Goal: Task Accomplishment & Management: Complete application form

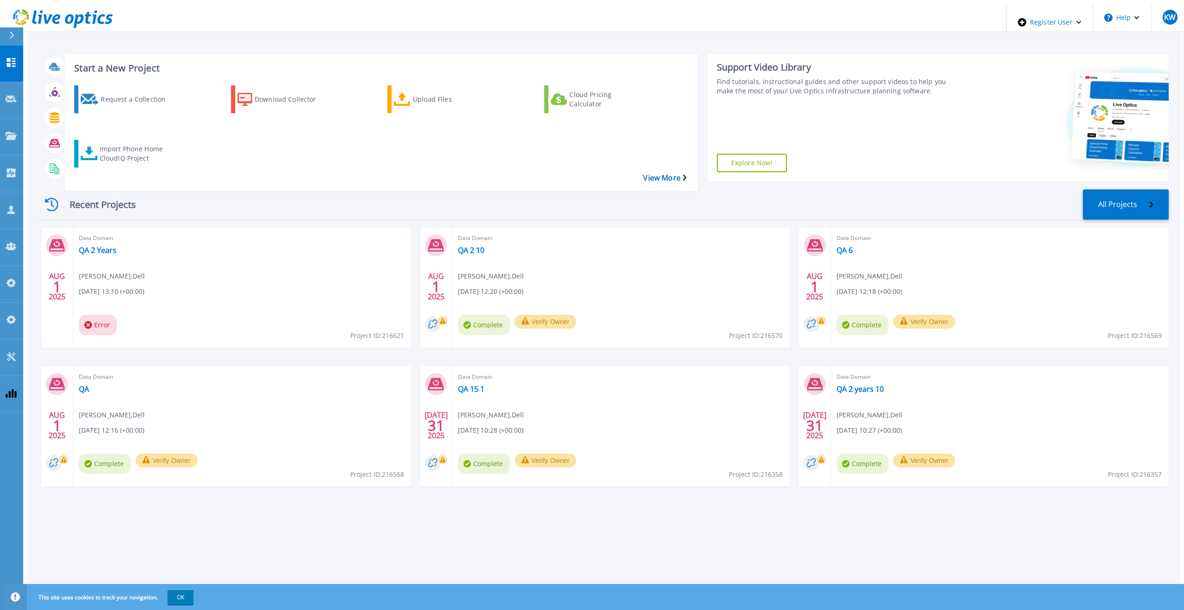
click at [570, 189] on div "Recent Projects All Projects" at bounding box center [603, 204] width 1129 height 31
click at [564, 146] on div "Request a Collection Download Collector Upload Files Cloud Pricing Calculator I…" at bounding box center [380, 132] width 627 height 108
click at [548, 189] on div "Recent Projects All Projects" at bounding box center [603, 204] width 1129 height 31
click at [542, 182] on div "Recent Projects All Projects AUG 1 2025 Data Domain QA 2 Years Kieran Whooley ,…" at bounding box center [603, 347] width 1129 height 330
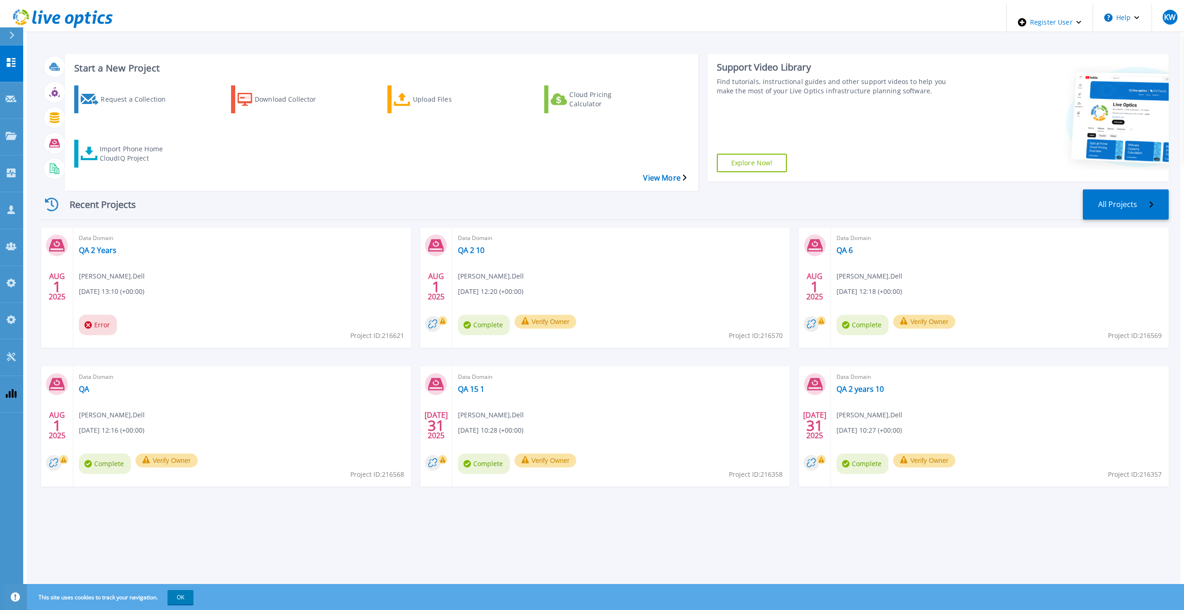
click at [542, 182] on div "Recent Projects All Projects AUG 1 2025 Data Domain QA 2 Years Kieran Whooley ,…" at bounding box center [603, 347] width 1129 height 330
click at [541, 182] on div "Recent Projects All Projects AUG 1 2025 Data Domain QA 2 Years Kieran Whooley ,…" at bounding box center [603, 347] width 1129 height 330
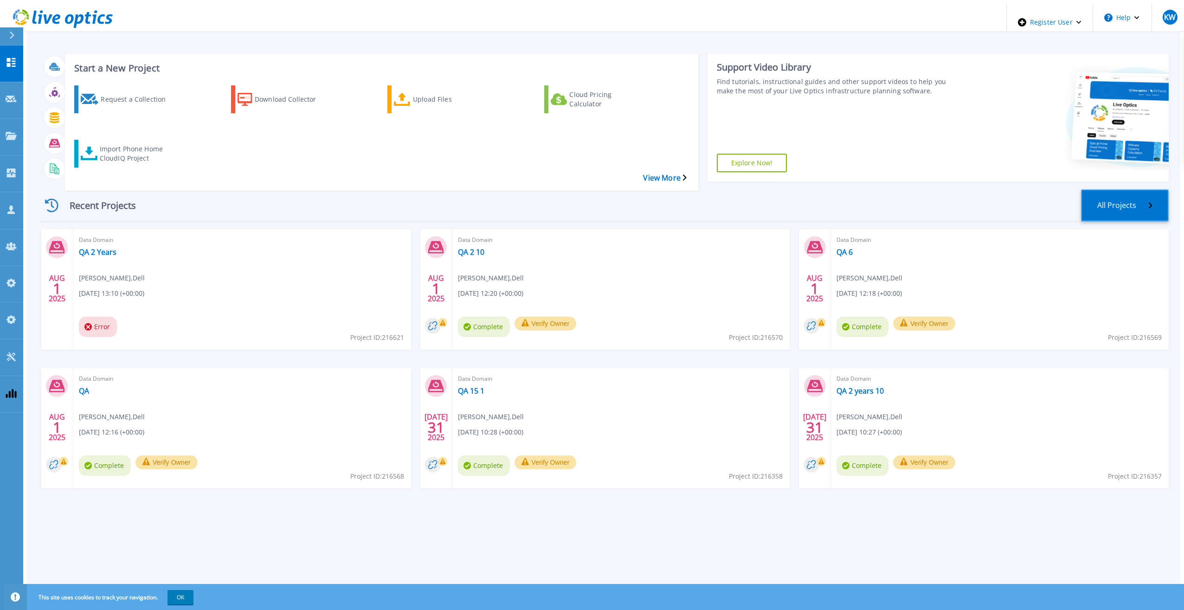
click at [1159, 189] on link "All Projects" at bounding box center [1125, 205] width 88 height 32
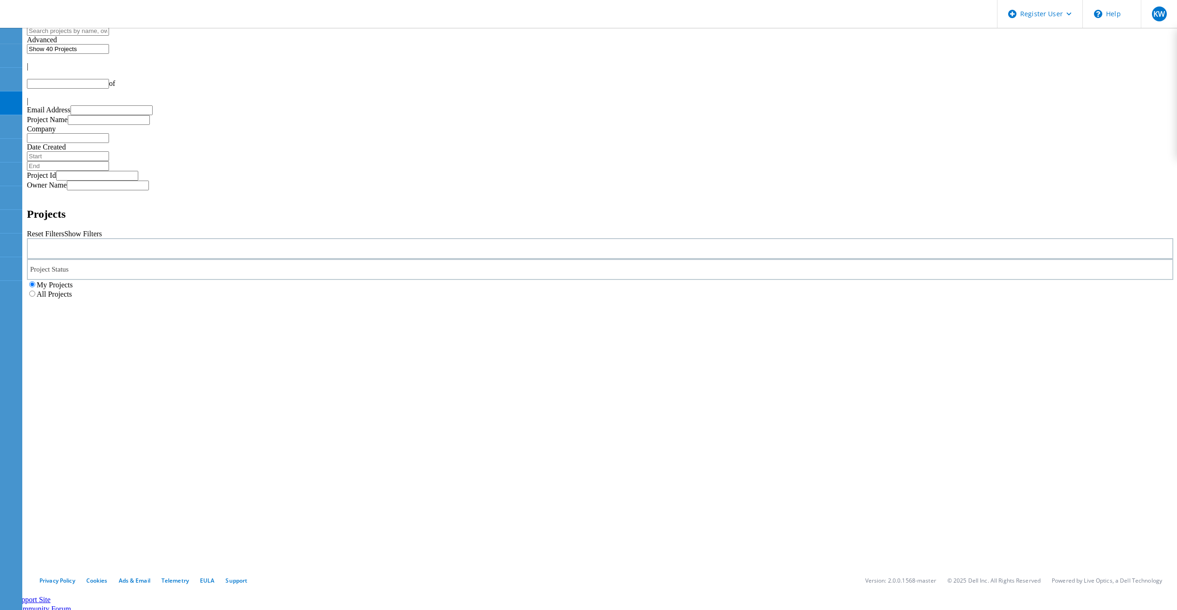
type input "1"
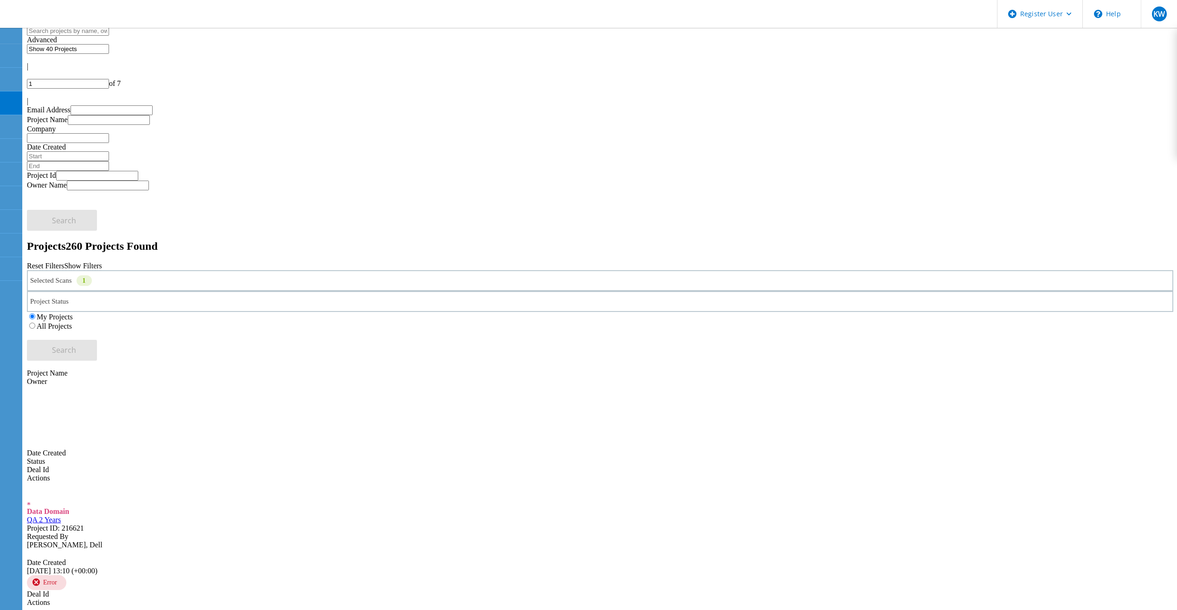
click at [334, 270] on div "Selected Scans 1" at bounding box center [600, 280] width 1146 height 21
click at [952, 262] on div "Reset Filters Show Filters" at bounding box center [600, 266] width 1146 height 8
click at [754, 312] on div "My Projects All Projects" at bounding box center [600, 321] width 1146 height 19
click at [72, 322] on label "All Projects" at bounding box center [54, 326] width 35 height 8
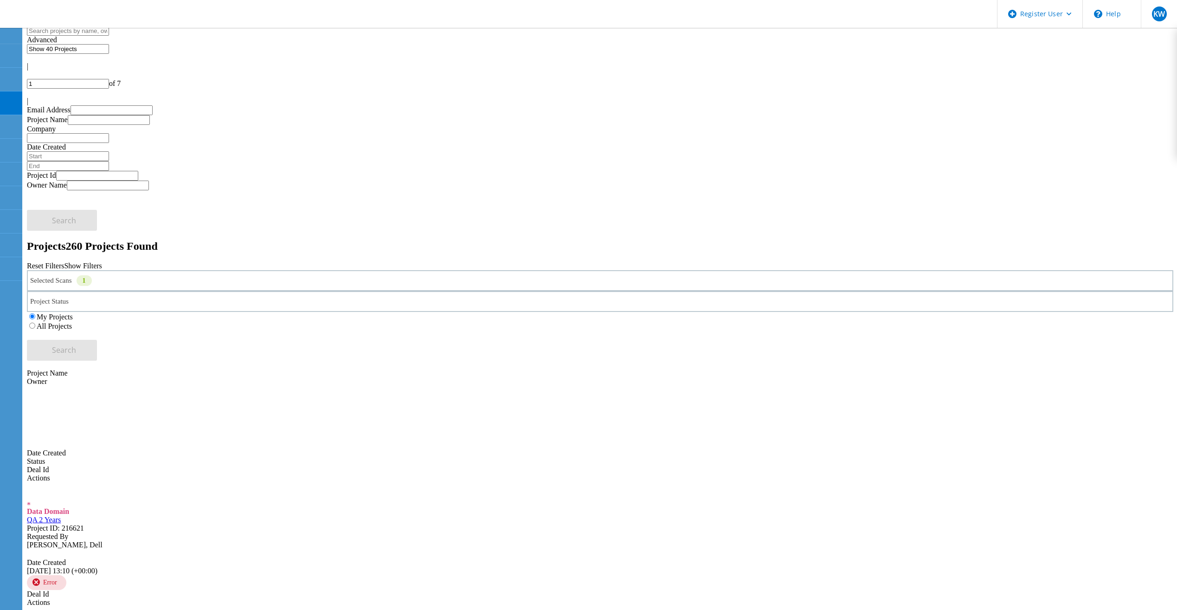
click at [35, 322] on input "All Projects" at bounding box center [32, 325] width 6 height 6
click at [97, 340] on button "Search" at bounding box center [62, 350] width 70 height 21
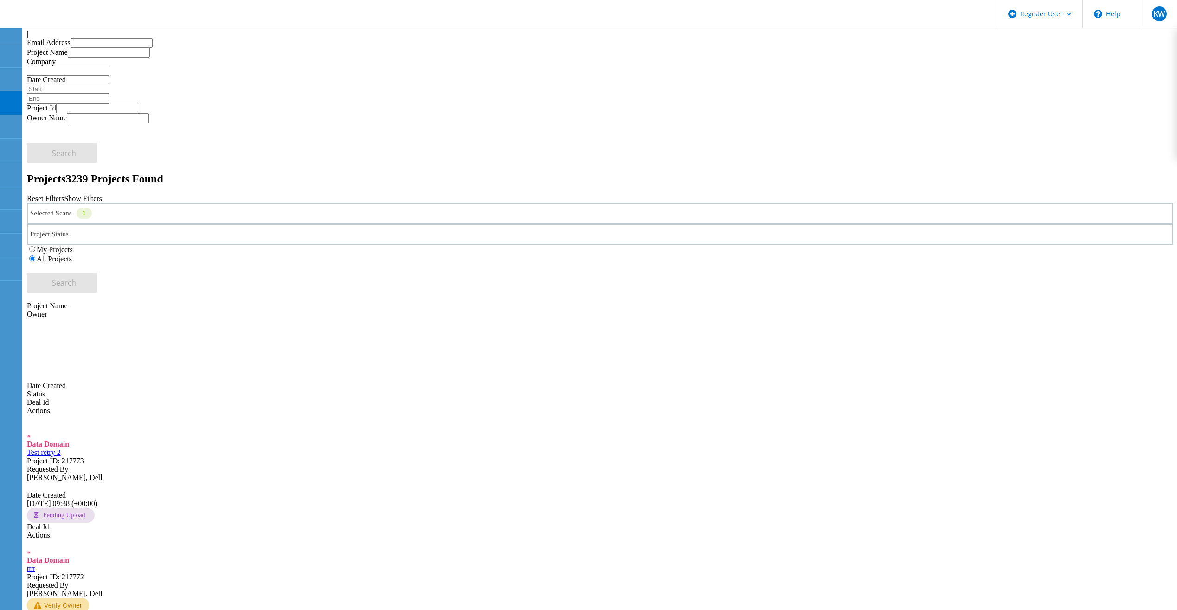
scroll to position [0, 0]
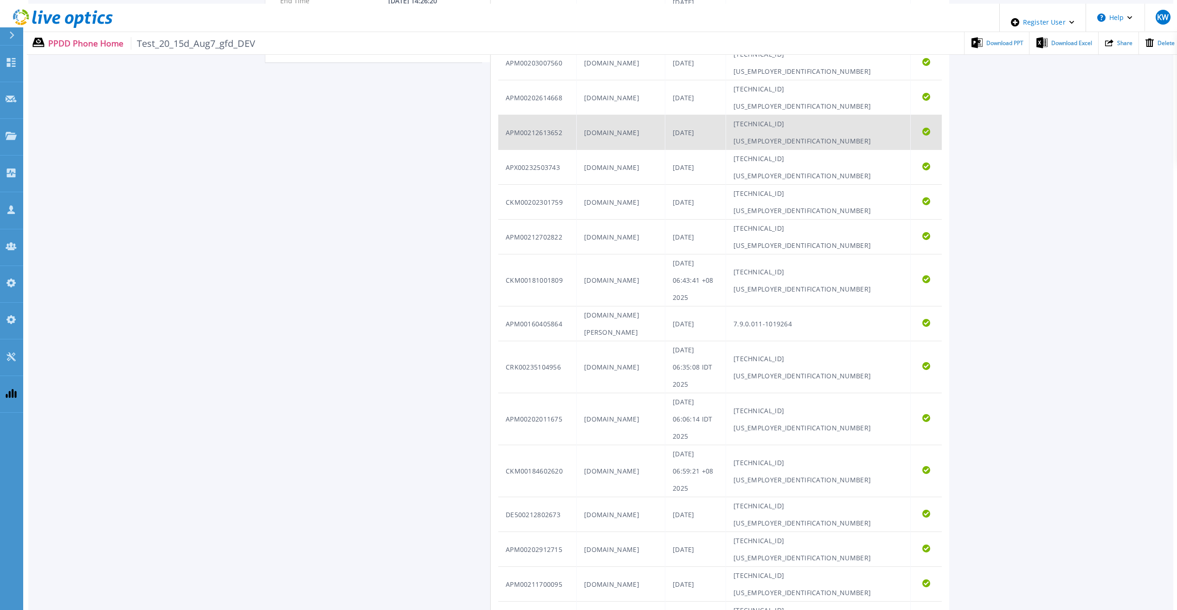
scroll to position [364, 0]
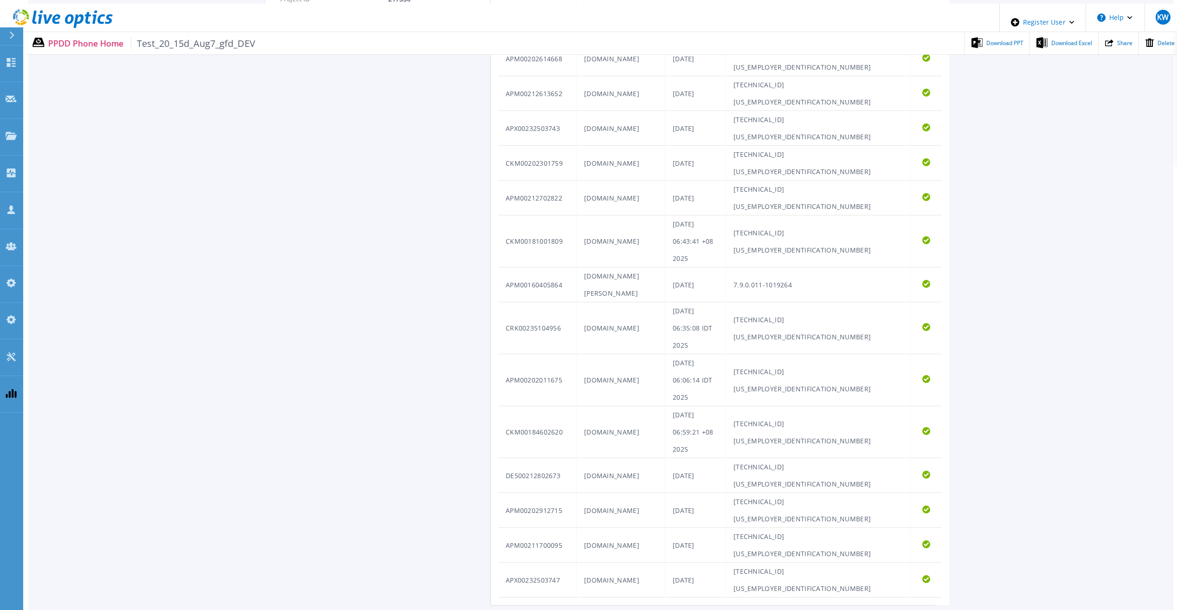
click at [80, 11] on icon at bounding box center [63, 18] width 100 height 19
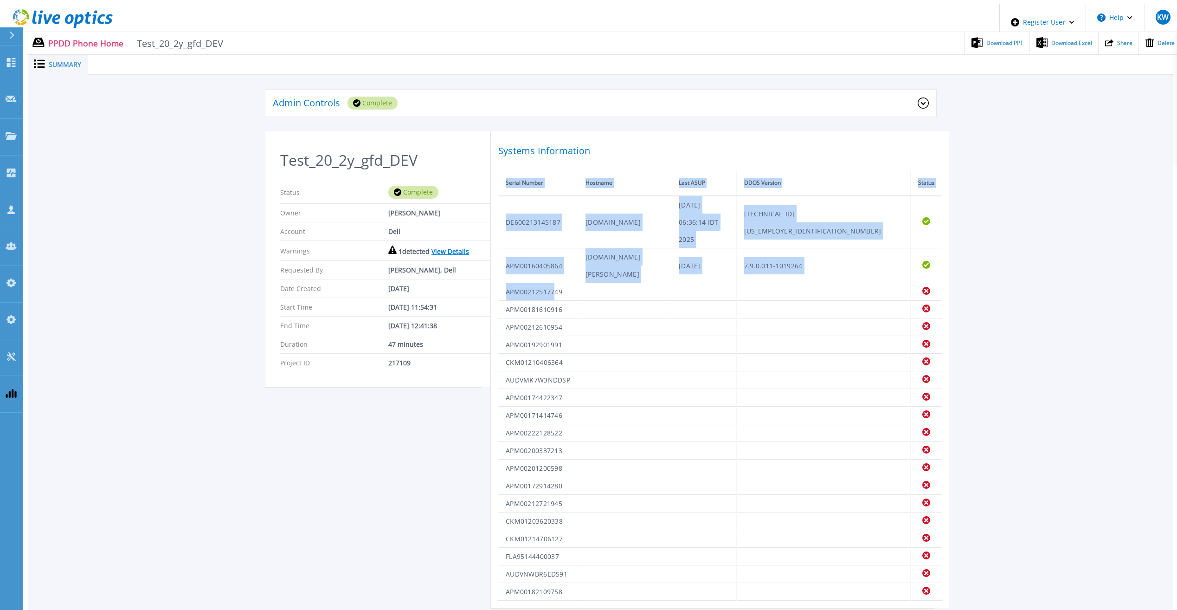
drag, startPoint x: 556, startPoint y: 232, endPoint x: 559, endPoint y: 546, distance: 313.2
click at [559, 546] on div "Systems Information Serial Number Hostname Last ASUP DDOS Version Status DE6002…" at bounding box center [720, 369] width 458 height 476
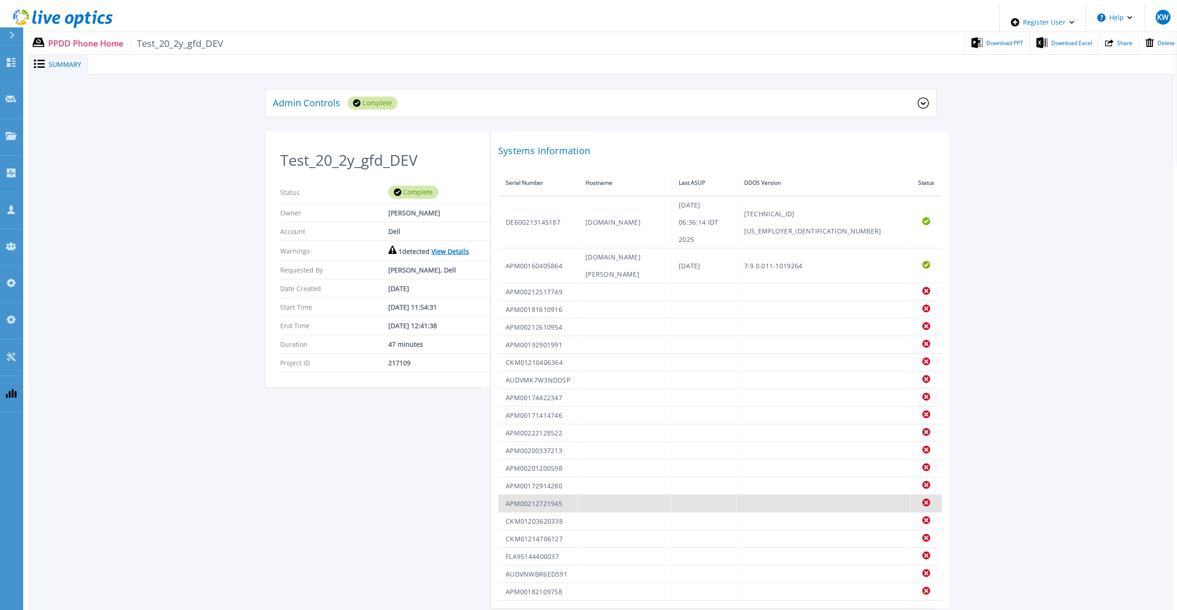
drag, startPoint x: 559, startPoint y: 546, endPoint x: 724, endPoint y: 445, distance: 193.4
click at [720, 495] on td at bounding box center [703, 504] width 65 height 18
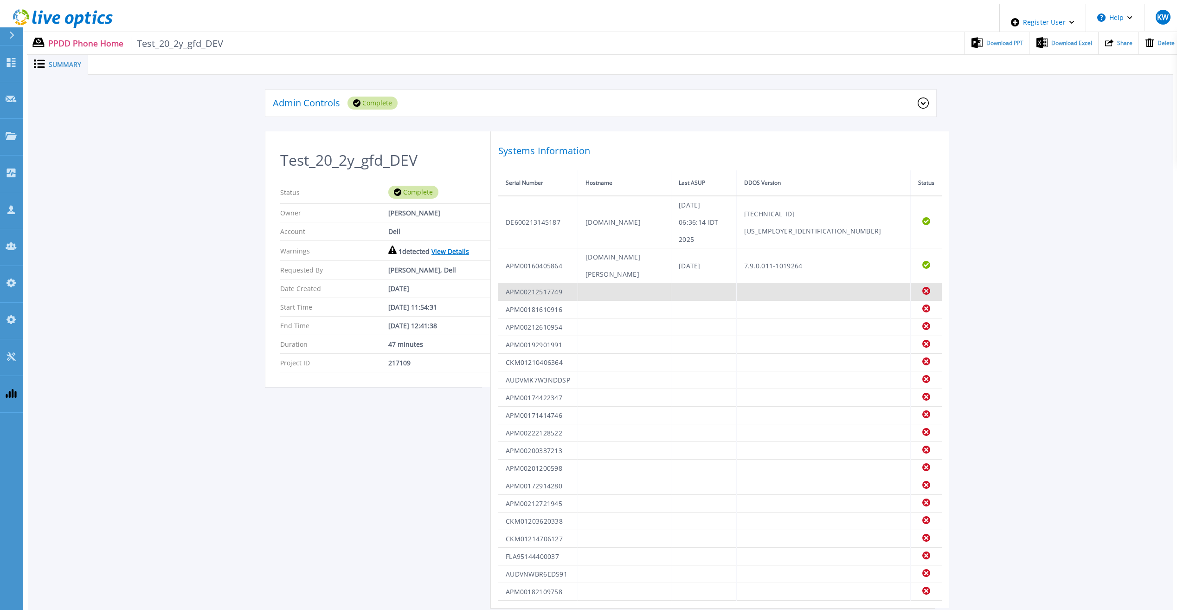
drag, startPoint x: 907, startPoint y: 239, endPoint x: 917, endPoint y: 238, distance: 9.3
click at [917, 283] on td "Failed" at bounding box center [926, 292] width 32 height 18
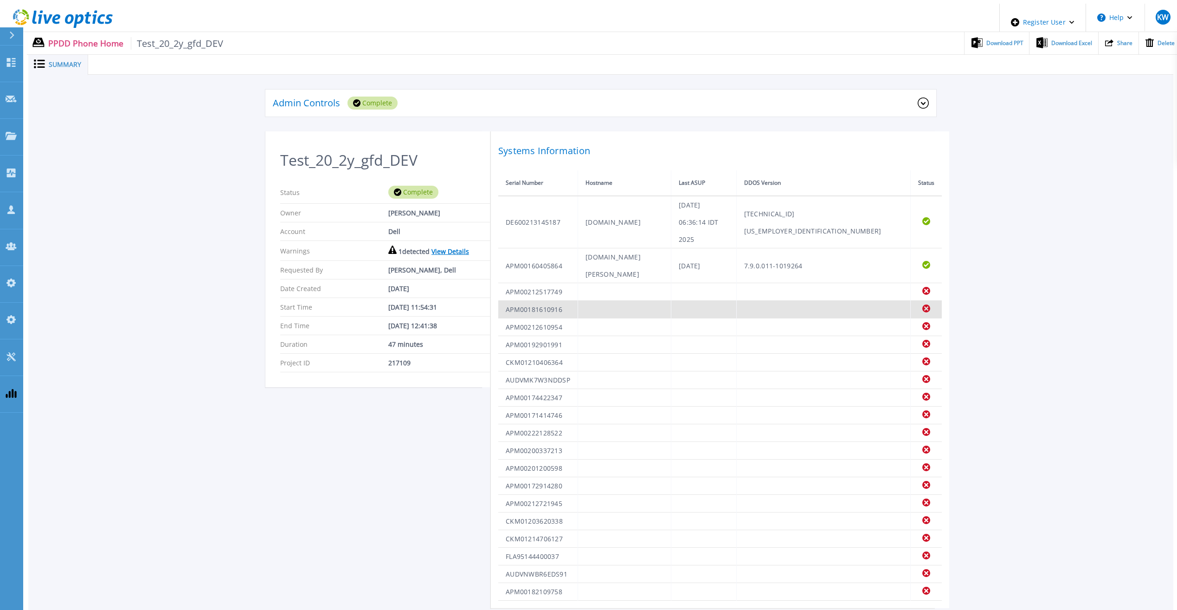
click at [617, 301] on td at bounding box center [624, 310] width 93 height 18
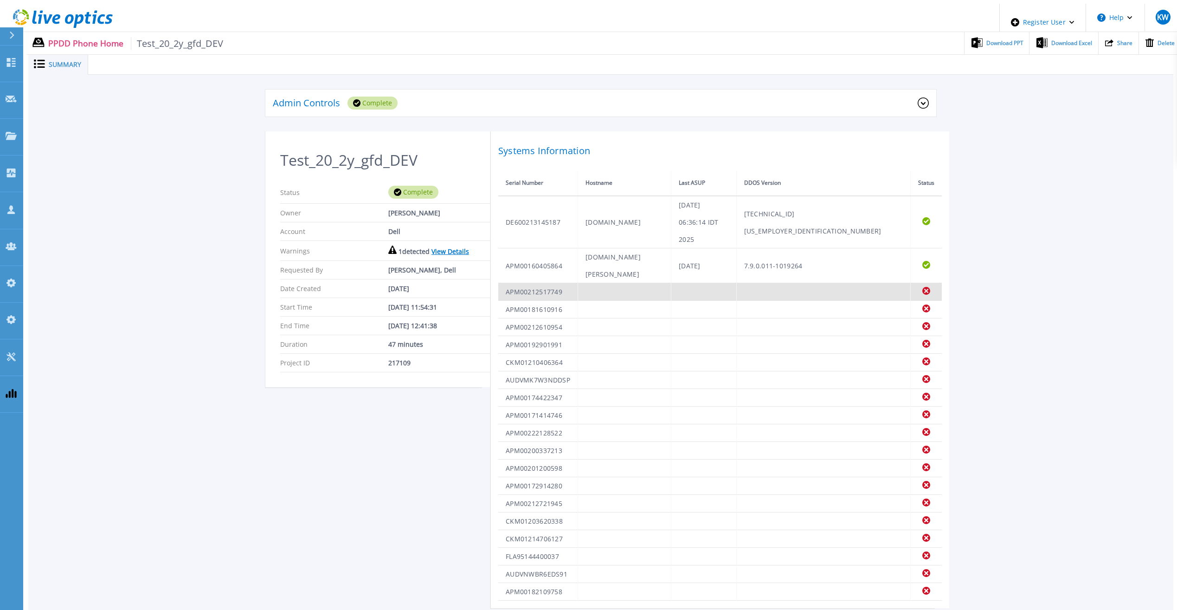
click at [616, 283] on td at bounding box center [624, 292] width 93 height 18
click at [613, 283] on td at bounding box center [624, 292] width 93 height 18
click at [585, 283] on td at bounding box center [624, 292] width 93 height 18
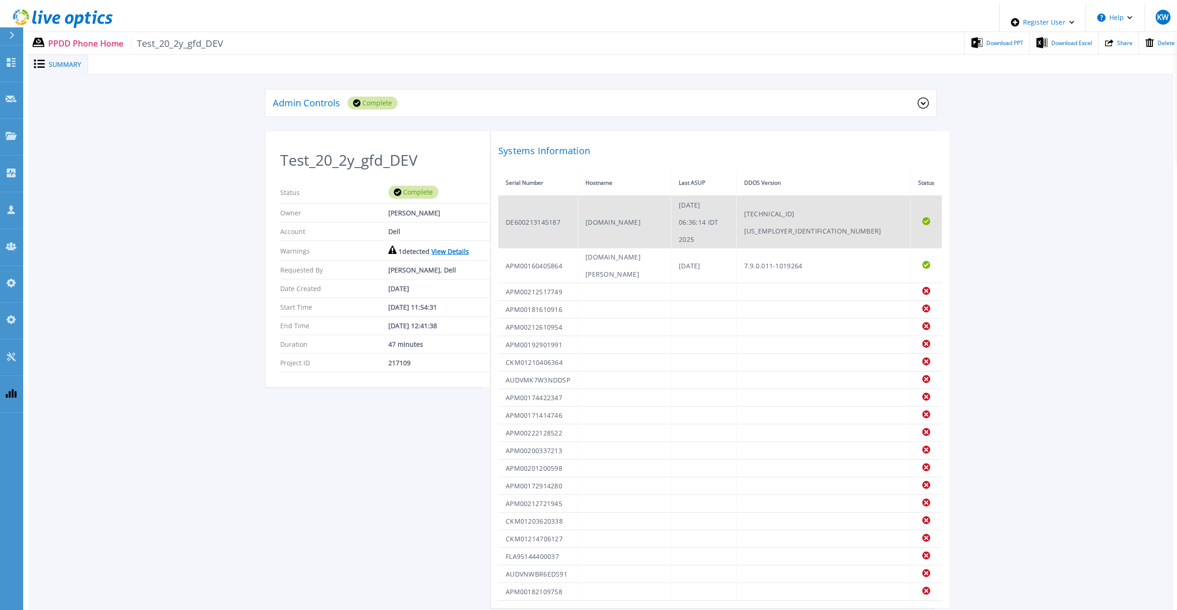
click at [544, 202] on td "DE600213145187" at bounding box center [538, 222] width 80 height 52
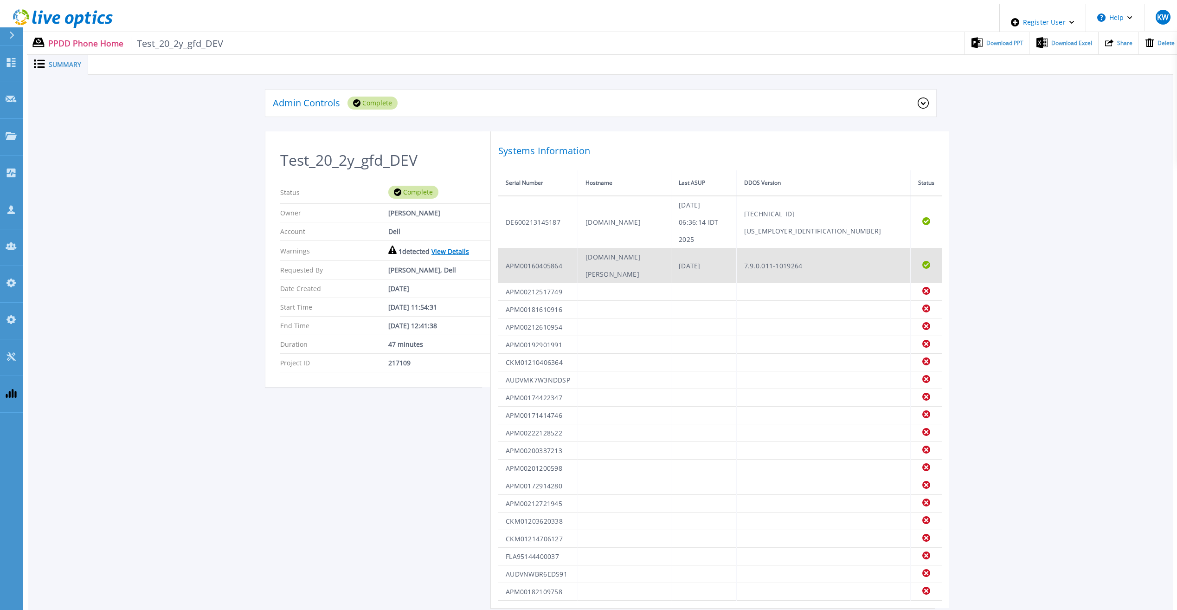
drag, startPoint x: 544, startPoint y: 202, endPoint x: 543, endPoint y: 214, distance: 12.1
click at [543, 248] on td "APM00160405864" at bounding box center [538, 265] width 80 height 35
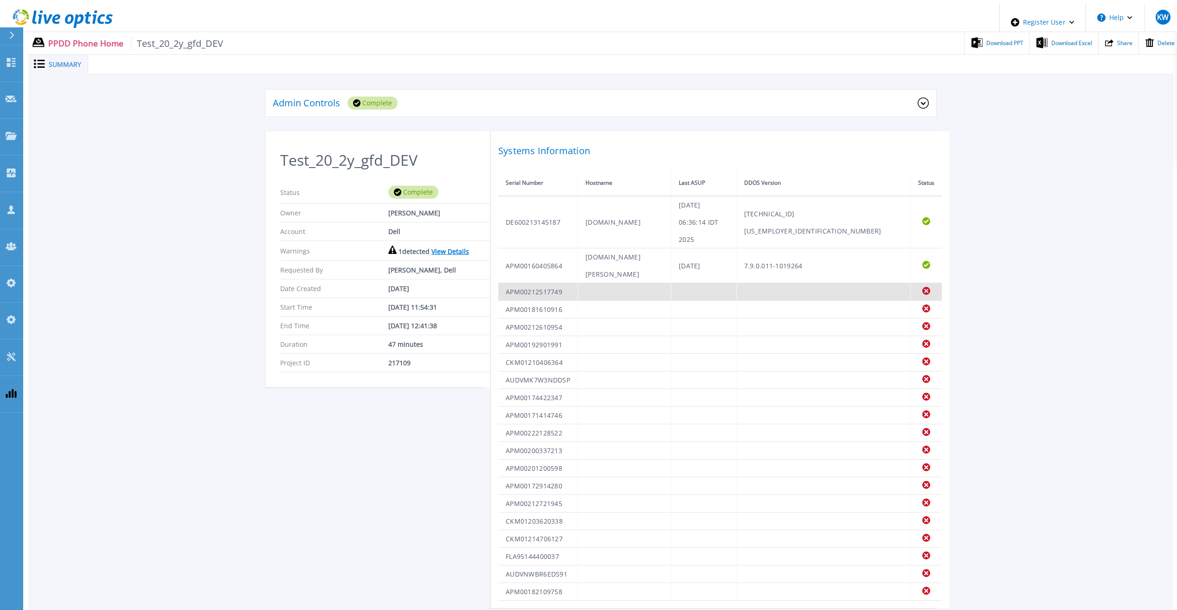
click at [541, 283] on td "APM00212517749" at bounding box center [538, 292] width 80 height 18
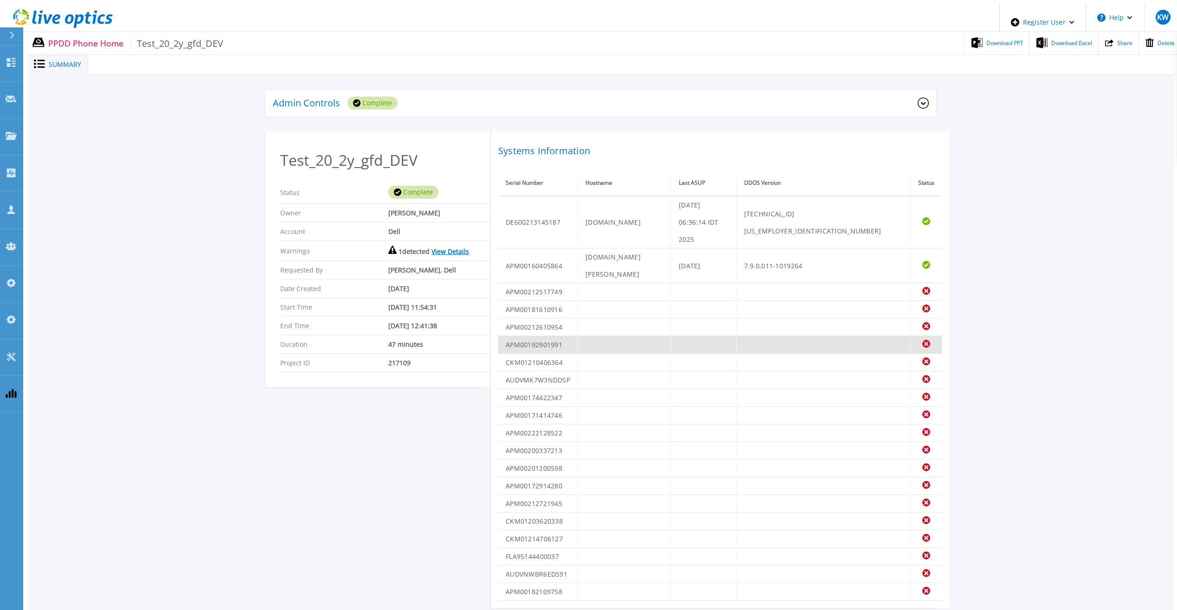
drag, startPoint x: 541, startPoint y: 241, endPoint x: 537, endPoint y: 289, distance: 48.4
click at [537, 336] on td "APM00192901991" at bounding box center [538, 345] width 80 height 18
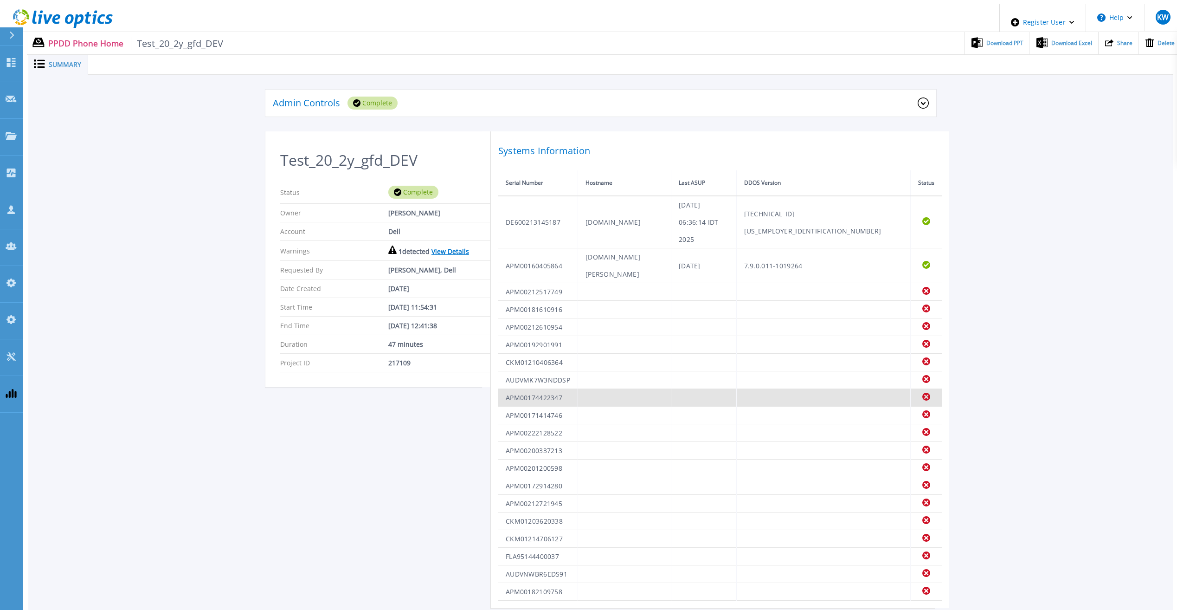
drag, startPoint x: 537, startPoint y: 289, endPoint x: 517, endPoint y: 337, distance: 51.8
click at [518, 389] on td "APM00174422347" at bounding box center [538, 398] width 80 height 18
click at [517, 389] on td "APM00174422347" at bounding box center [538, 398] width 80 height 18
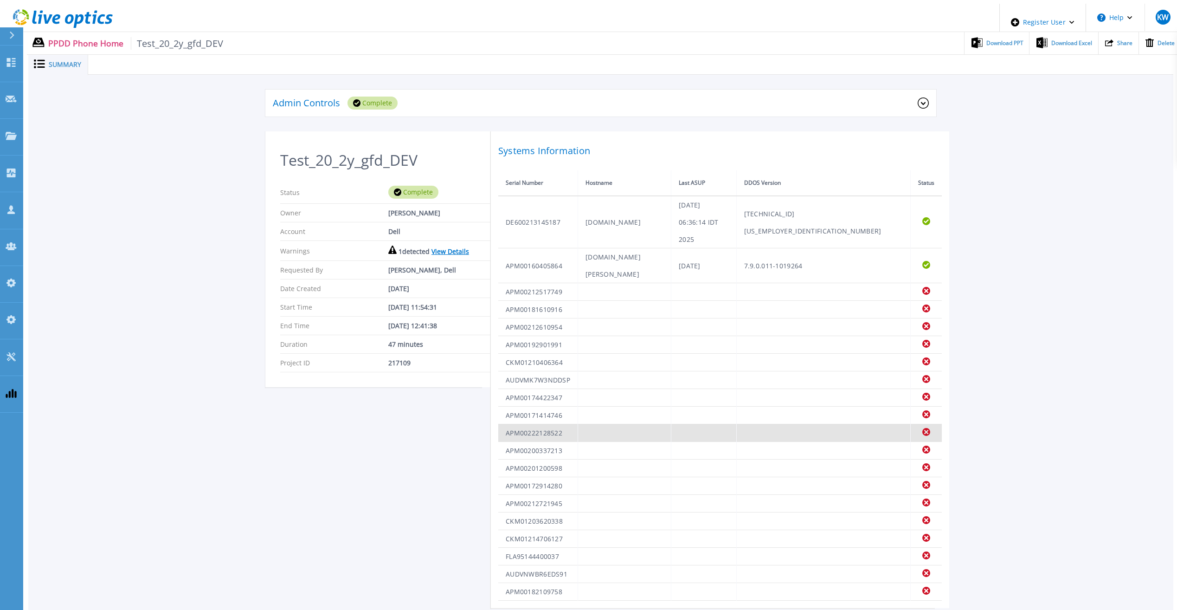
click at [534, 424] on td "APM00222128522" at bounding box center [538, 433] width 80 height 18
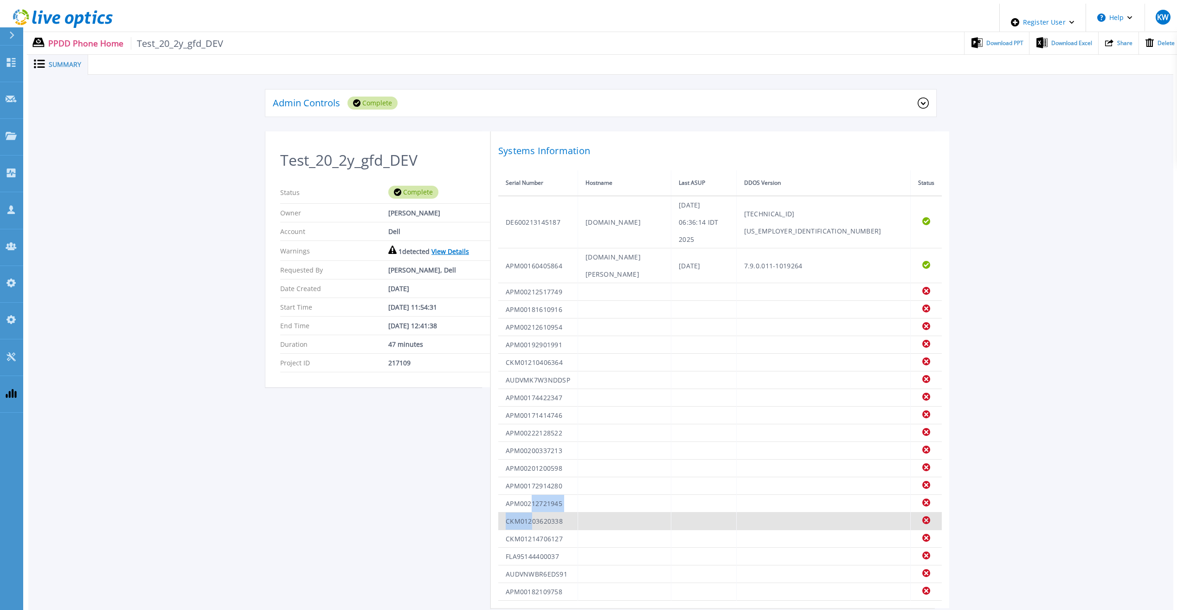
click at [530, 466] on tbody "DE600213145187 hrzpdd3300001.emea.dell.com Tue Aug 5 06:36:14 IDT 2025 7.13.1.2…" at bounding box center [720, 398] width 444 height 405
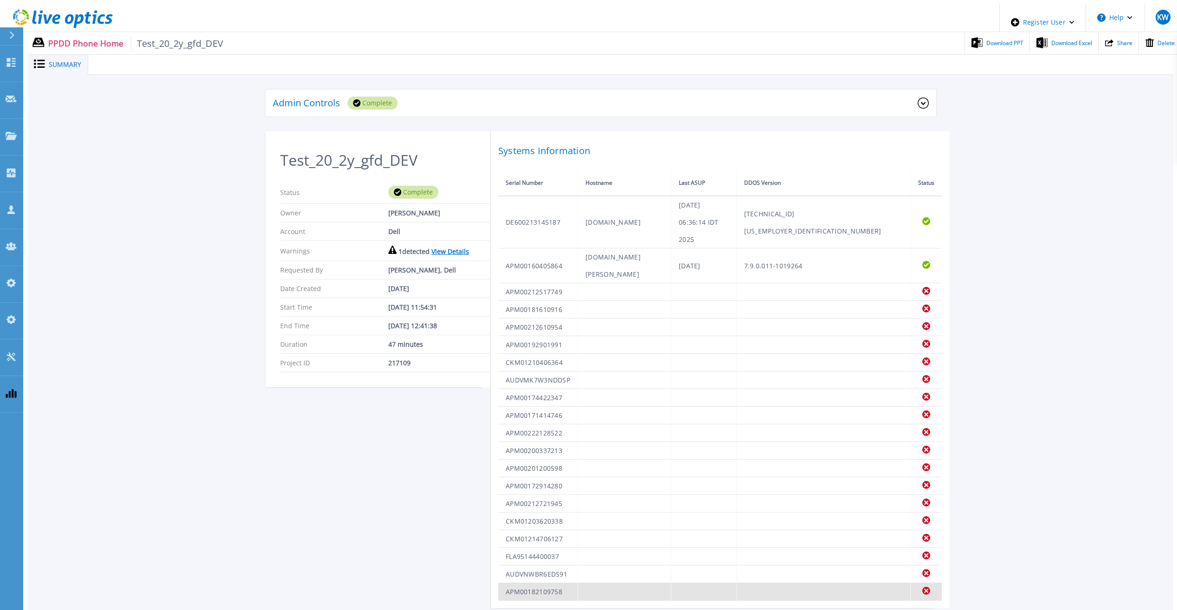
drag, startPoint x: 530, startPoint y: 466, endPoint x: 534, endPoint y: 530, distance: 63.7
click at [533, 565] on td "AUDVNWBR6EDS91" at bounding box center [538, 574] width 80 height 18
click at [534, 583] on td "APM00182109758" at bounding box center [538, 592] width 80 height 18
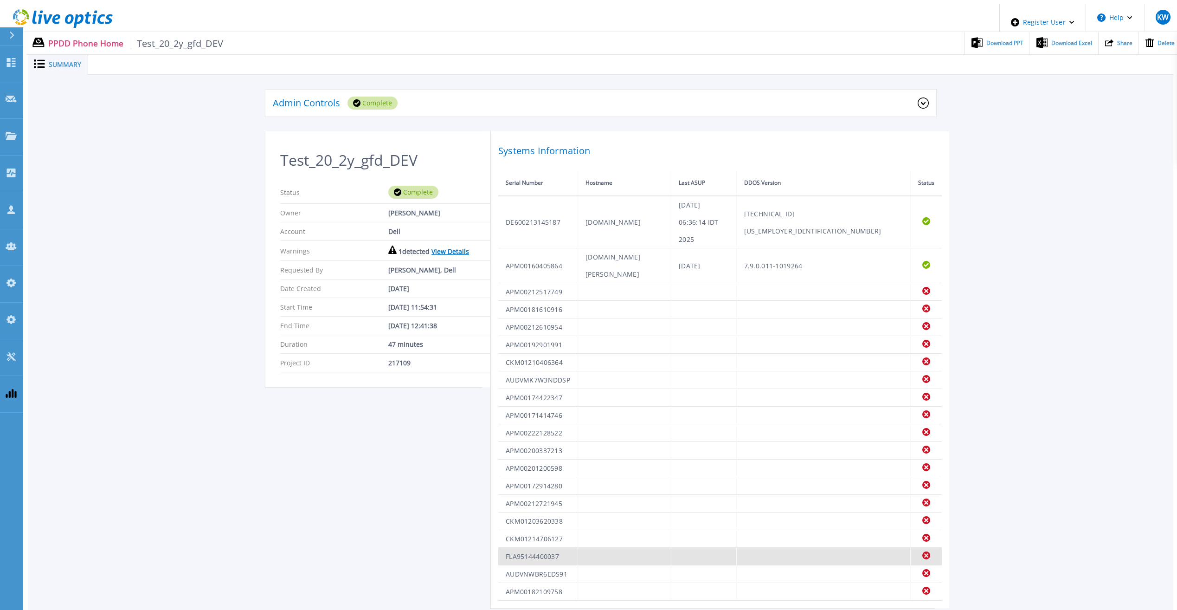
click at [540, 547] on td "FLA95144400037" at bounding box center [538, 556] width 80 height 18
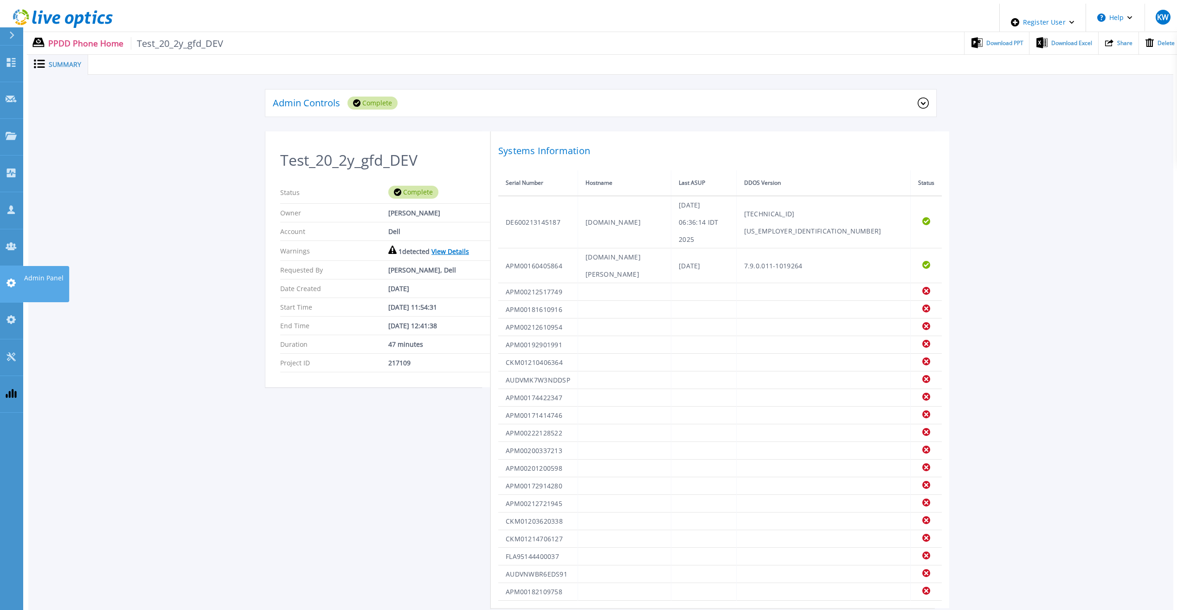
click at [17, 266] on link "Admin Panel Admin Panel" at bounding box center [11, 284] width 23 height 37
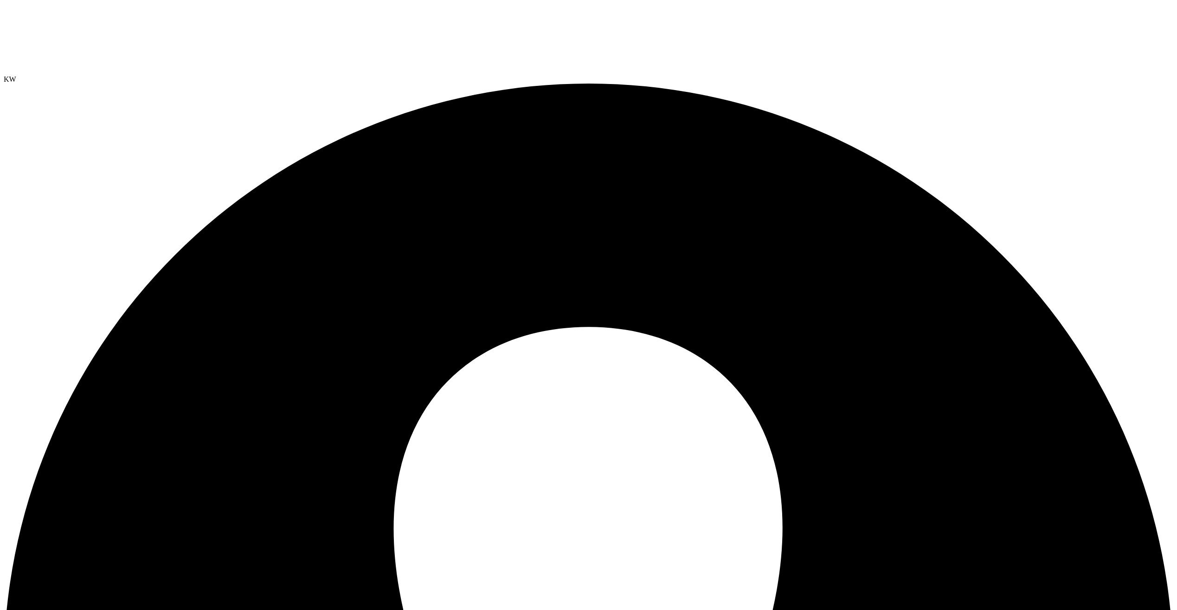
click at [66, 4] on div at bounding box center [589, 39] width 1170 height 71
click at [4, 4] on use at bounding box center [4, 4] width 0 height 0
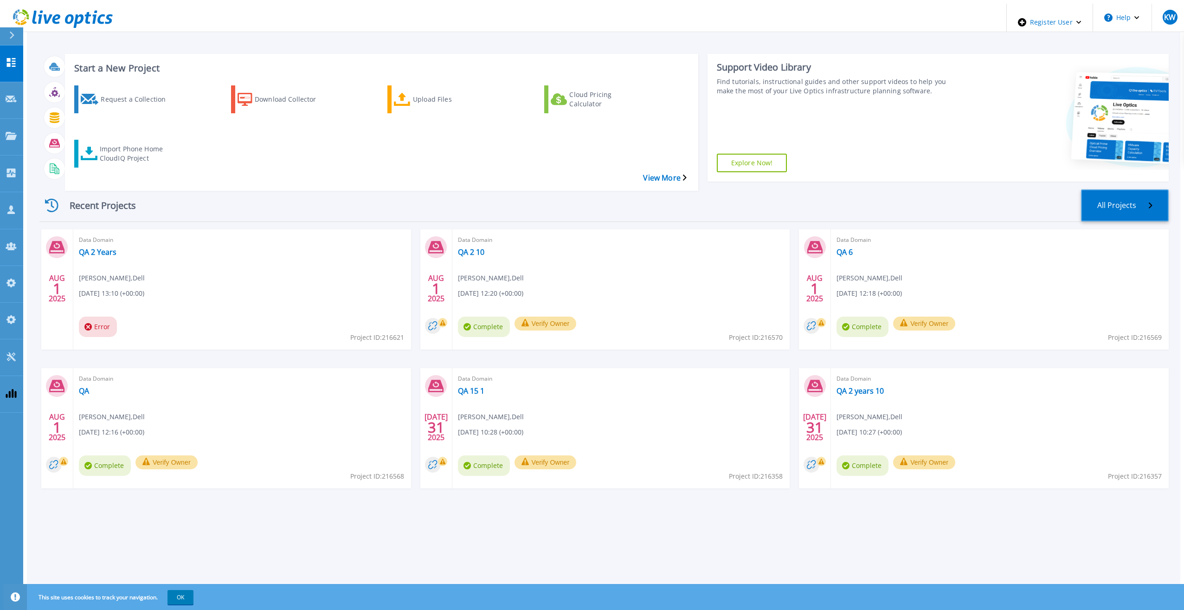
click at [1121, 189] on link "All Projects" at bounding box center [1125, 205] width 88 height 32
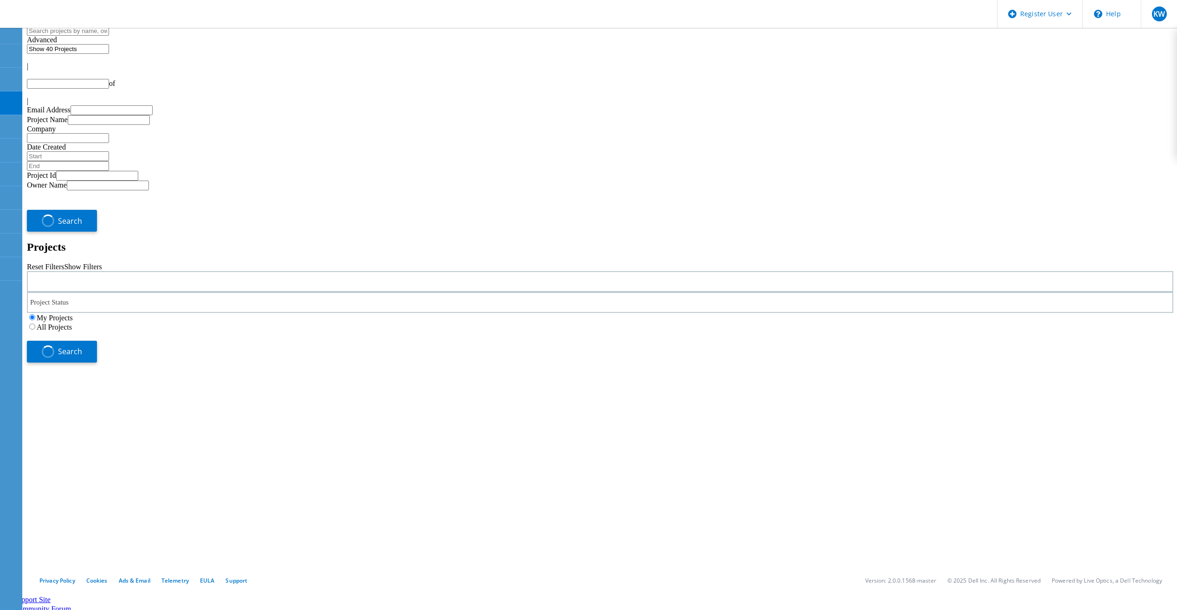
type input "1"
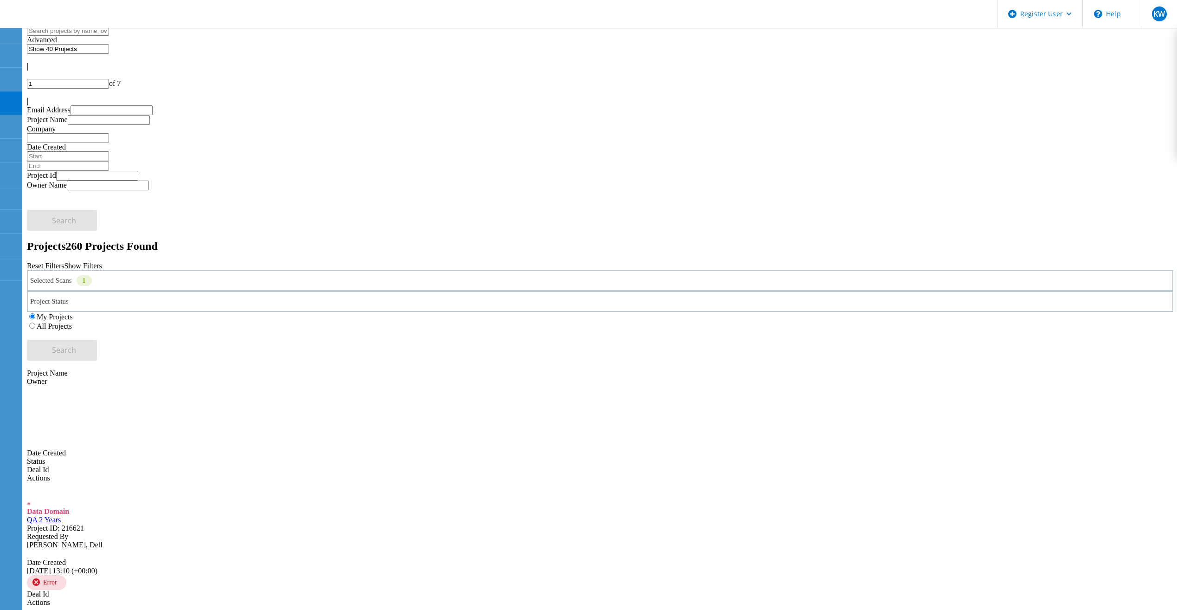
click use
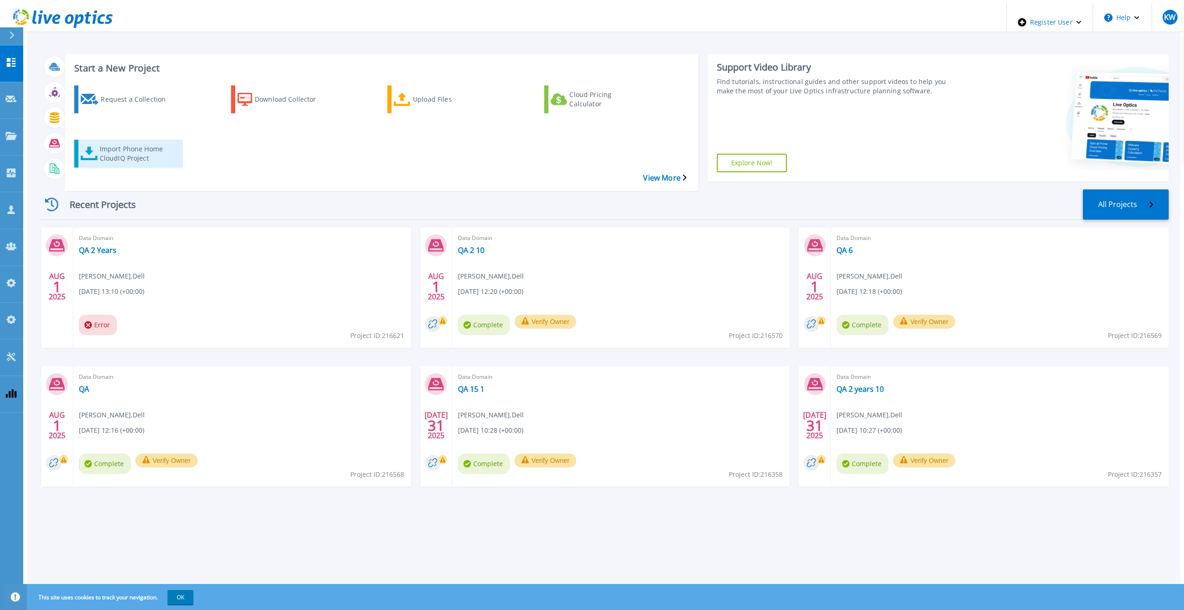
click at [113, 142] on div "Import Phone Home CloudIQ Project" at bounding box center [137, 153] width 74 height 23
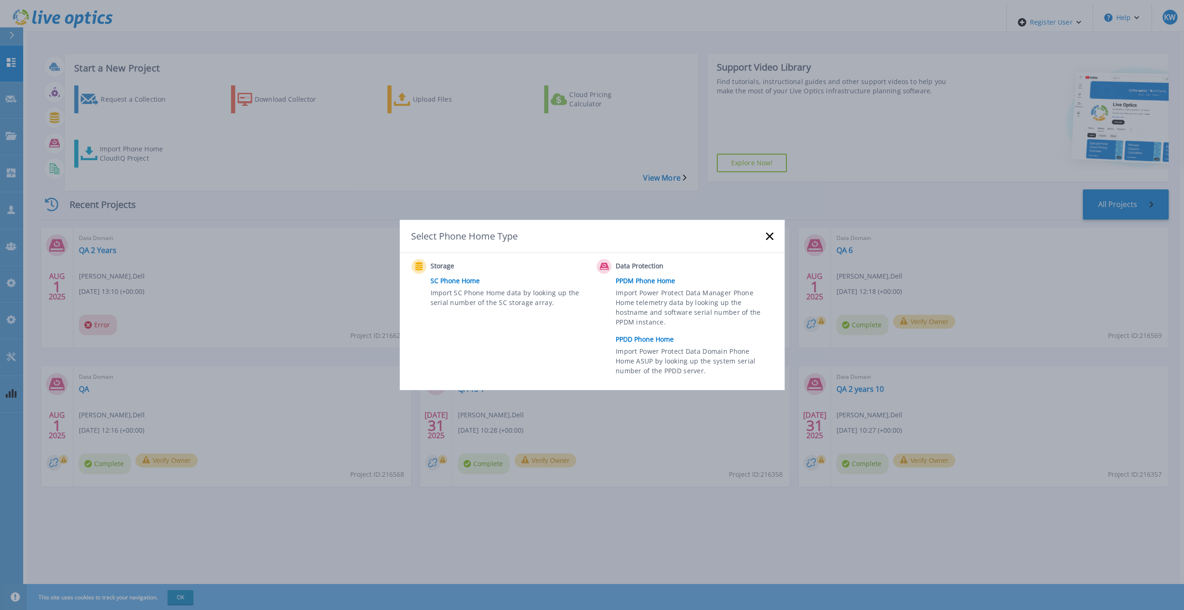
click at [669, 335] on link "PPDD Phone Home" at bounding box center [697, 339] width 162 height 14
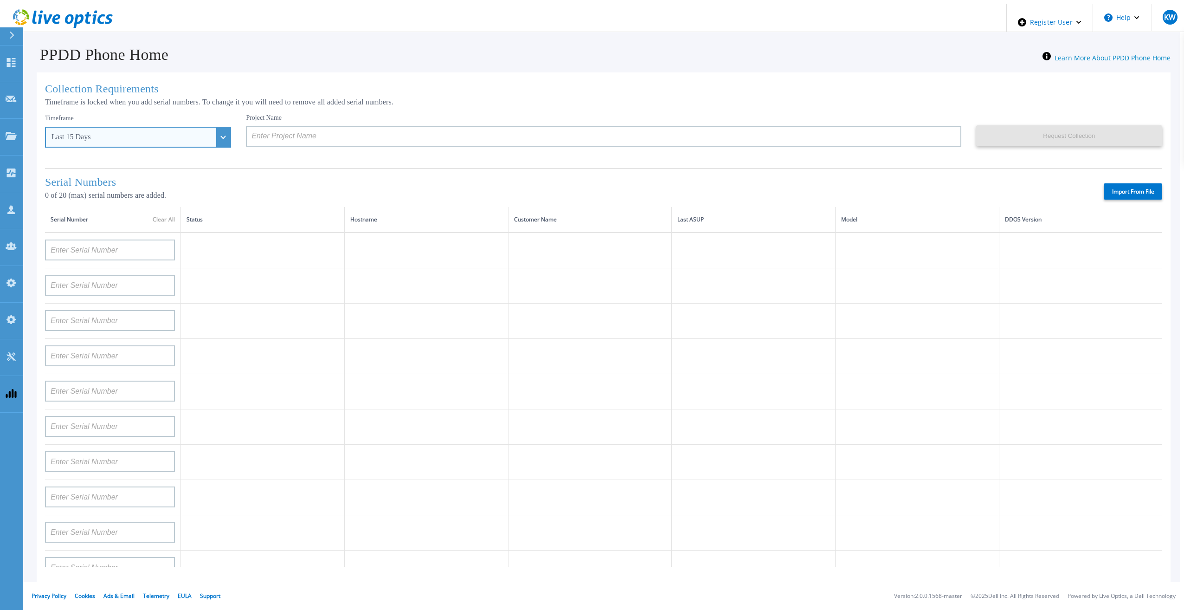
click at [141, 138] on div "Last 15 Days" at bounding box center [132, 137] width 163 height 8
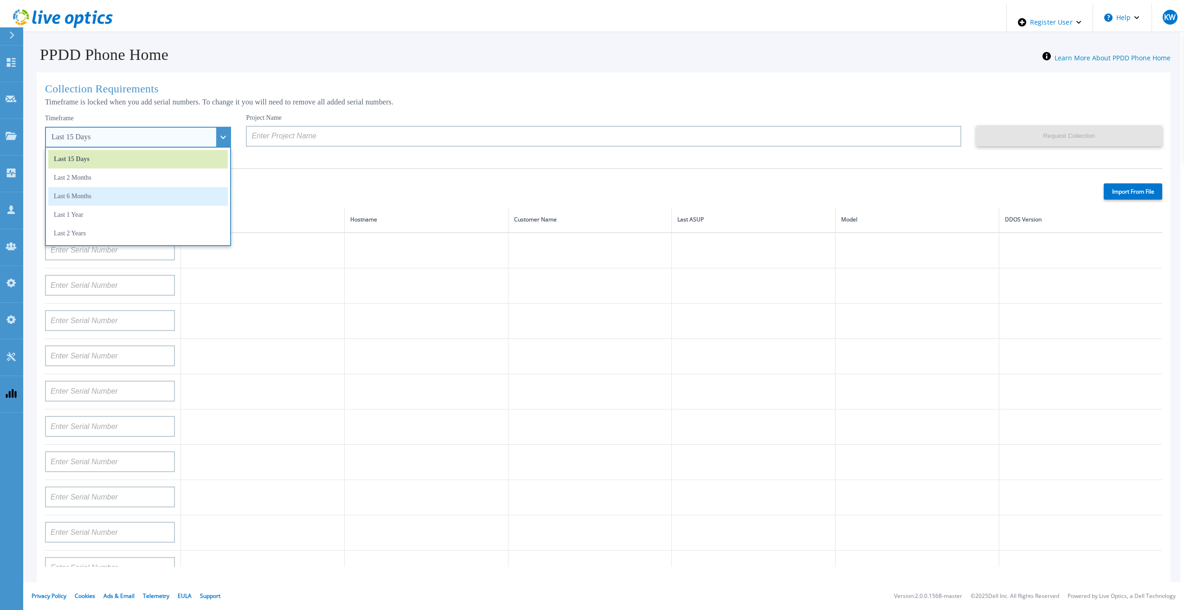
click at [132, 189] on li "Last 6 Months" at bounding box center [138, 196] width 180 height 19
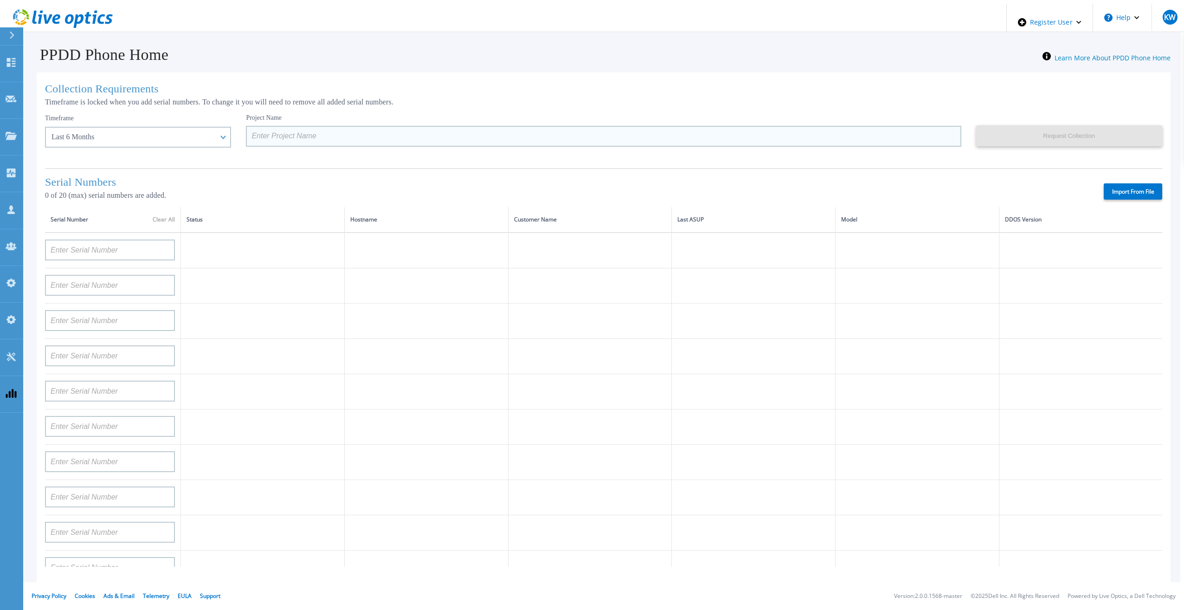
click at [285, 141] on input at bounding box center [603, 136] width 715 height 21
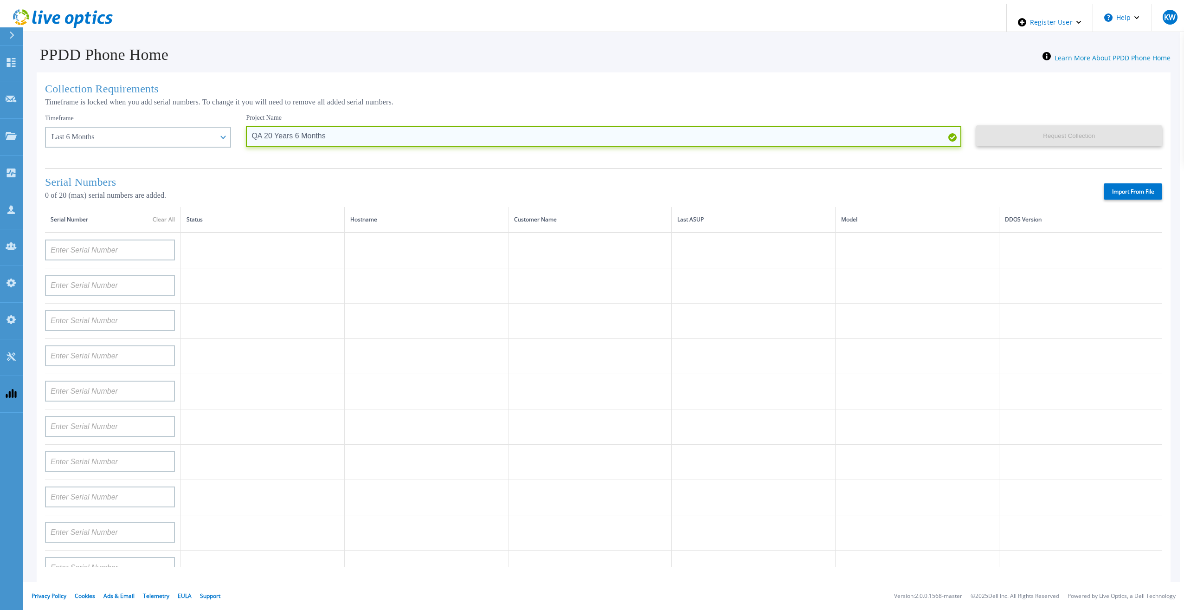
click at [276, 135] on input "QA 20 Years 6 Months" at bounding box center [603, 136] width 715 height 21
drag, startPoint x: 276, startPoint y: 135, endPoint x: 308, endPoint y: 138, distance: 31.7
click at [308, 138] on input "QA 20 Years 6 Months" at bounding box center [603, 136] width 715 height 21
type input "QA 20 Years 2 Years"
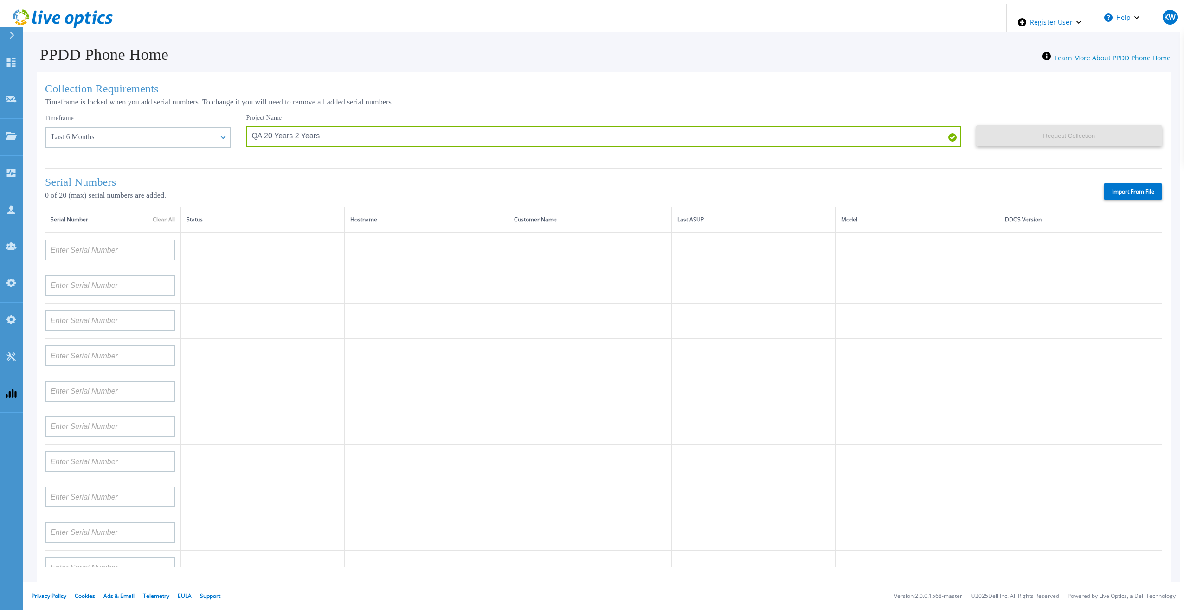
click at [1115, 184] on label "Import From File" at bounding box center [1133, 191] width 58 height 16
click at [0, 0] on input "Import From File" at bounding box center [0, 0] width 0 height 0
type input "APM00211700095"
type input "APX00232503747"
type input "APM00214914093"
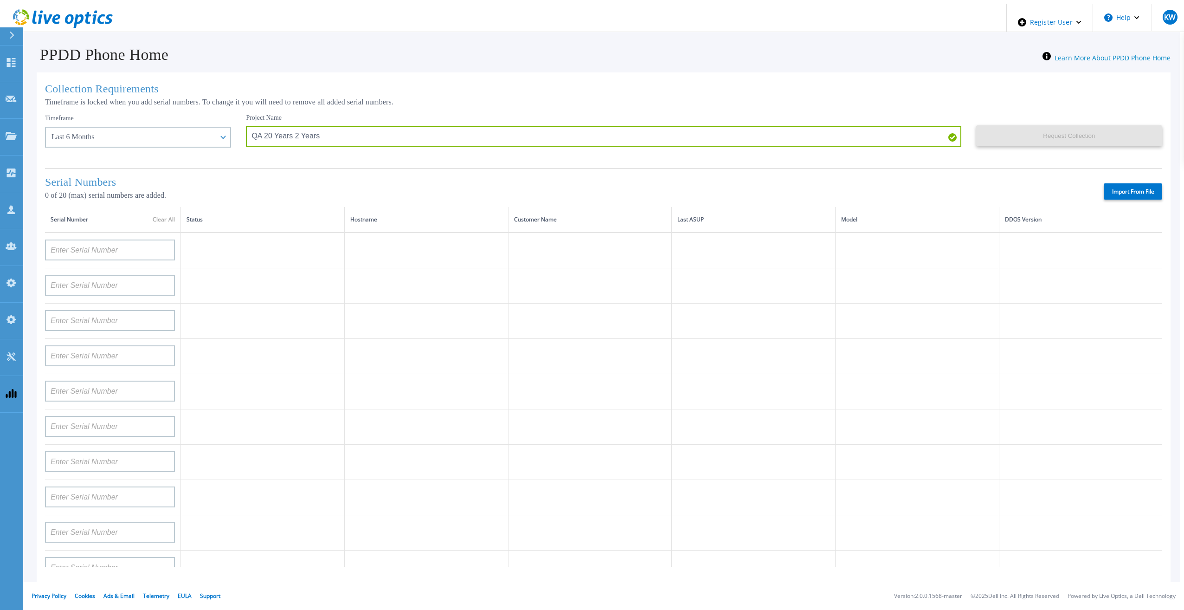
type input "APM00171836329"
type input "APM00212026971"
type input "APM00214914094"
type input "APX00234502218"
type input "APM00212018359"
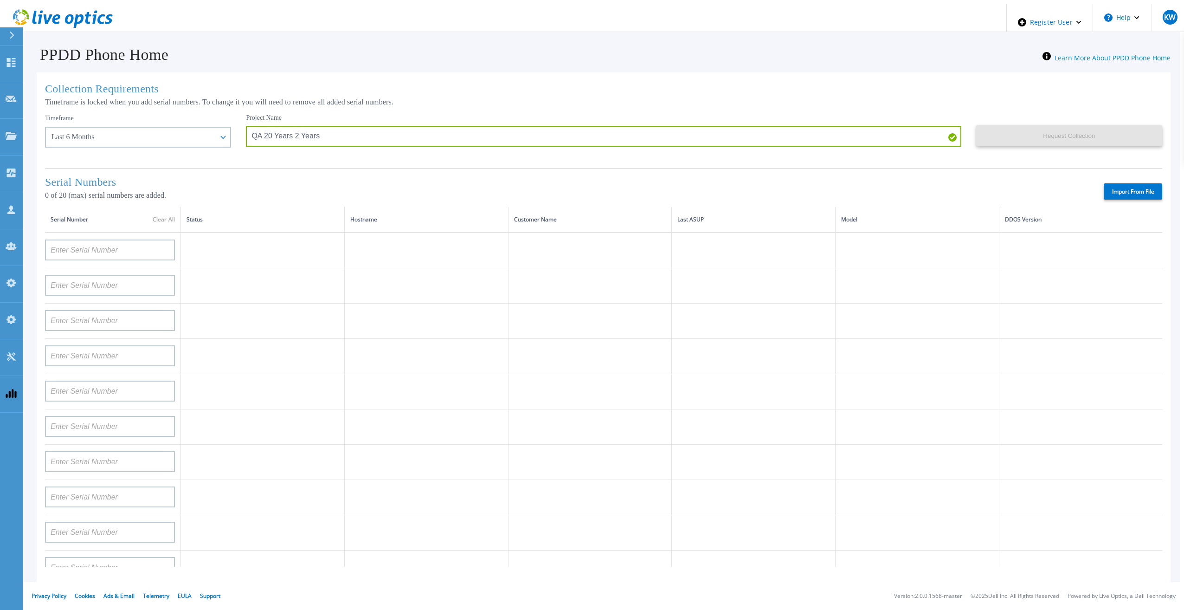
type input "APX00232503745"
type input "APX00232503743"
type input "APM00193603655"
type input "APM00212517749"
type input "APX00232503742"
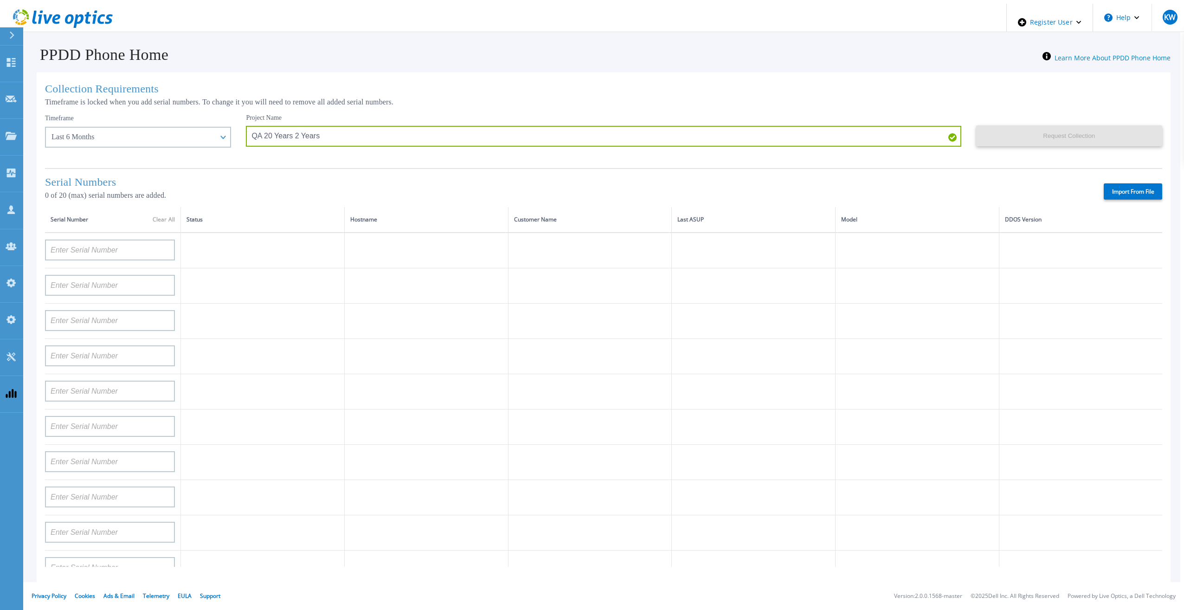
type input "APM00212702822"
type input "APM00212610953"
type input "APM00202614668"
type input "APM00212613652"
type input "APX00222101185"
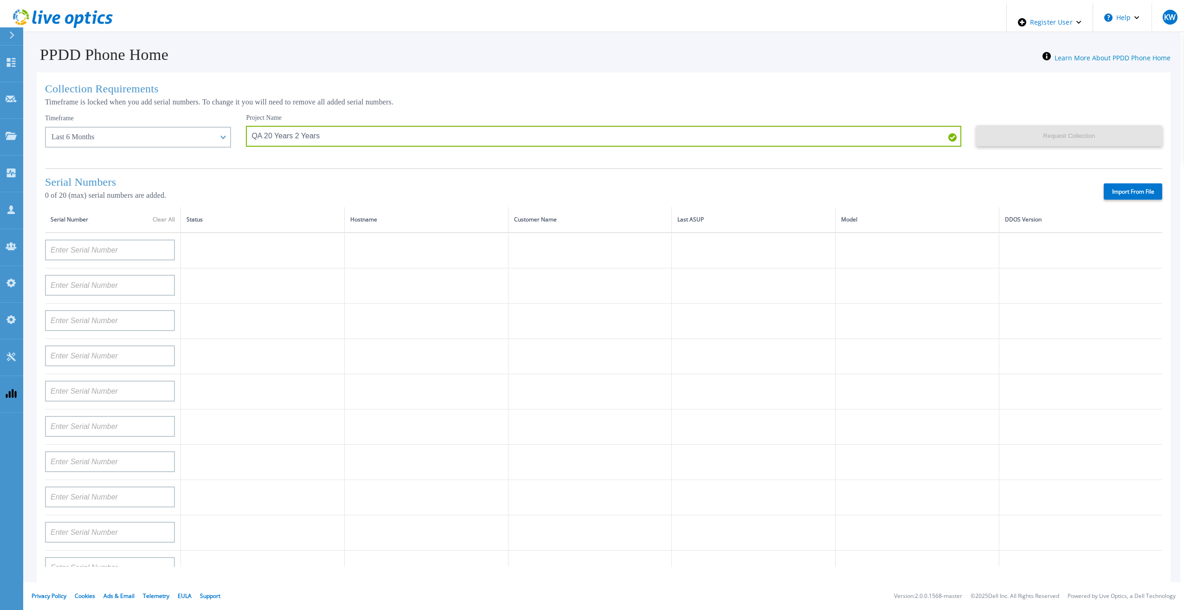
type input "AUDVUX6XJHDJFE"
type input "APM00133543104"
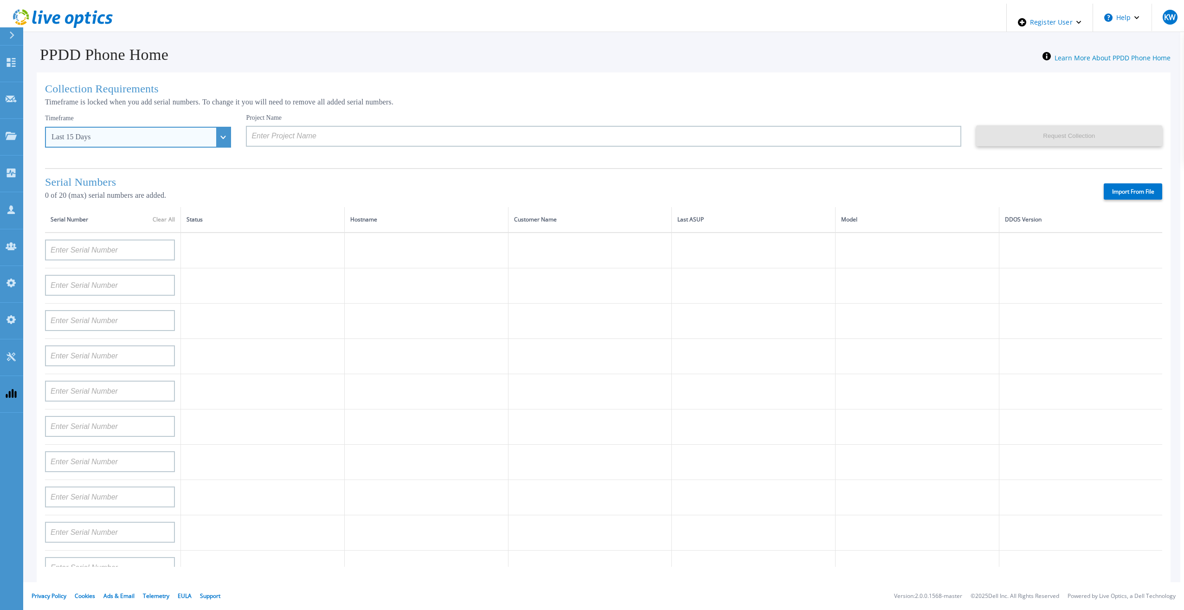
click at [206, 135] on div "Last 15 Days" at bounding box center [138, 137] width 186 height 21
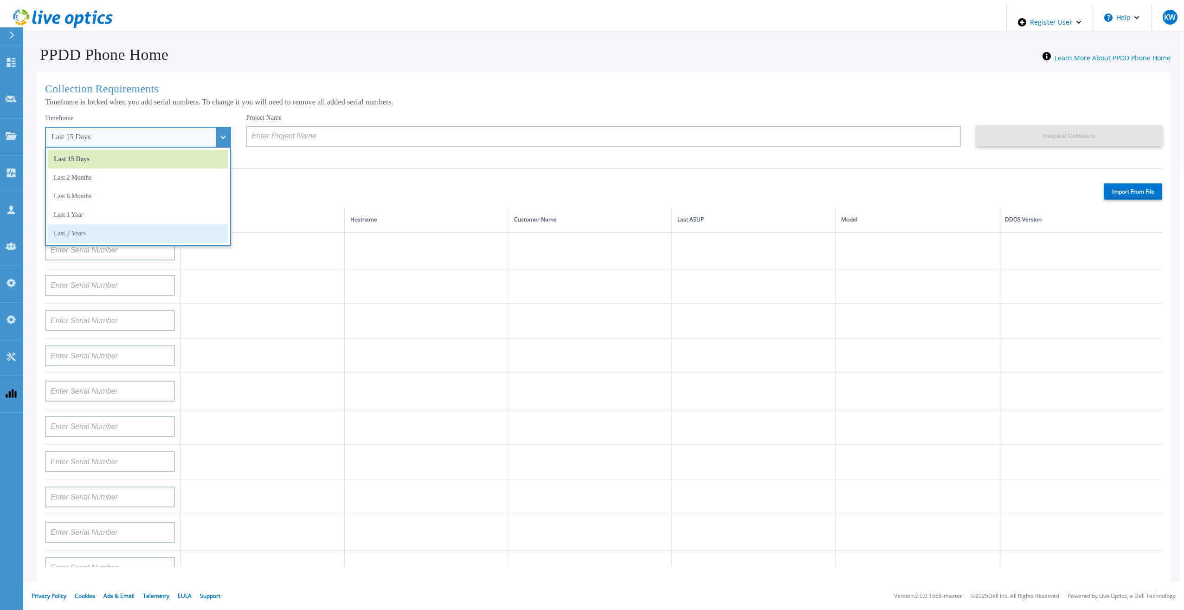
click at [127, 232] on li "Last 2 Years" at bounding box center [138, 233] width 180 height 19
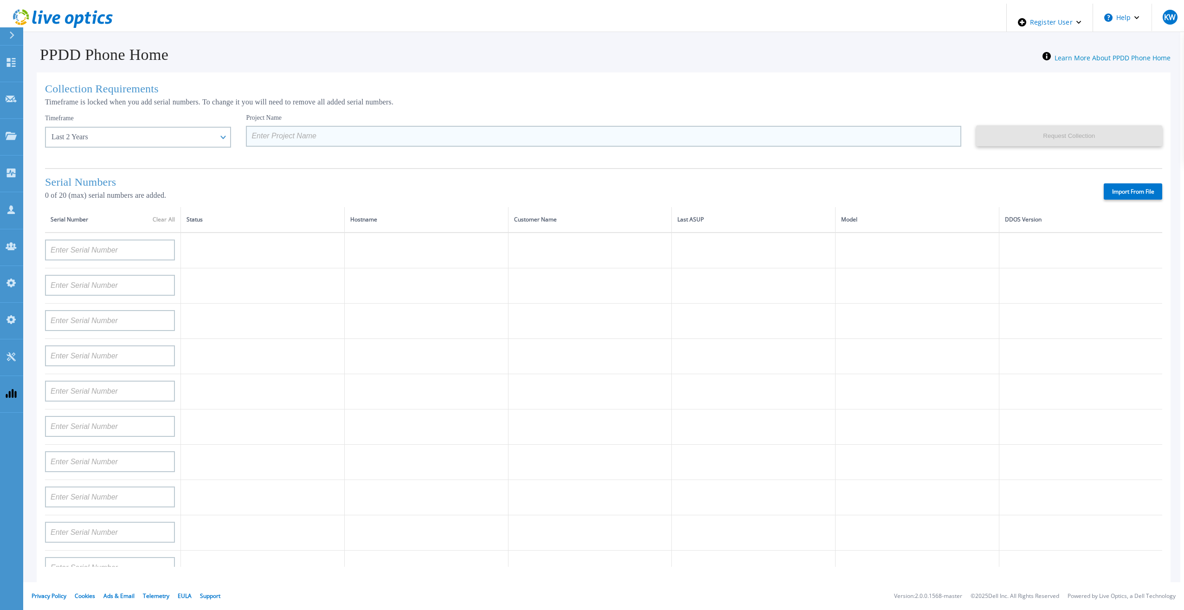
click at [272, 142] on input at bounding box center [603, 136] width 715 height 21
paste input "[URL][DOMAIN_NAME]"
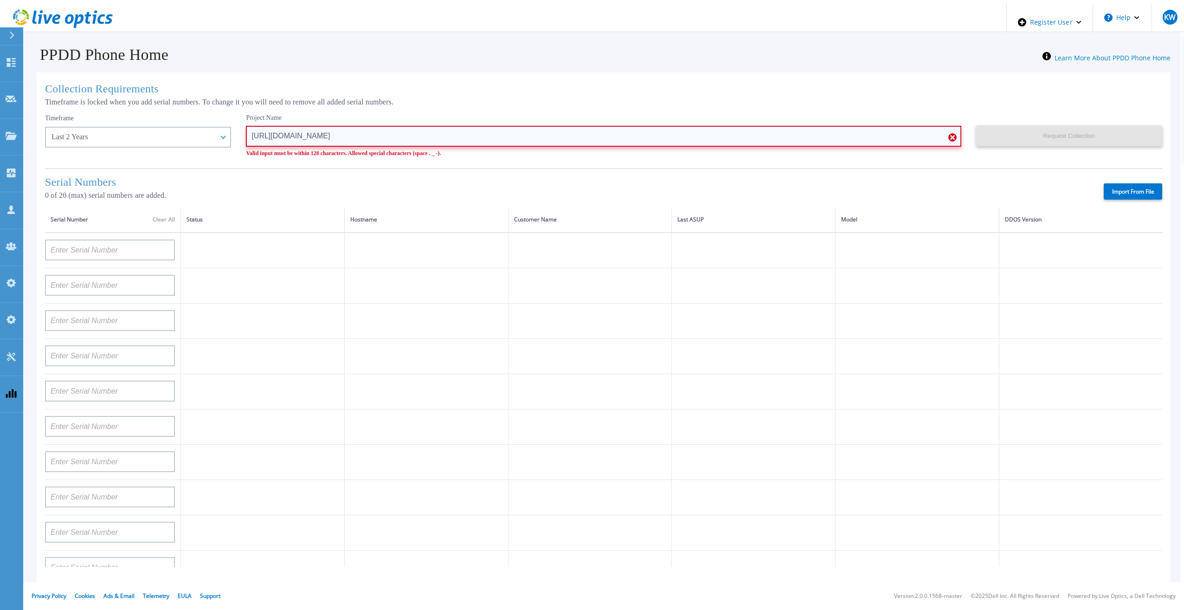
drag, startPoint x: 495, startPoint y: 137, endPoint x: 231, endPoint y: 138, distance: 263.0
click at [246, 138] on input "[URL][DOMAIN_NAME]" at bounding box center [603, 136] width 715 height 21
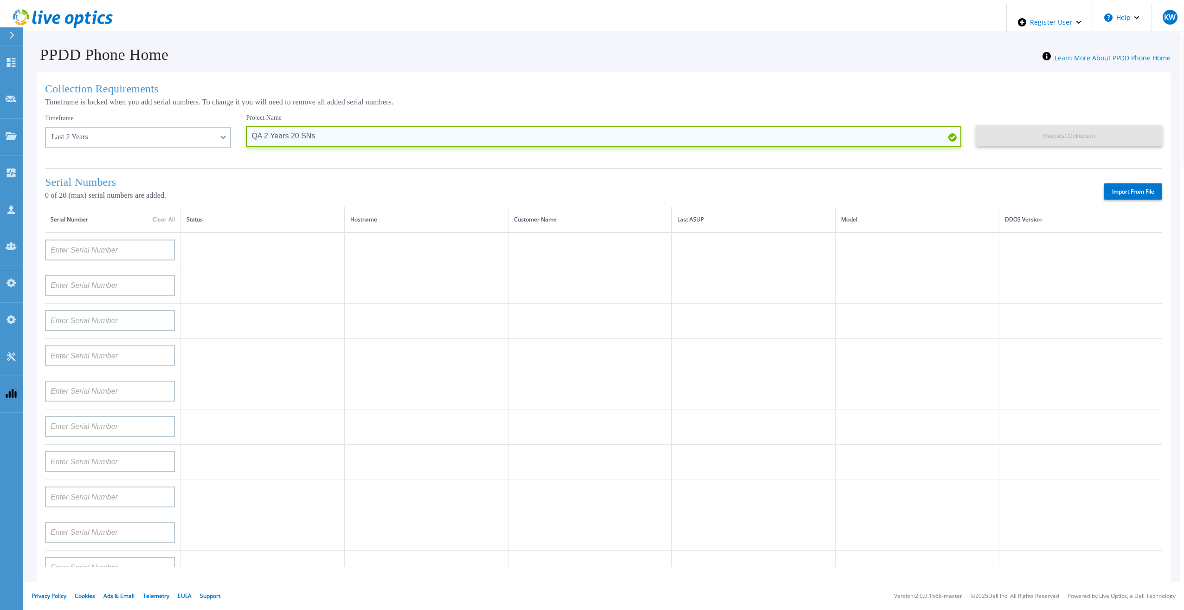
click at [247, 133] on input "QA 2 Years 20 SNs" at bounding box center [603, 136] width 715 height 21
type input "QA 2 Years 20 SNs"
click at [228, 132] on div "Timeframe Last 2 Years Last 15 Days Last 2 Months Last 6 Months Last 1 Year Las…" at bounding box center [145, 137] width 201 height 47
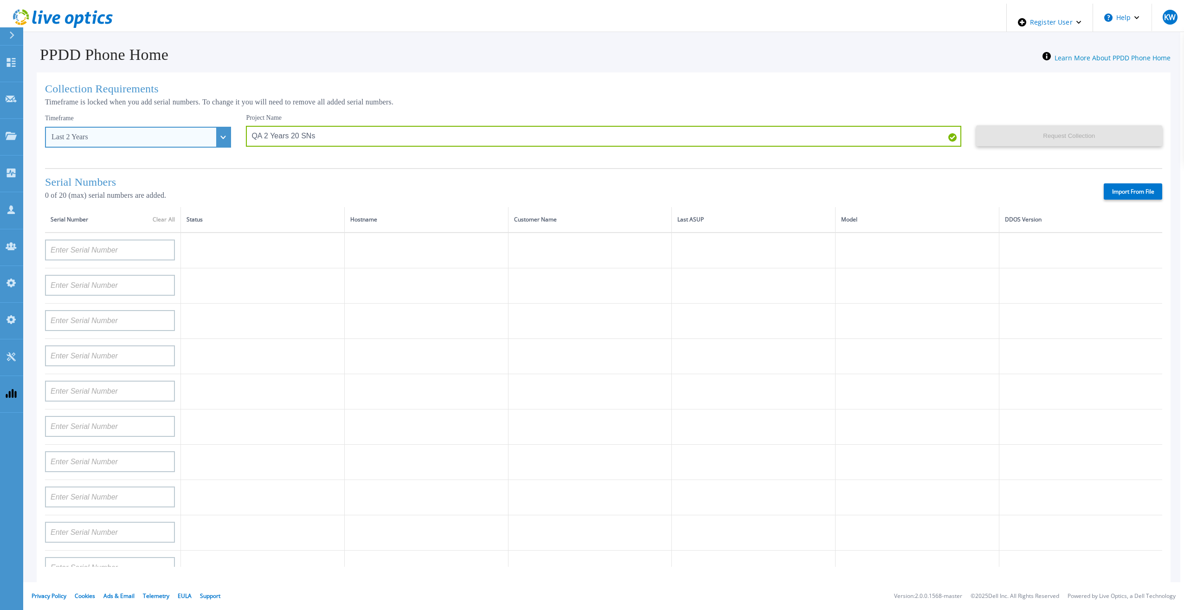
click at [204, 133] on div "Last 2 Years" at bounding box center [138, 137] width 186 height 21
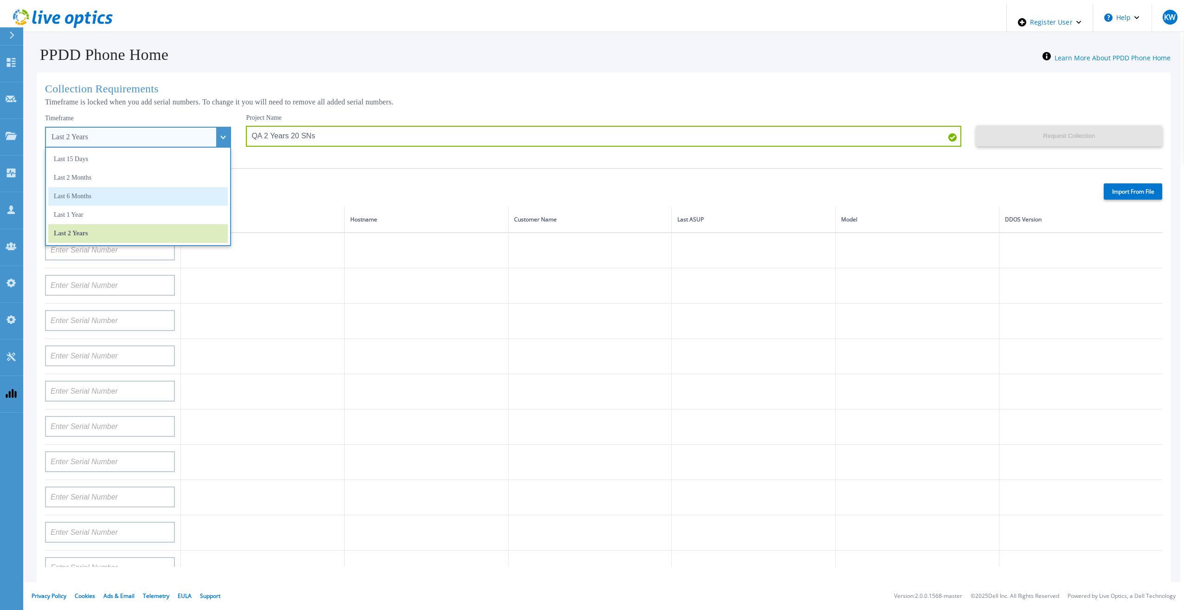
click at [132, 187] on li "Last 6 Months" at bounding box center [138, 196] width 180 height 19
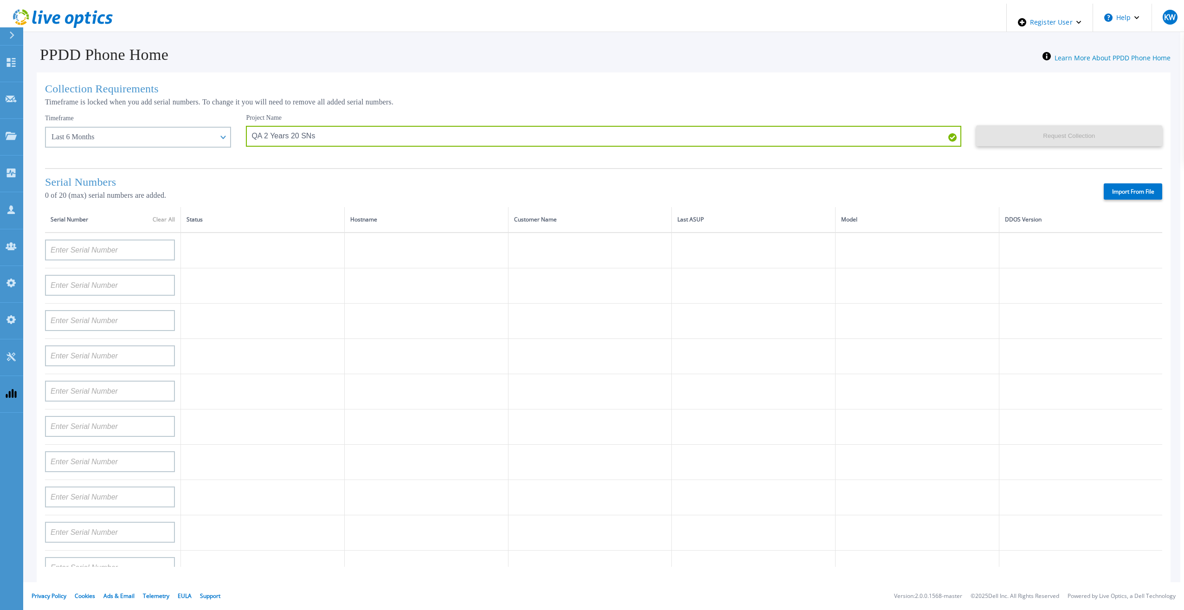
click at [248, 180] on h1 "Serial Numbers" at bounding box center [174, 182] width 258 height 13
click at [203, 136] on div "Last 6 Months" at bounding box center [138, 137] width 186 height 21
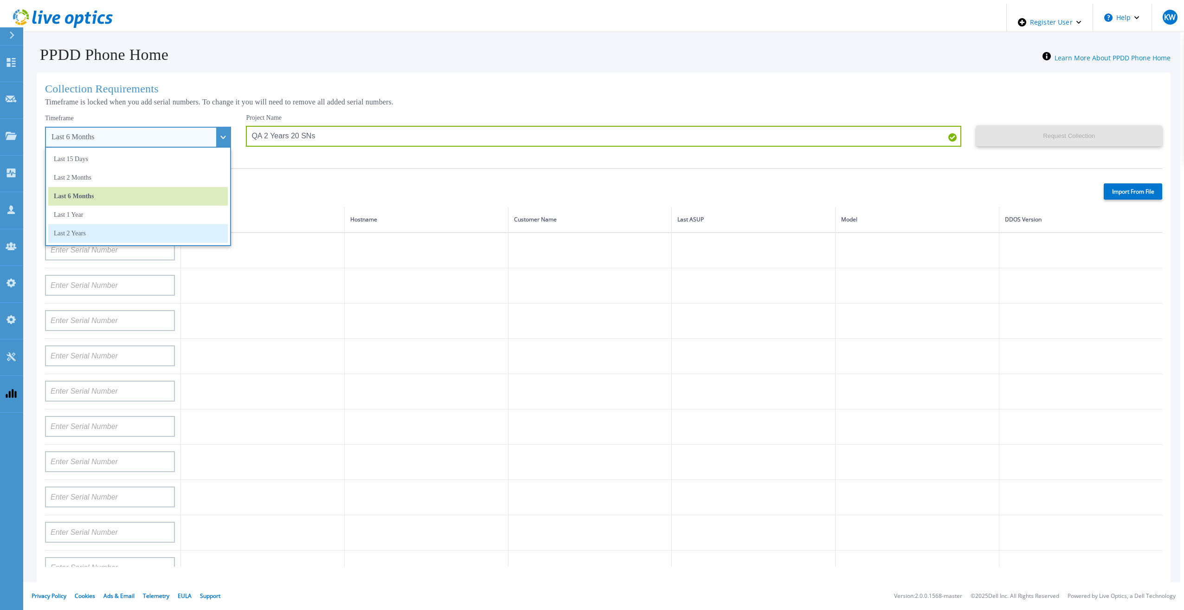
click at [70, 227] on li "Last 2 Years" at bounding box center [138, 233] width 180 height 19
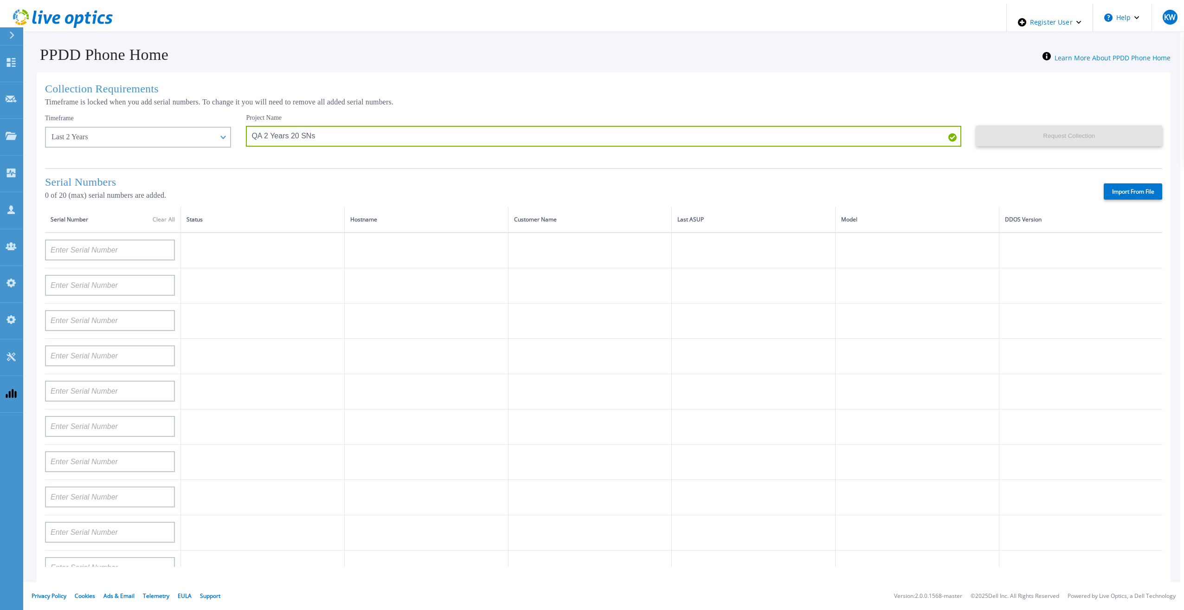
click at [320, 173] on div "Serial Numbers 0 of 20 (max) serial numbers are added. Import From File" at bounding box center [603, 187] width 1117 height 39
click at [1126, 193] on label "Import From File" at bounding box center [1133, 191] width 58 height 16
click at [0, 0] on input "Import From File" at bounding box center [0, 0] width 0 height 0
type input "APM00211700095"
type input "APX00232503747"
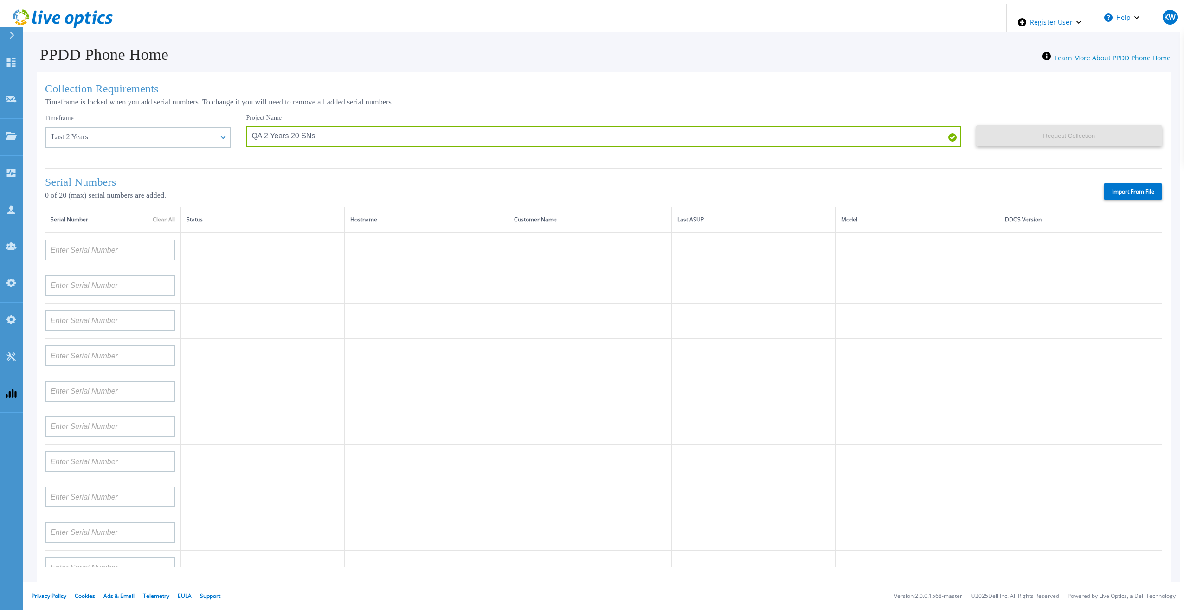
type input "APM00214914093"
type input "APM00171836329"
type input "APM00212026971"
type input "APM00214914094"
type input "APX00234502218"
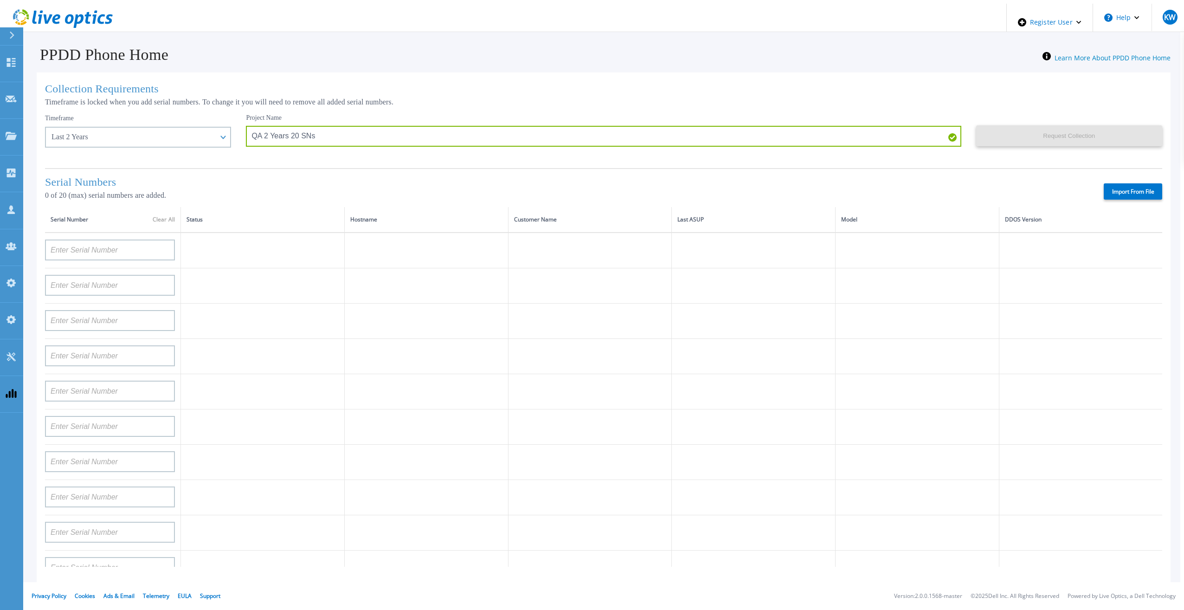
type input "APM00212018359"
type input "APX00232503745"
type input "APX00232503743"
type input "APM00193603655"
type input "APM00212517749"
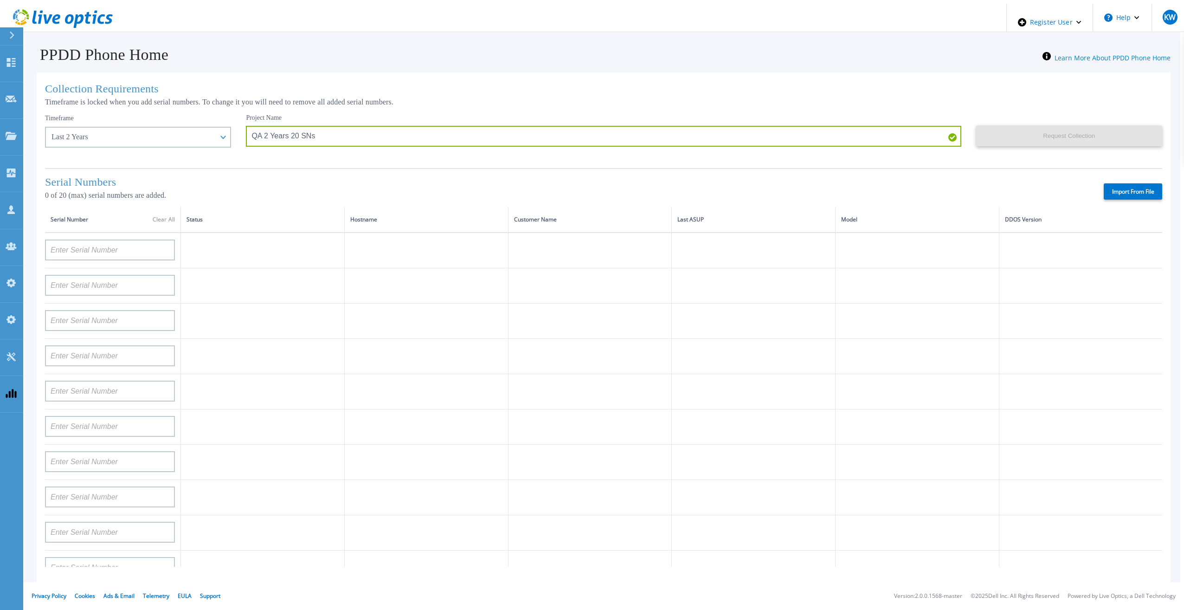
type input "APX00232503742"
type input "APM00212702822"
type input "APM00212610953"
type input "APM00202614668"
type input "APM00212613652"
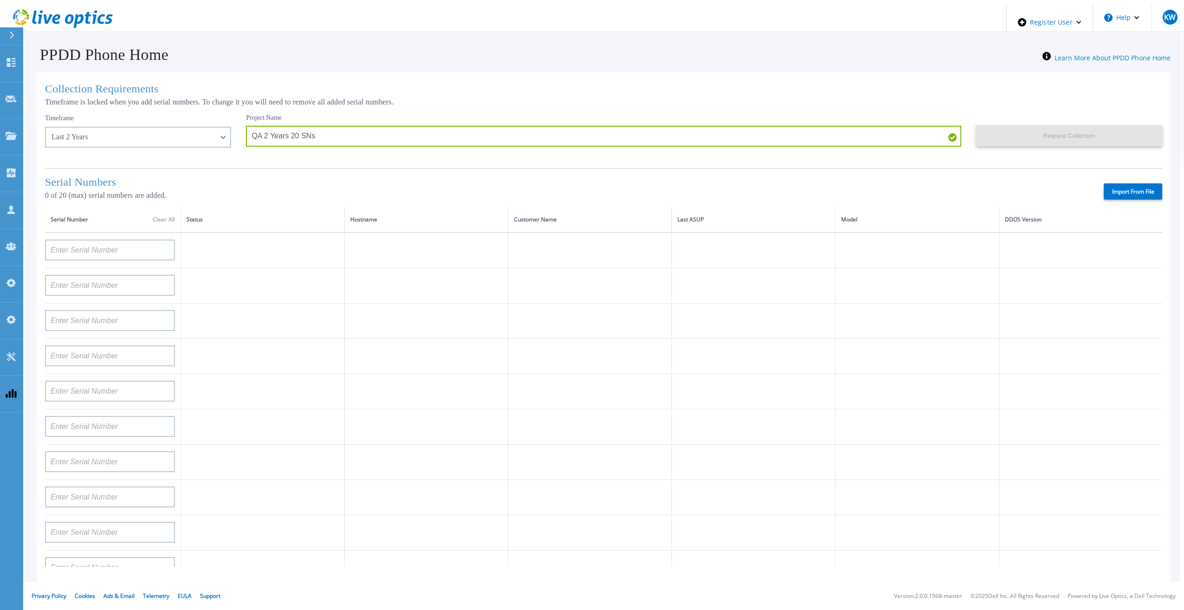
type input "APX00222101185"
type input "AUDVUX6XJHDJFE"
type input "APM00133543104"
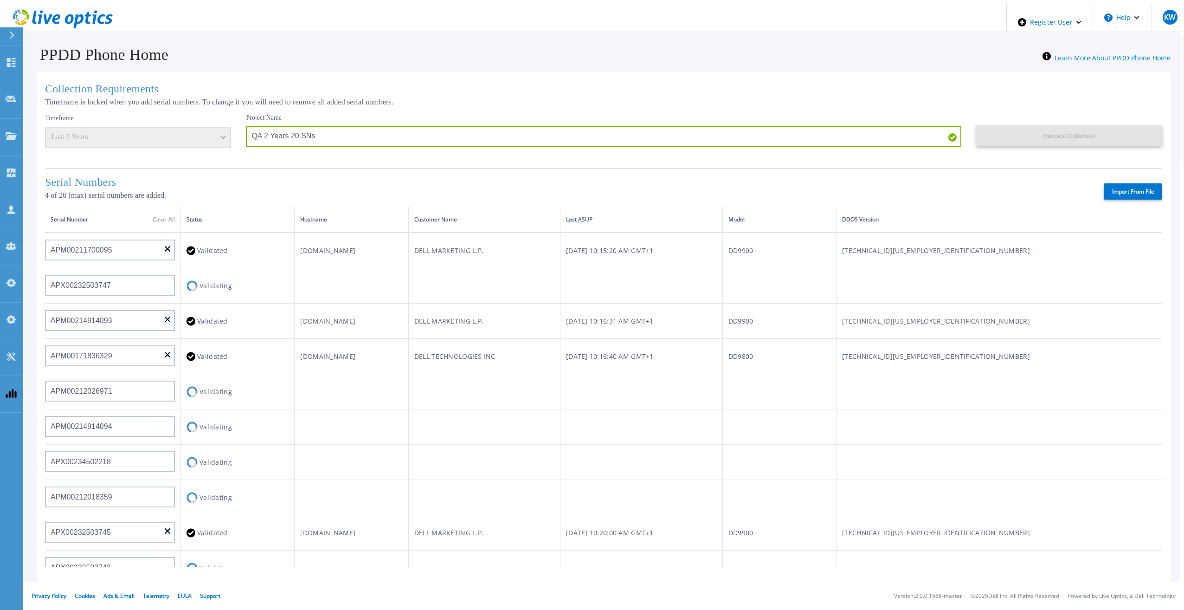
click at [408, 277] on td at bounding box center [352, 285] width 114 height 35
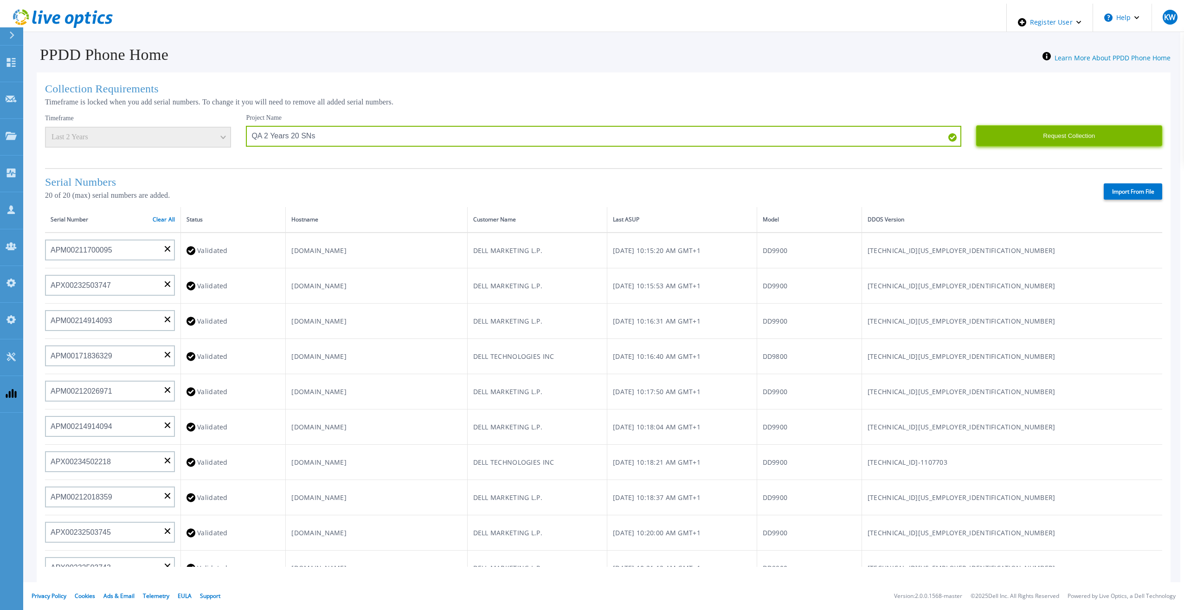
click at [1037, 132] on button "Request Collection" at bounding box center [1069, 135] width 186 height 21
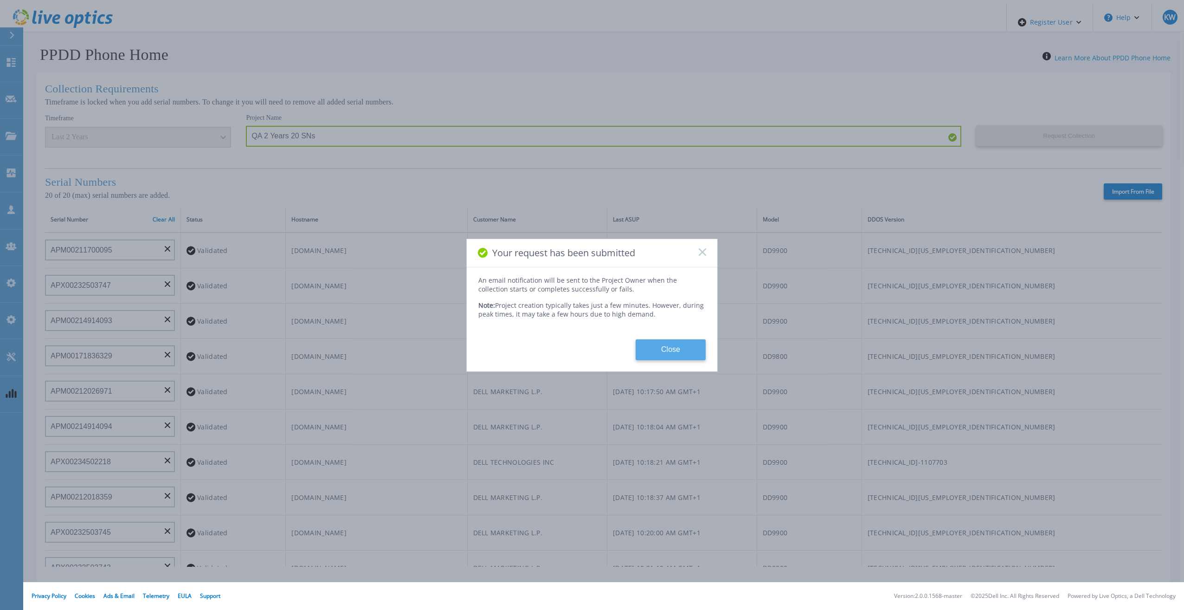
click at [653, 339] on button "Close" at bounding box center [671, 349] width 70 height 21
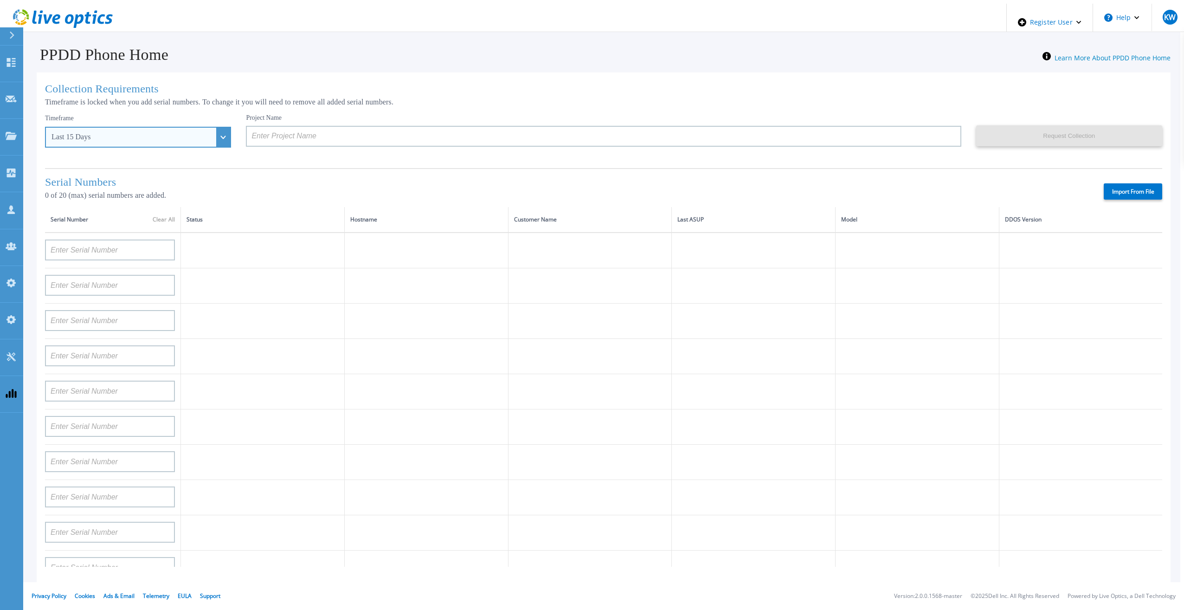
click at [205, 135] on div "Last 15 Days" at bounding box center [138, 137] width 186 height 21
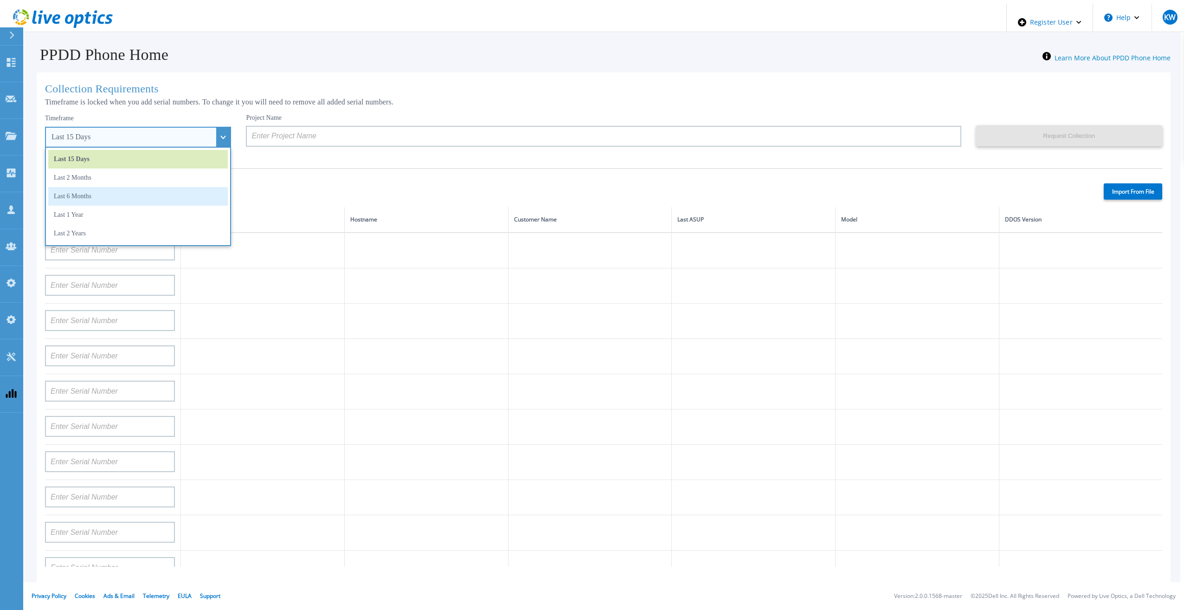
click at [120, 194] on li "Last 6 Months" at bounding box center [138, 196] width 180 height 19
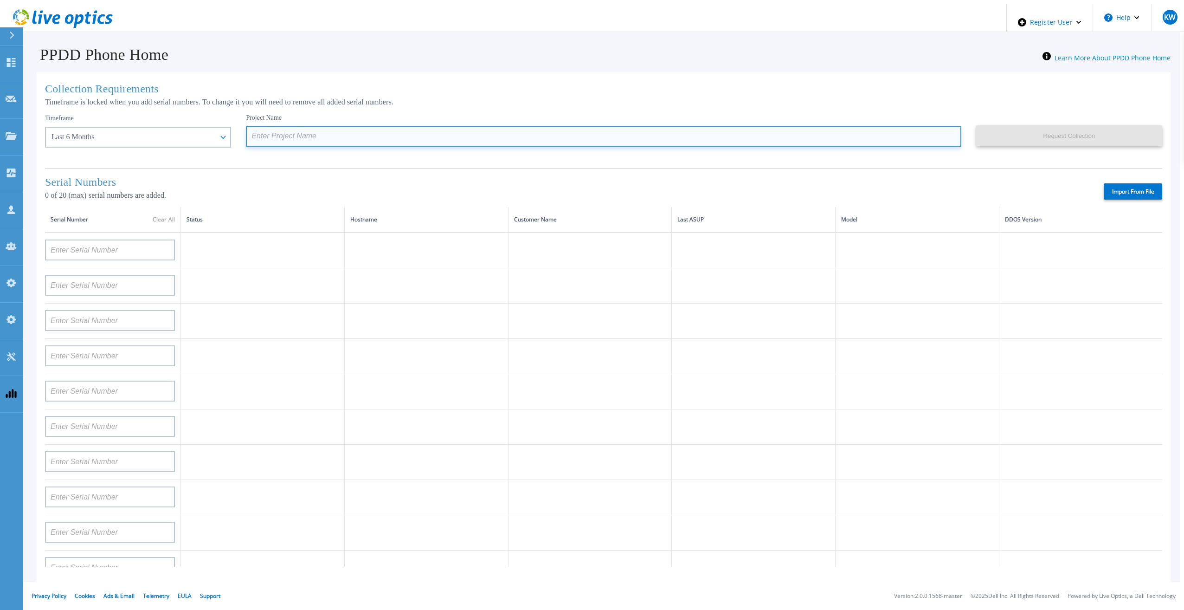
click at [283, 140] on input at bounding box center [603, 136] width 715 height 21
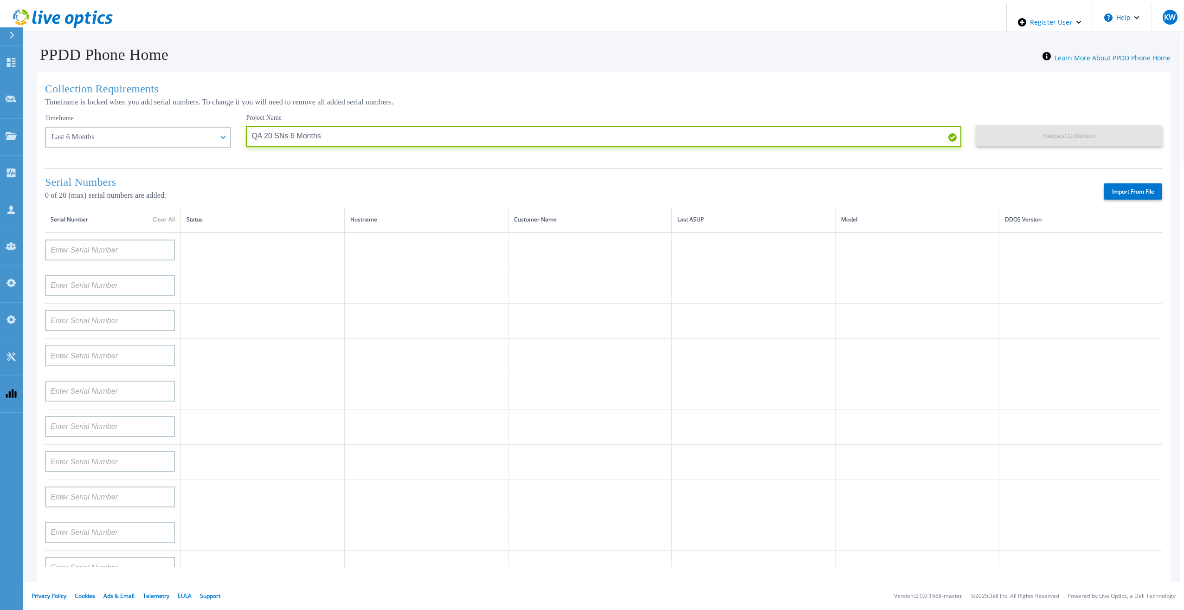
type input "QA 20 SNs 6 Months"
click at [1133, 202] on div "Serial Numbers 0 of 20 (max) serial numbers are added. Import From File" at bounding box center [603, 187] width 1117 height 39
click at [1136, 192] on label "Import From File" at bounding box center [1133, 191] width 58 height 16
click at [0, 0] on input "Import From File" at bounding box center [0, 0] width 0 height 0
click at [1127, 186] on label "Import From File" at bounding box center [1133, 191] width 58 height 16
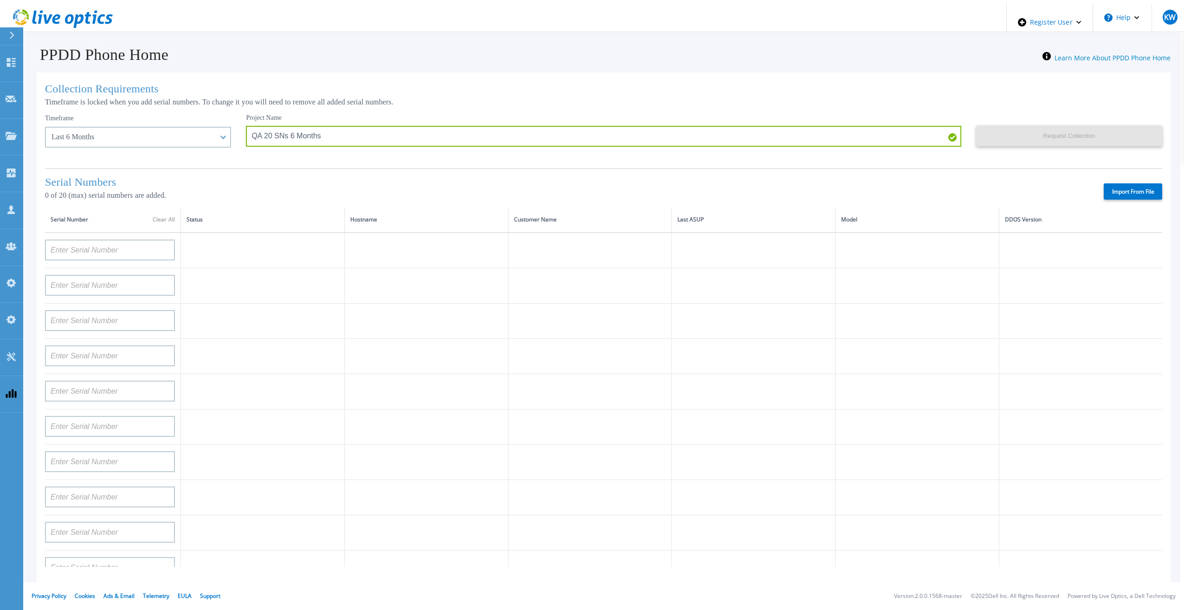
click at [0, 0] on input "Import From File" at bounding box center [0, 0] width 0 height 0
type input "APM00133543104"
type input "CKM00192200277"
type input "CKM00181001809"
type input "APM00223002069"
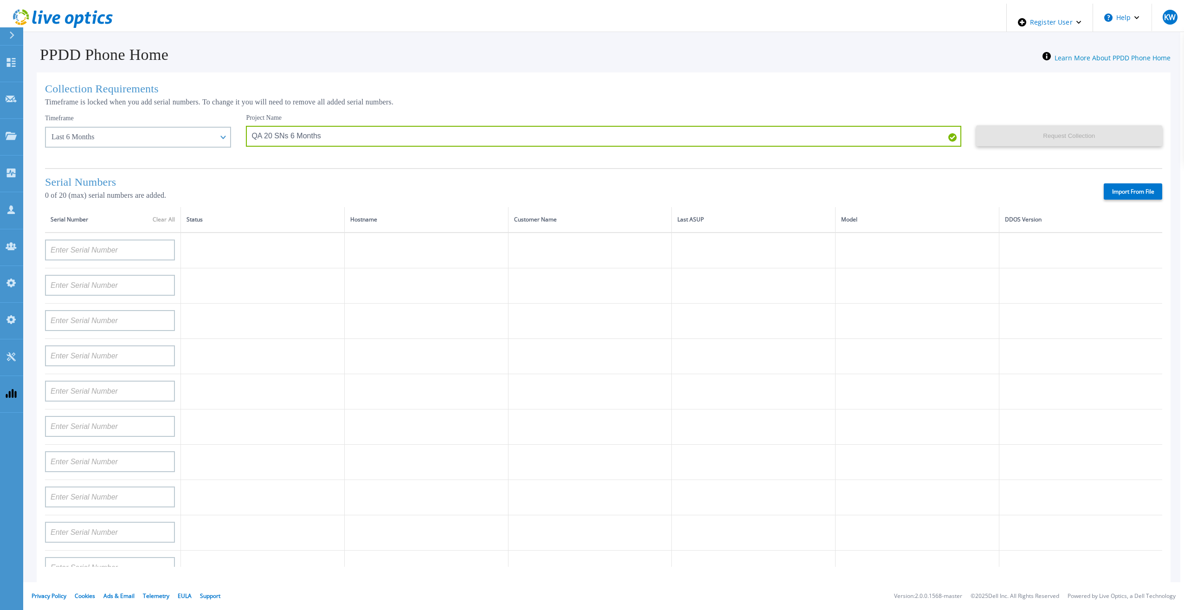
type input "CKM00183202848"
type input "CKM00192401344"
type input "APM00160405864"
type input "APM00145208243"
type input "CRK00235104956"
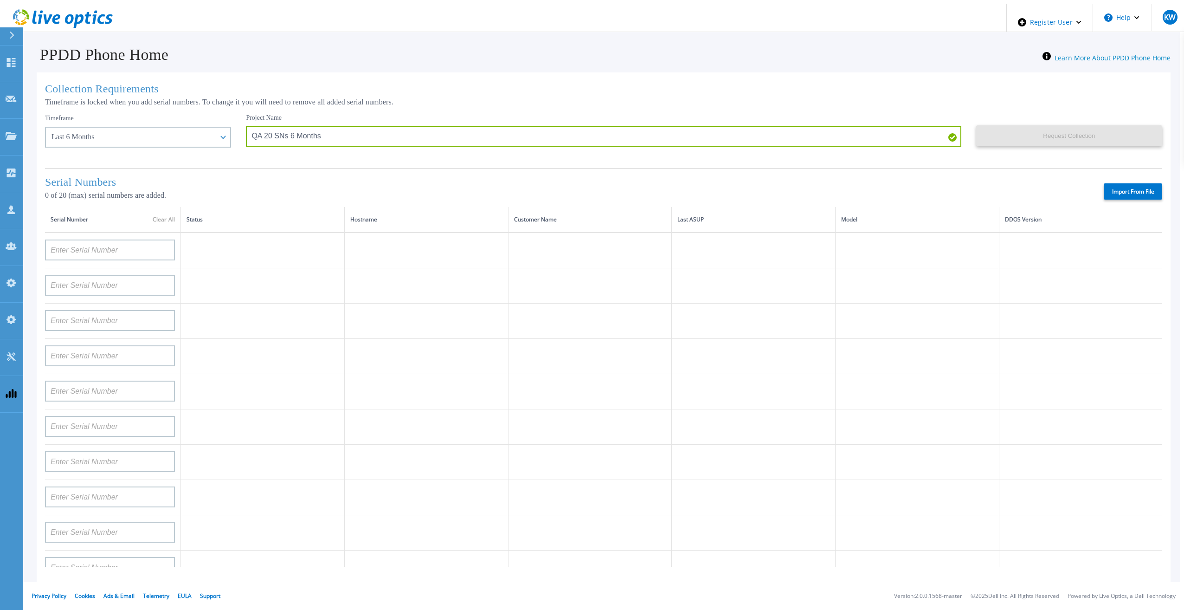
type input "APM00202011675"
type input "CKM01210505037"
type input "AUDVFBNW5NDDSY"
type input "CKM00184602620"
type input "DE500212802673"
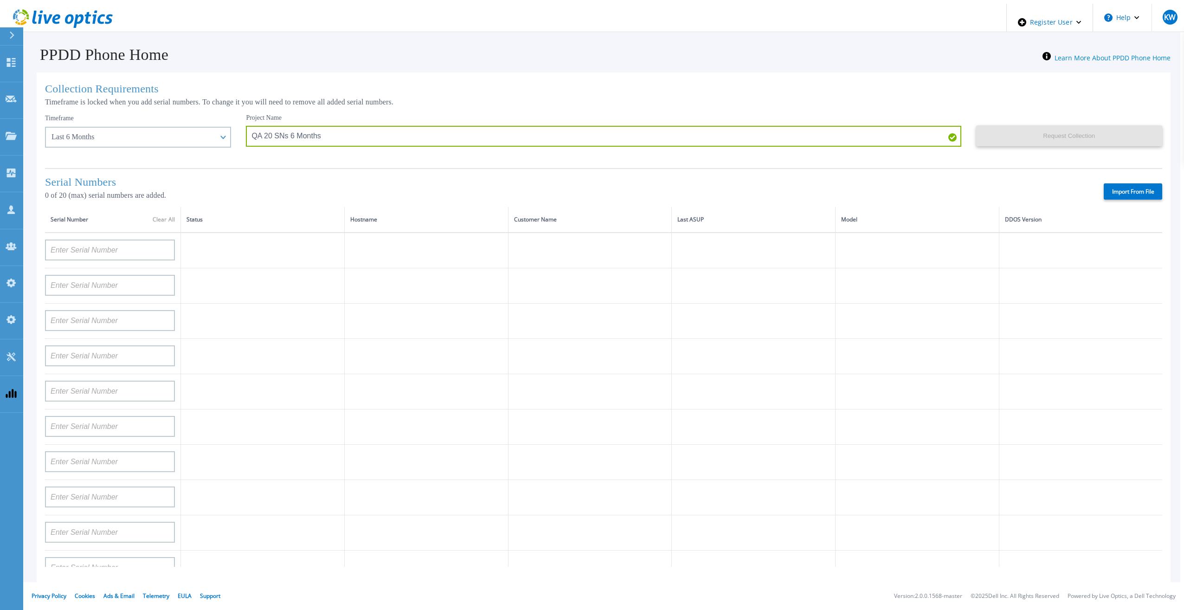
type input "APM00202912715"
type input "FLA00132100000"
type input "CKM00192200280"
type input "DE500212902687"
type input "APM00211506717"
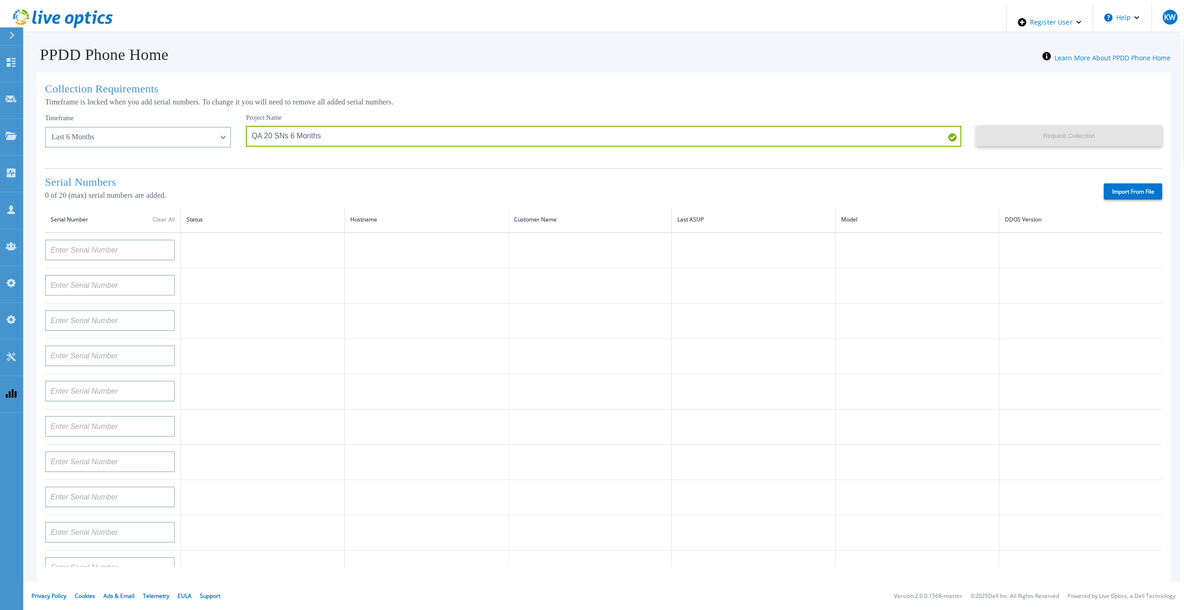
type input "APM00214907936"
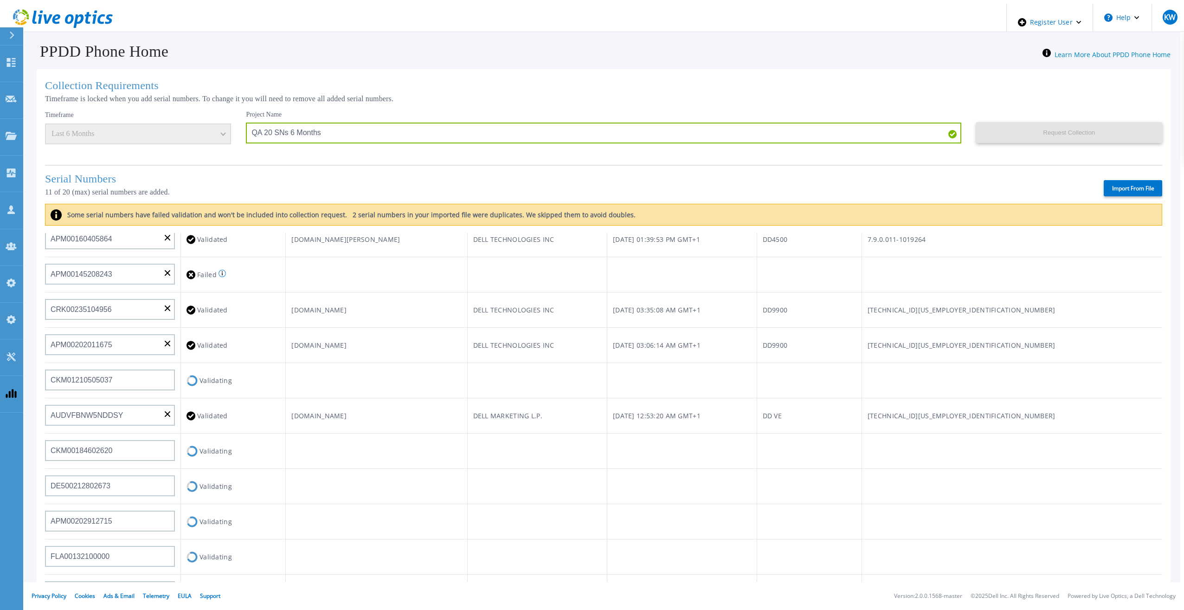
scroll to position [232, 0]
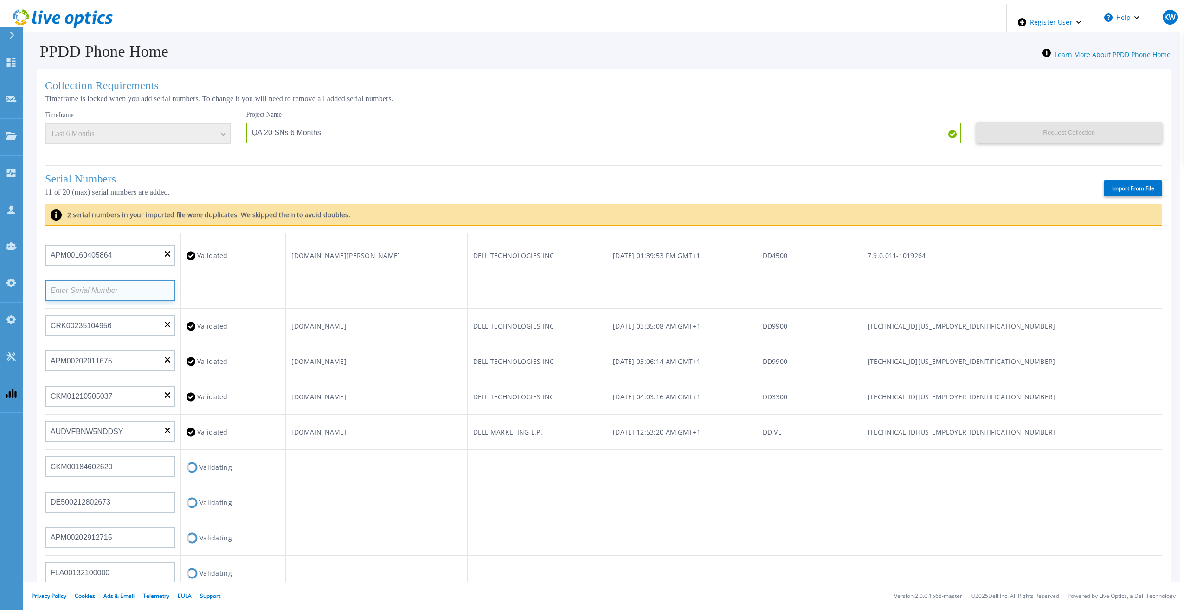
click at [129, 289] on input at bounding box center [110, 290] width 130 height 21
paste input "APM00212026971"
type input "APM00212026971"
click at [467, 309] on td "gy-l3sr17-pprotect01-n0.dri.delllabs.net" at bounding box center [376, 326] width 181 height 35
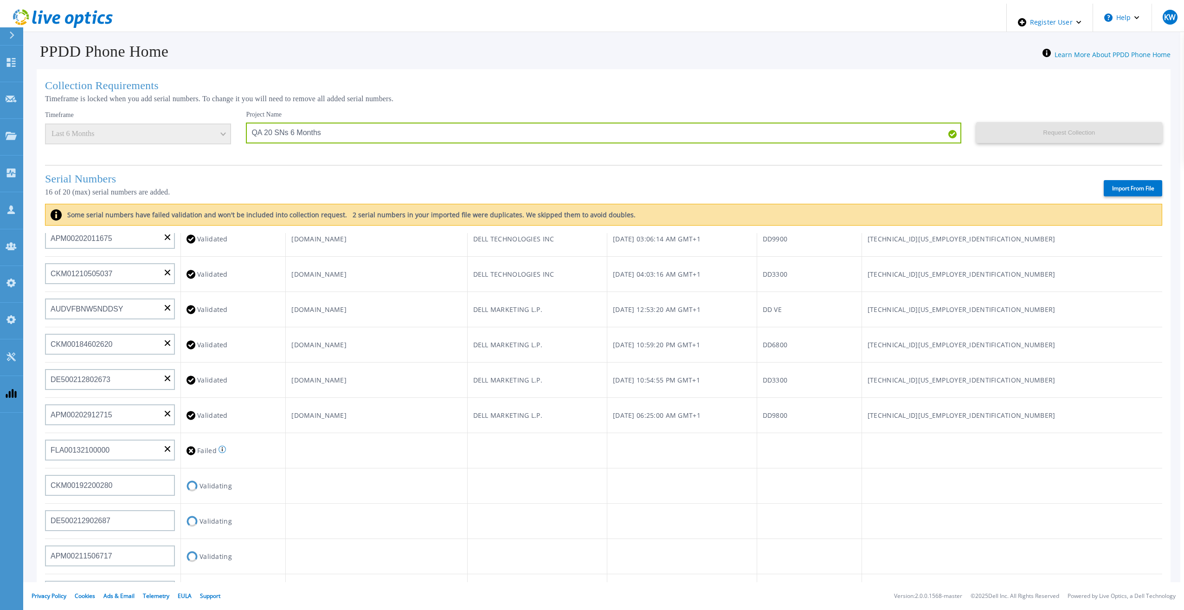
scroll to position [372, 0]
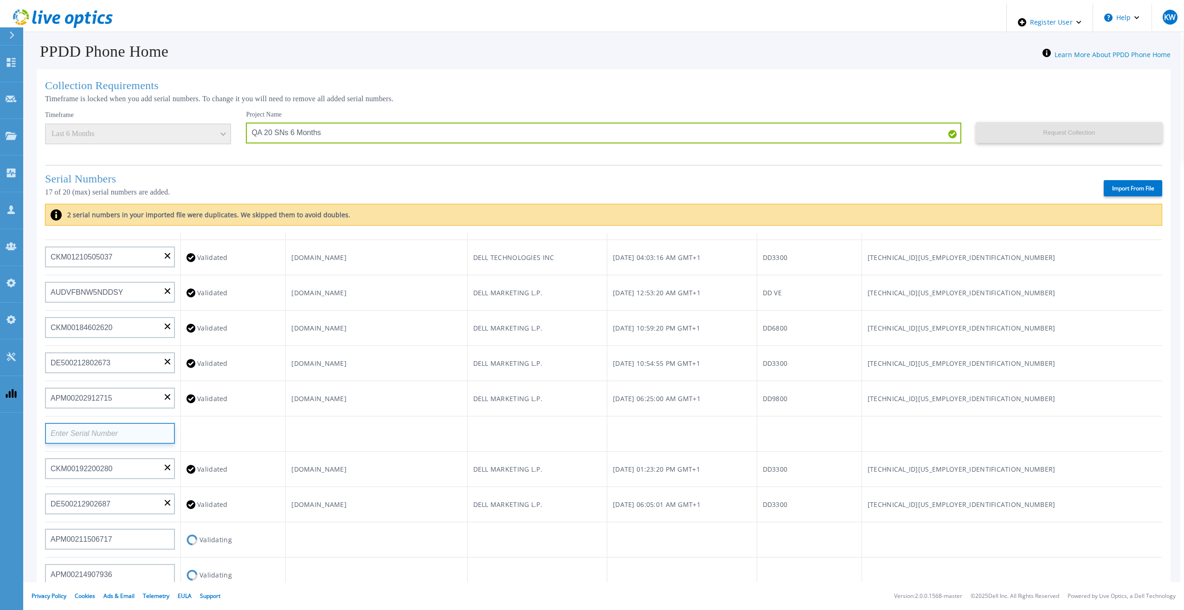
click at [77, 436] on input at bounding box center [110, 433] width 130 height 21
paste input "AUDVUX6XJHDJFE"
type input "AUDVUX6XJHDJFE"
click at [388, 411] on td "RTPPDD9800002-m2.us.dell.com" at bounding box center [376, 398] width 181 height 35
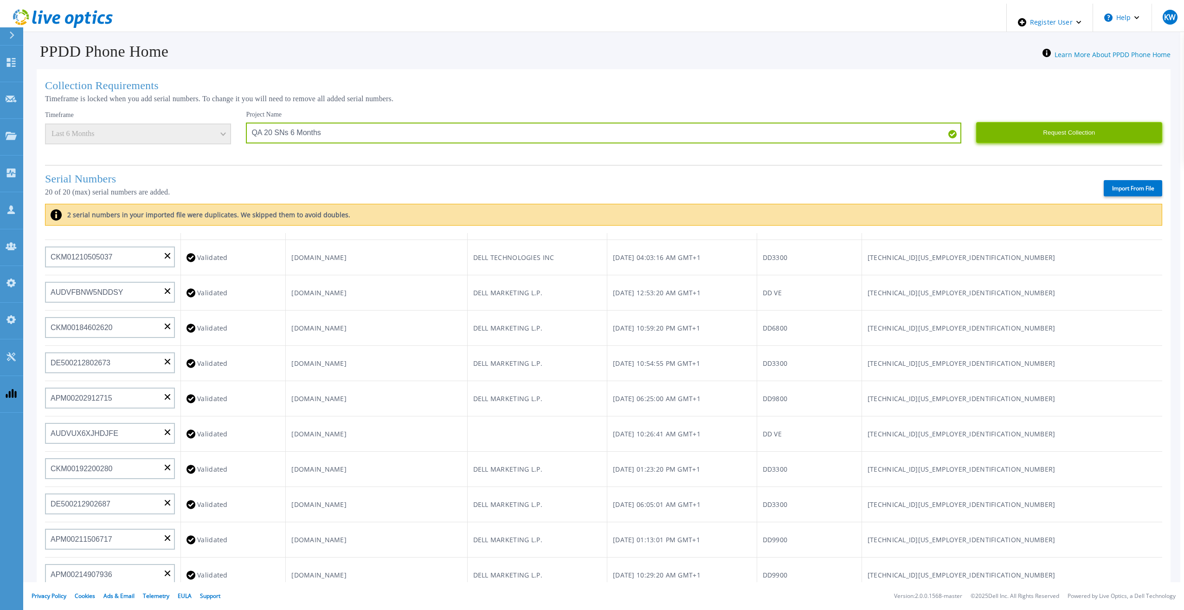
click at [1017, 124] on button "Request Collection" at bounding box center [1069, 132] width 186 height 21
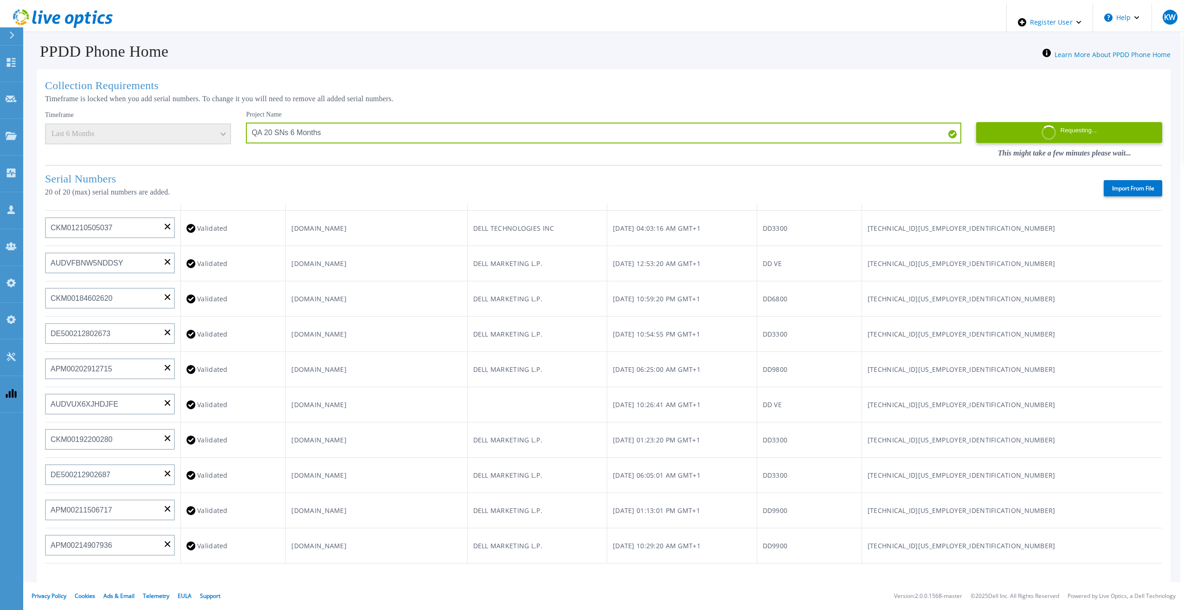
scroll to position [0, 0]
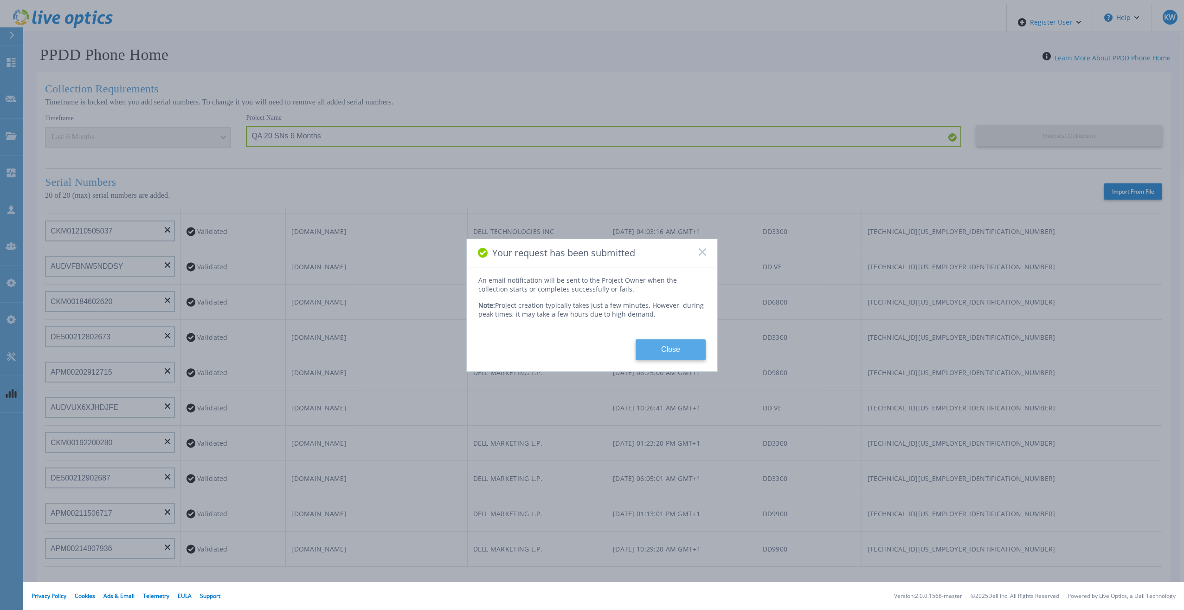
click at [685, 335] on div "An email notification will be sent to the Project Owner when the collection sta…" at bounding box center [592, 318] width 251 height 84
click at [685, 341] on button "Close" at bounding box center [671, 349] width 70 height 21
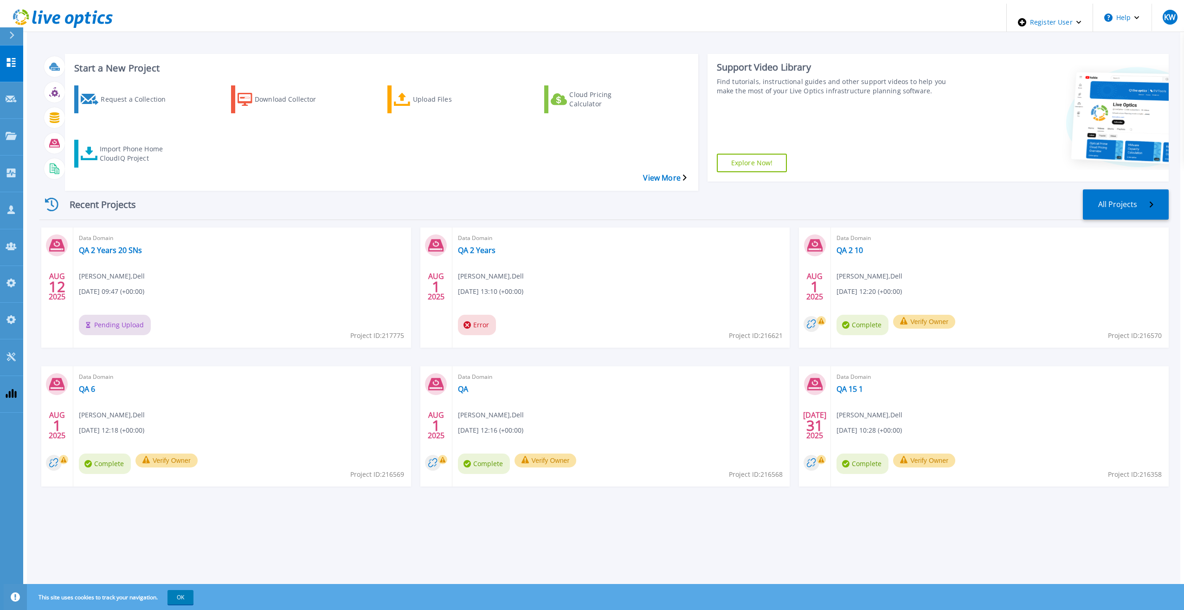
click at [425, 189] on div "Recent Projects All Projects" at bounding box center [603, 204] width 1129 height 31
click at [76, 15] on icon at bounding box center [63, 18] width 100 height 19
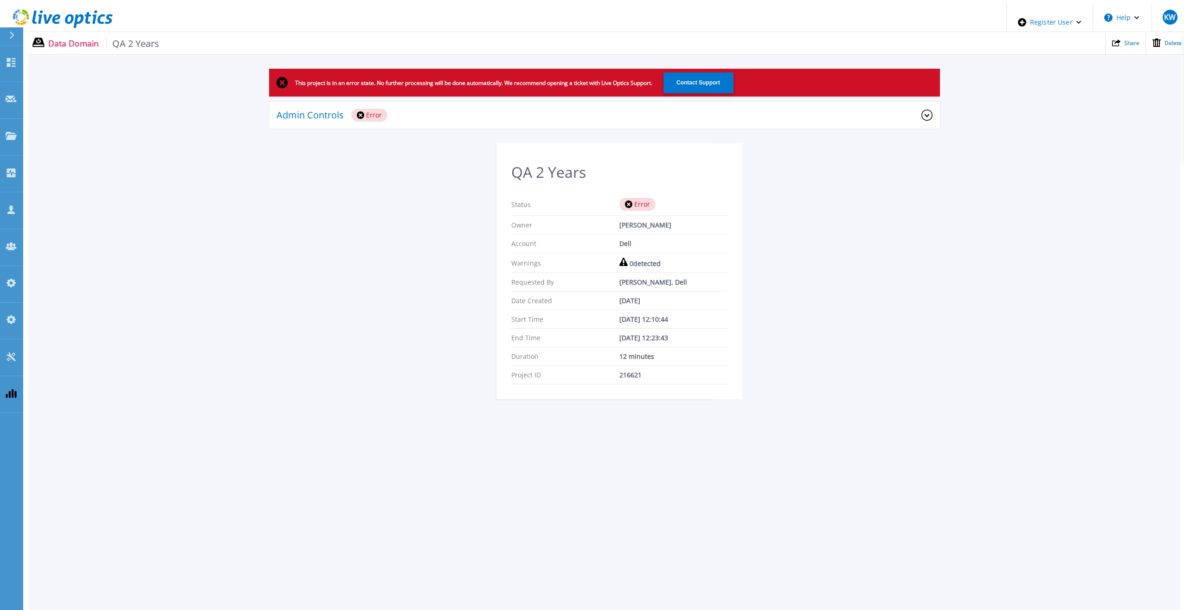
click at [501, 118] on div "Admin Controls Error" at bounding box center [604, 116] width 671 height 28
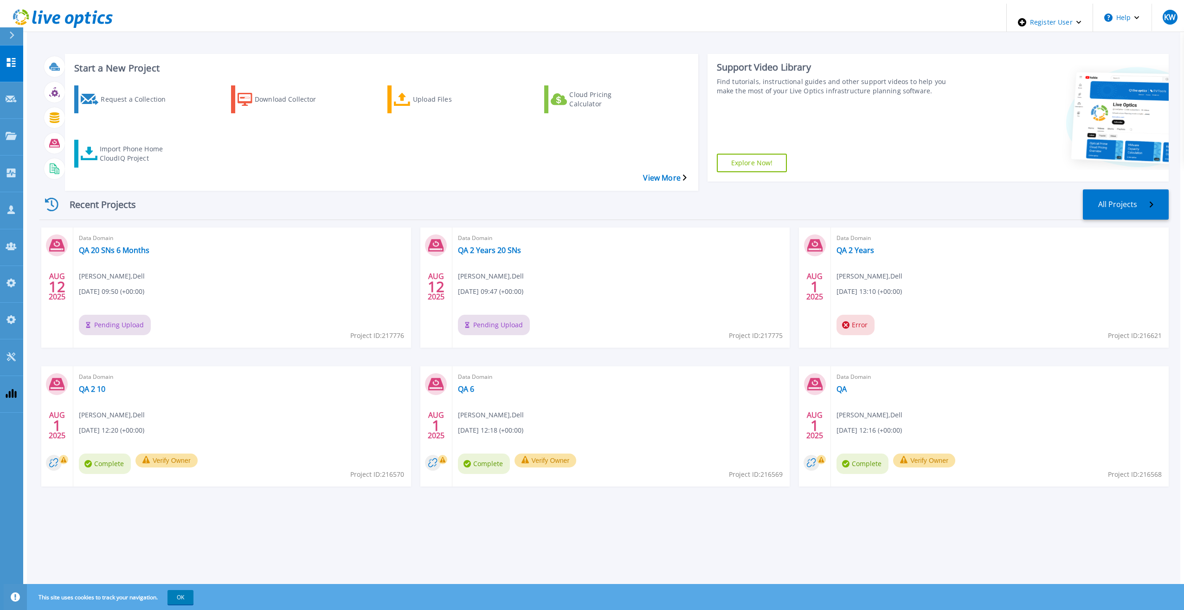
click at [66, 4] on link at bounding box center [58, 22] width 109 height 37
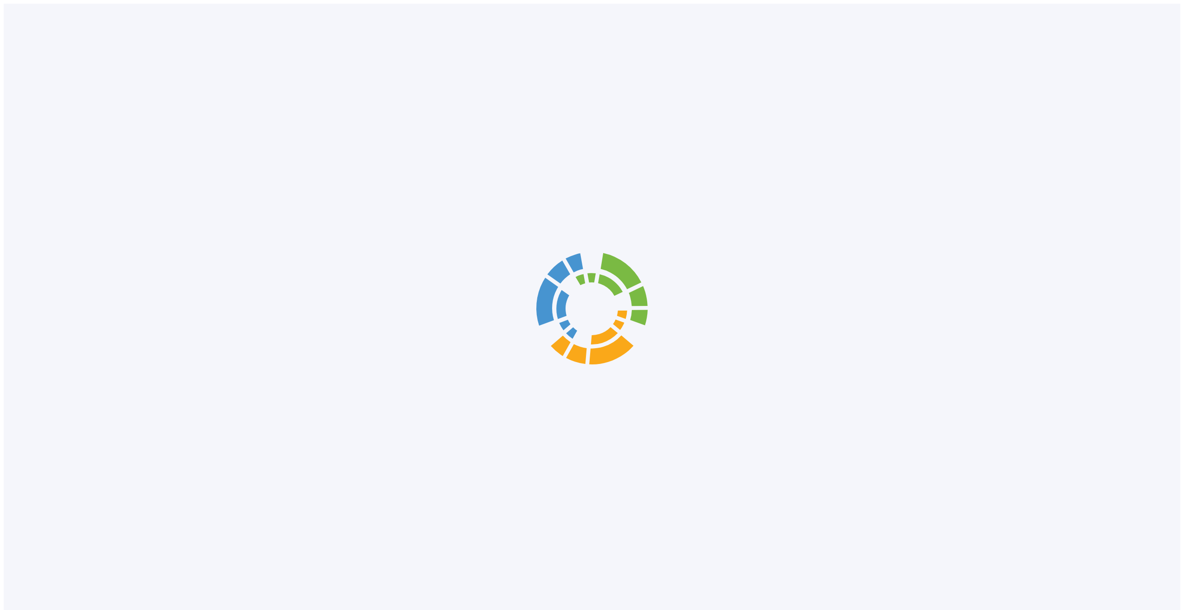
click at [71, 16] on div at bounding box center [592, 309] width 1177 height 610
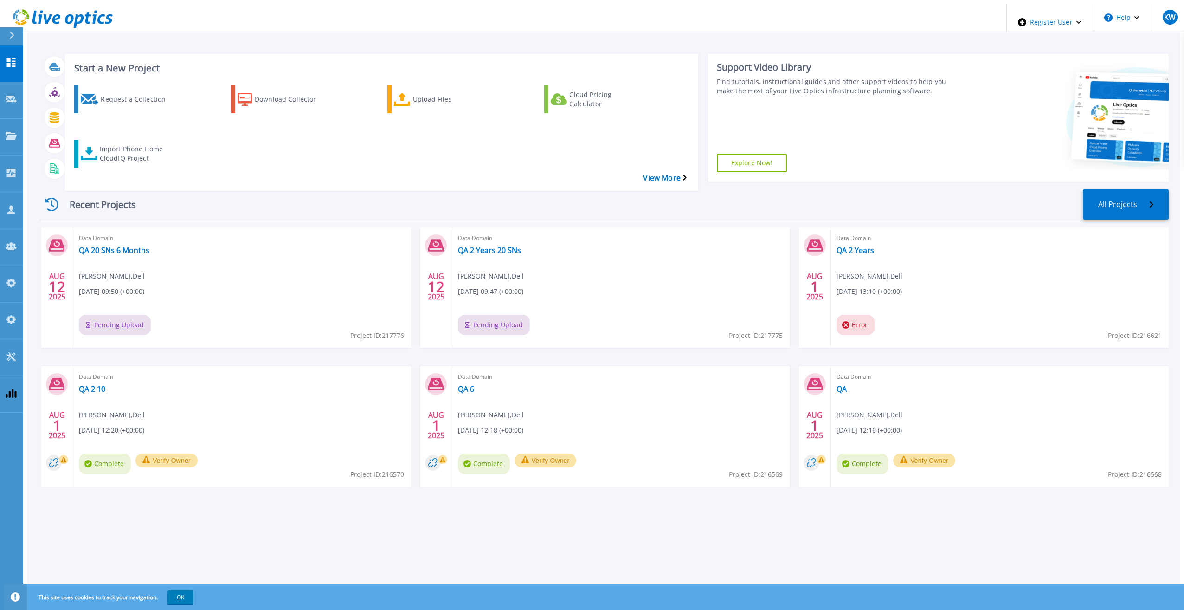
click at [73, 16] on icon at bounding box center [78, 20] width 10 height 13
click at [74, 11] on icon at bounding box center [63, 18] width 100 height 19
click at [74, 10] on icon at bounding box center [63, 18] width 100 height 19
click icon
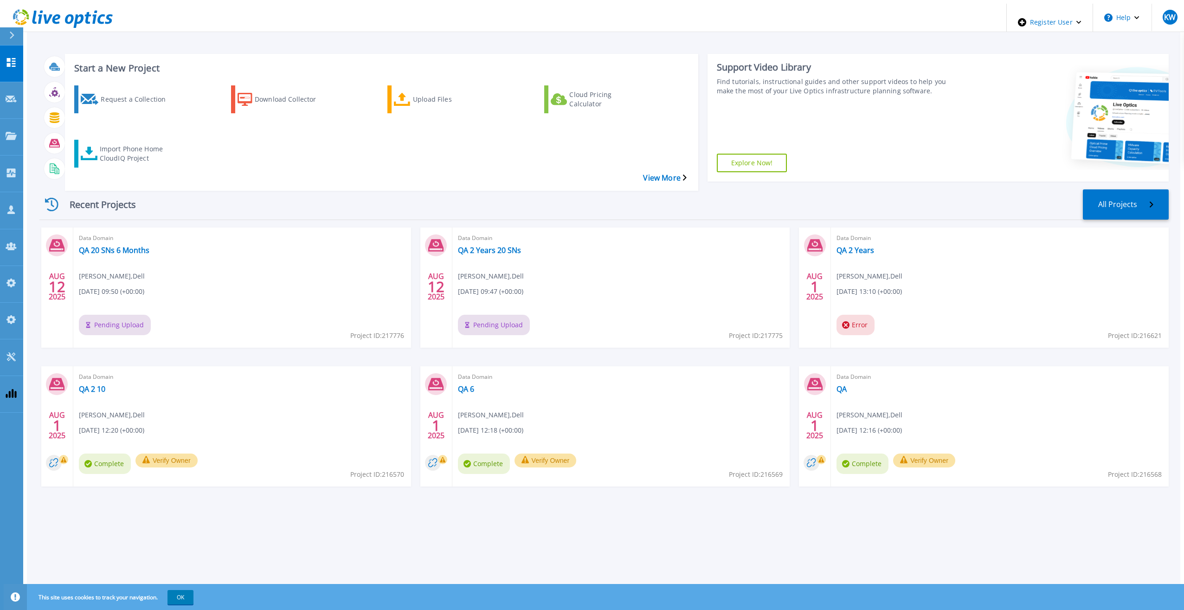
click at [75, 11] on icon at bounding box center [63, 18] width 100 height 19
click at [393, 189] on div "Recent Projects All Projects" at bounding box center [603, 204] width 1129 height 31
click at [79, 14] on icon at bounding box center [78, 20] width 10 height 13
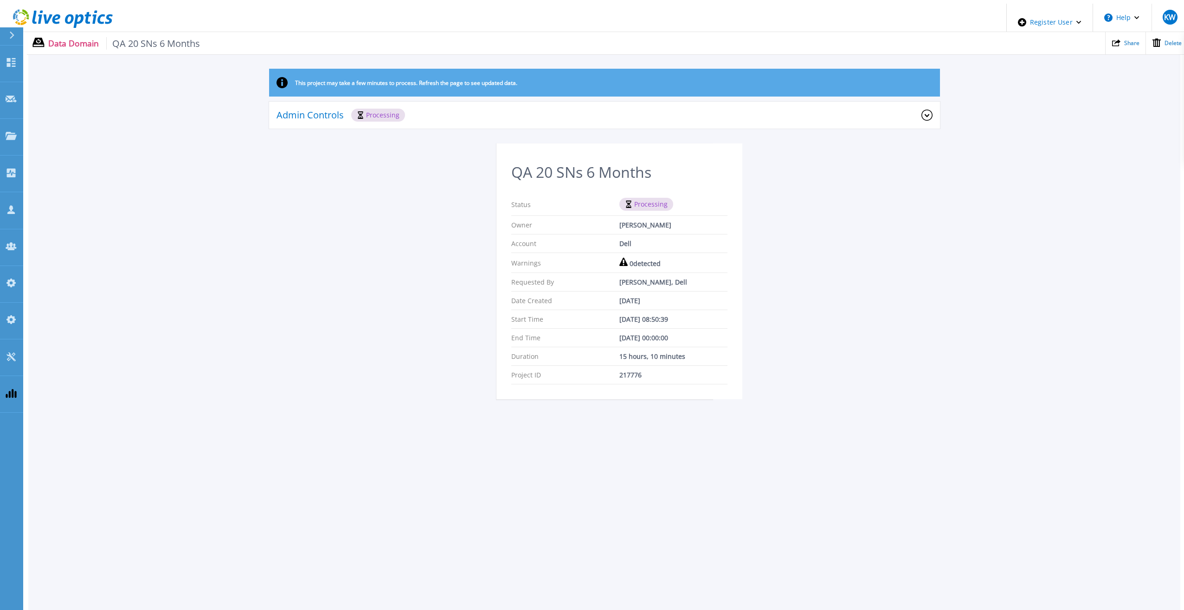
click at [734, 128] on div "Admin Controls Processing Download Raw Files Retry Delete" at bounding box center [604, 123] width 671 height 42
click at [734, 117] on div "Admin Controls Processing" at bounding box center [598, 115] width 645 height 13
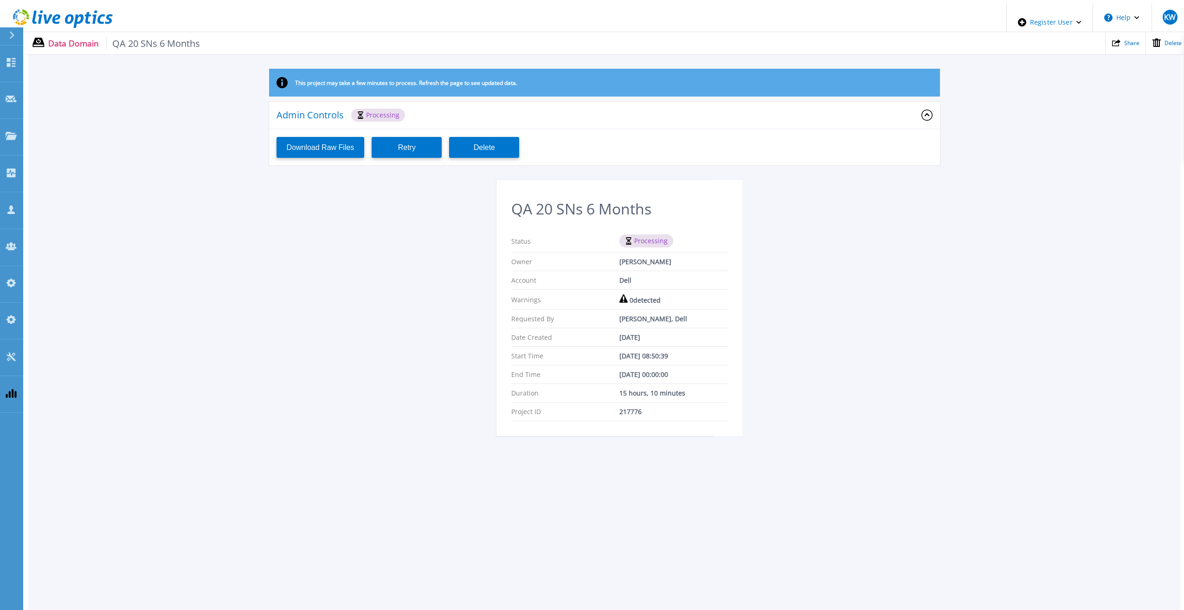
click at [734, 117] on div "Admin Controls Processing" at bounding box center [598, 115] width 645 height 13
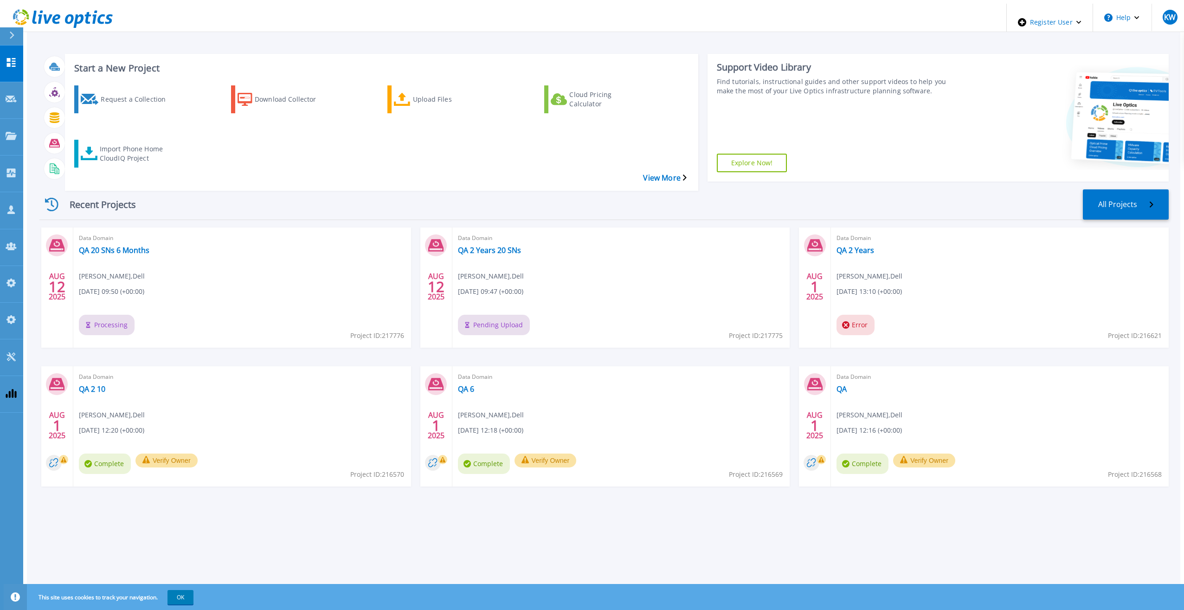
click at [79, 14] on icon at bounding box center [78, 20] width 10 height 13
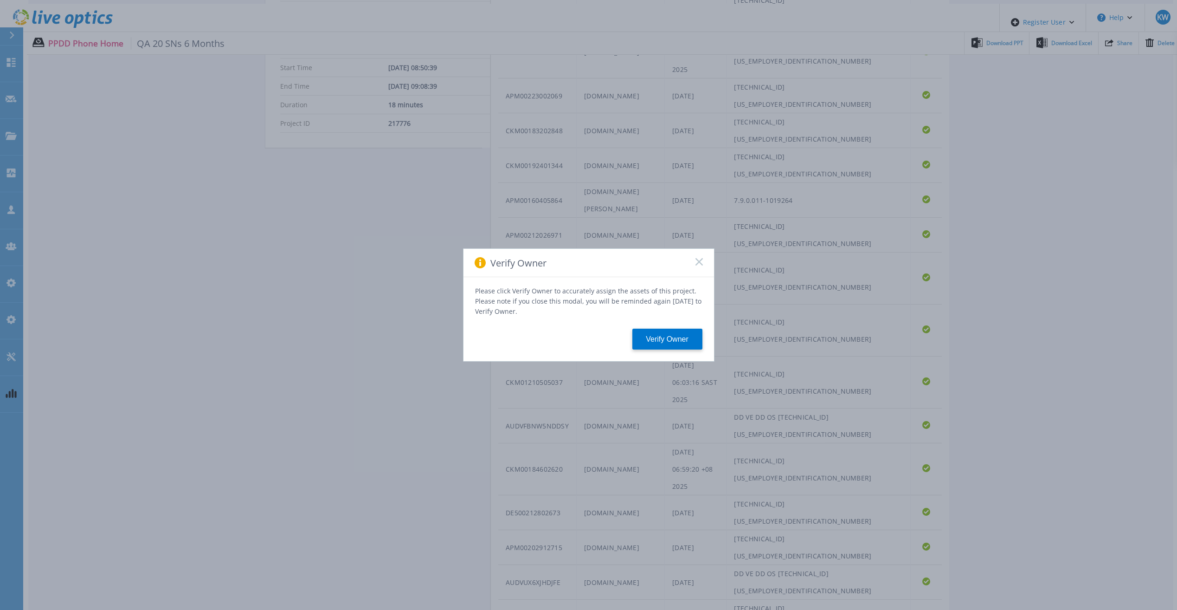
scroll to position [403, 0]
click at [701, 264] on icon at bounding box center [698, 261] width 7 height 7
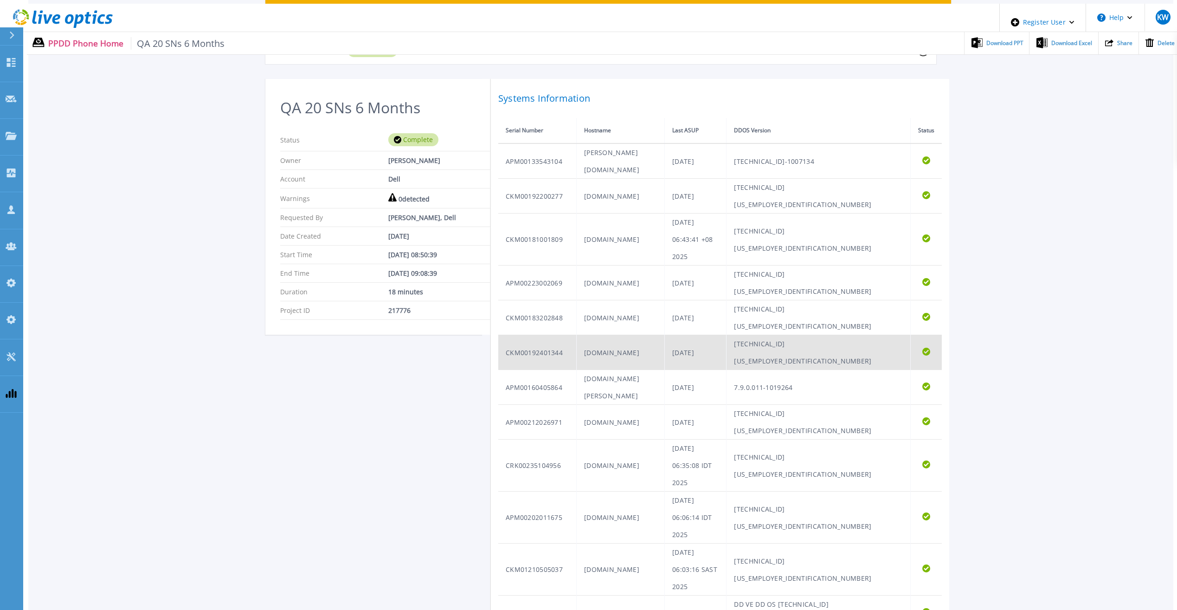
scroll to position [0, 0]
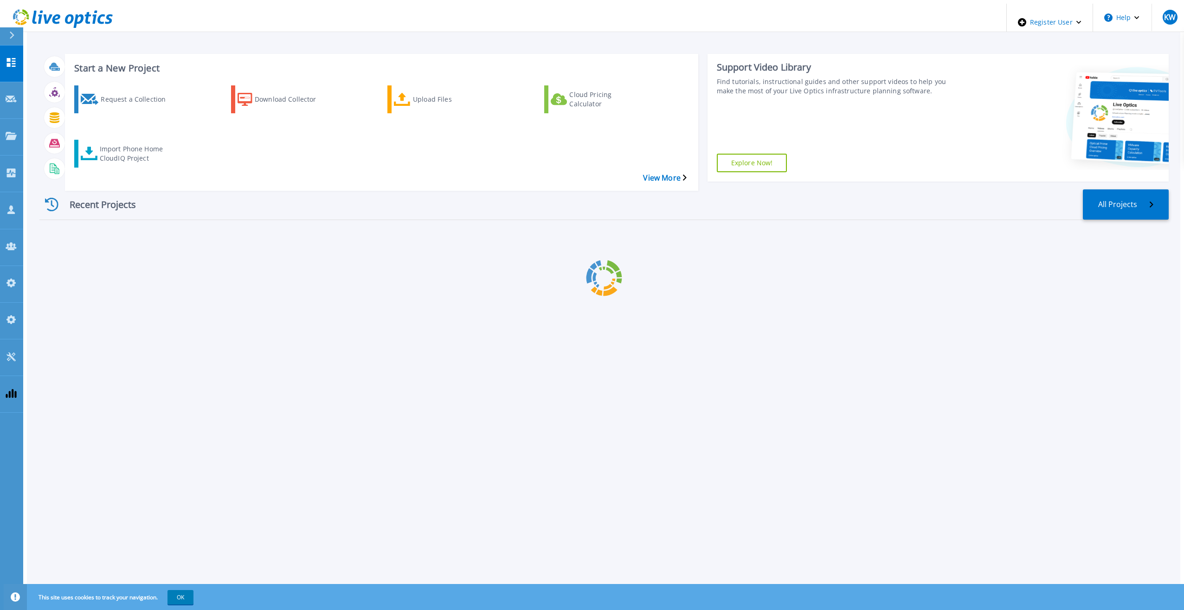
drag, startPoint x: 0, startPoint y: 0, endPoint x: 342, endPoint y: 183, distance: 388.1
click at [342, 189] on div "Recent Projects All Projects" at bounding box center [603, 204] width 1129 height 31
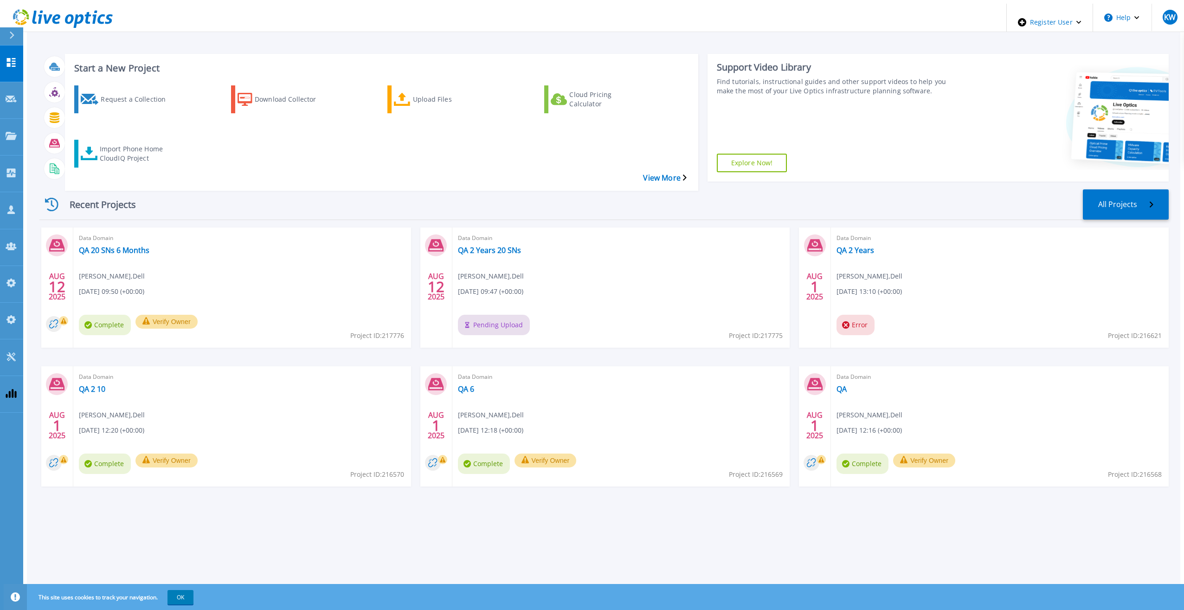
click at [342, 189] on div "Recent Projects All Projects" at bounding box center [603, 204] width 1129 height 31
click at [356, 233] on span "Data Domain" at bounding box center [242, 238] width 327 height 10
click at [372, 189] on div "Recent Projects All Projects" at bounding box center [603, 204] width 1129 height 31
click at [413, 189] on div "Recent Projects All Projects" at bounding box center [603, 204] width 1129 height 31
click at [410, 189] on div "Recent Projects All Projects" at bounding box center [603, 204] width 1129 height 31
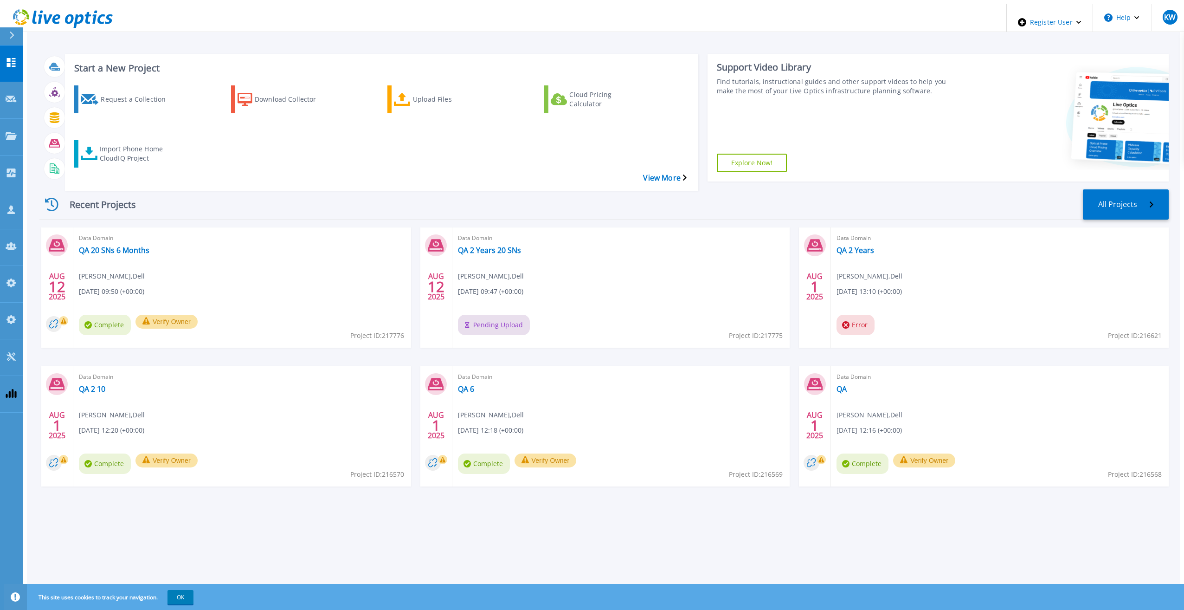
click at [410, 189] on div "Recent Projects All Projects" at bounding box center [603, 204] width 1129 height 31
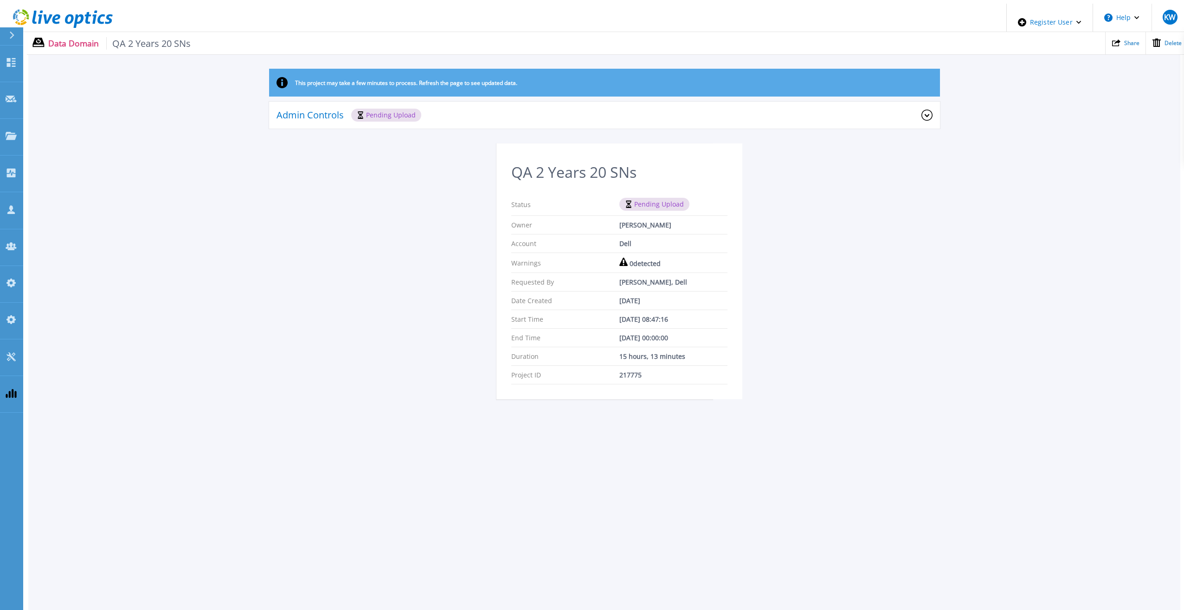
click at [139, 190] on div "This project may take a few minutes to process. Refresh the page to see updated…" at bounding box center [604, 239] width 1152 height 341
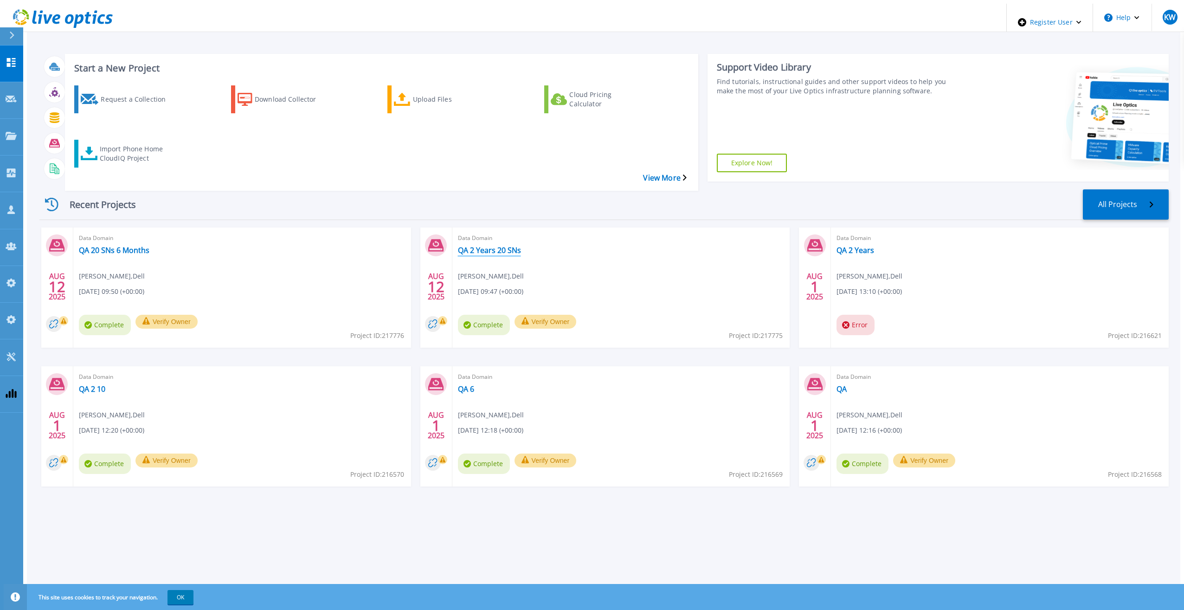
click at [467, 245] on link "QA 2 Years 20 SNs" at bounding box center [489, 249] width 63 height 9
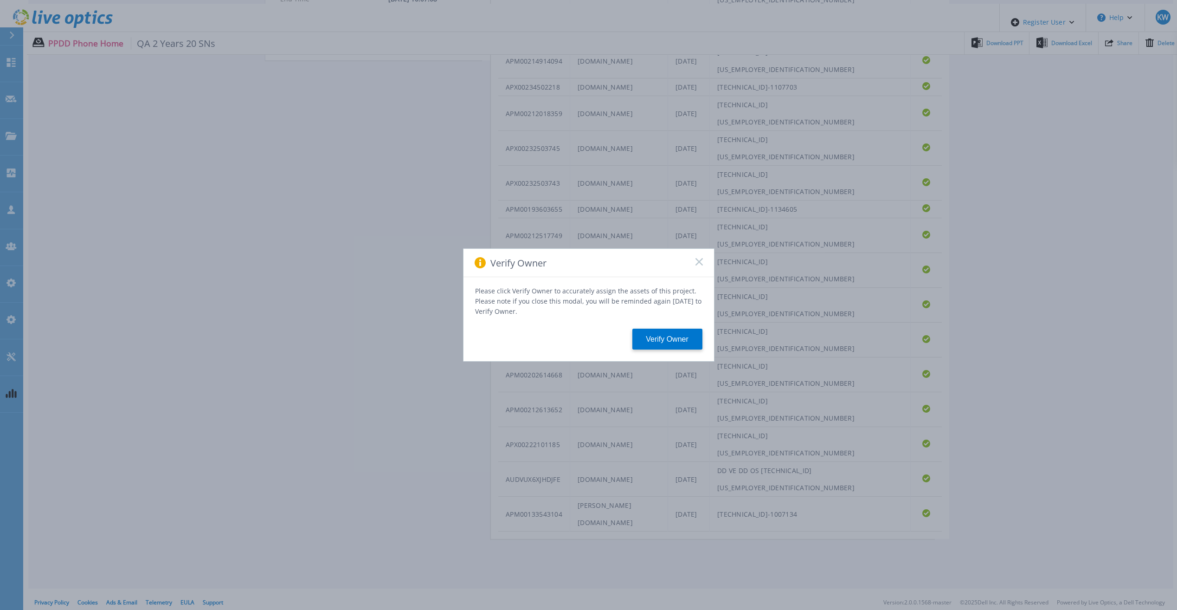
scroll to position [403, 0]
click at [694, 266] on div "Verify Owner" at bounding box center [588, 263] width 251 height 28
click at [696, 265] on icon at bounding box center [698, 261] width 7 height 7
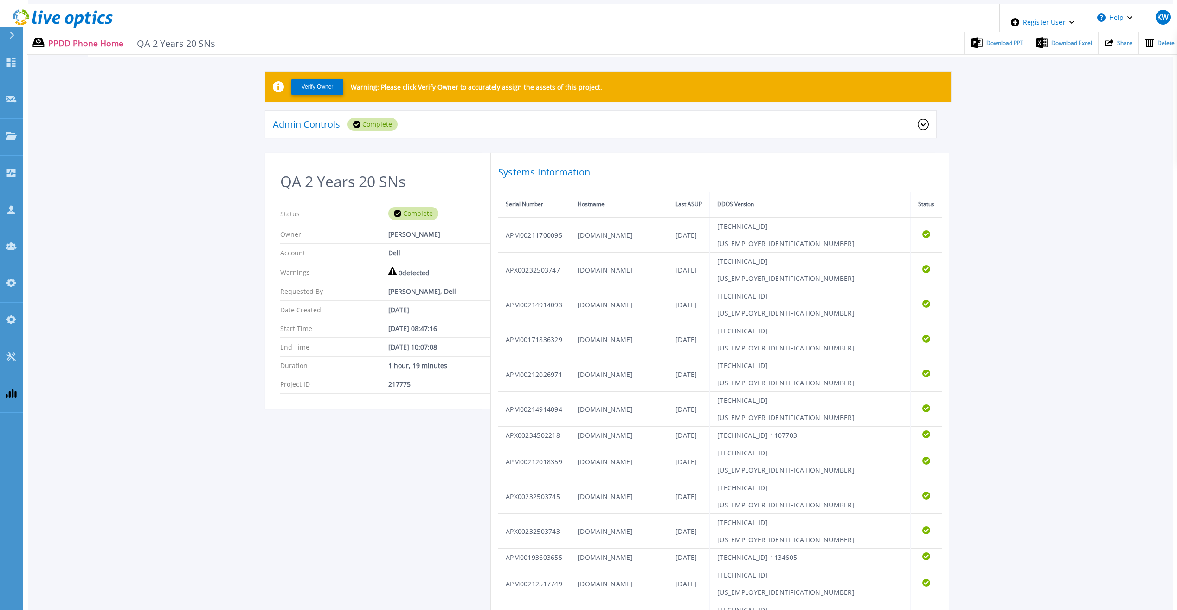
scroll to position [0, 0]
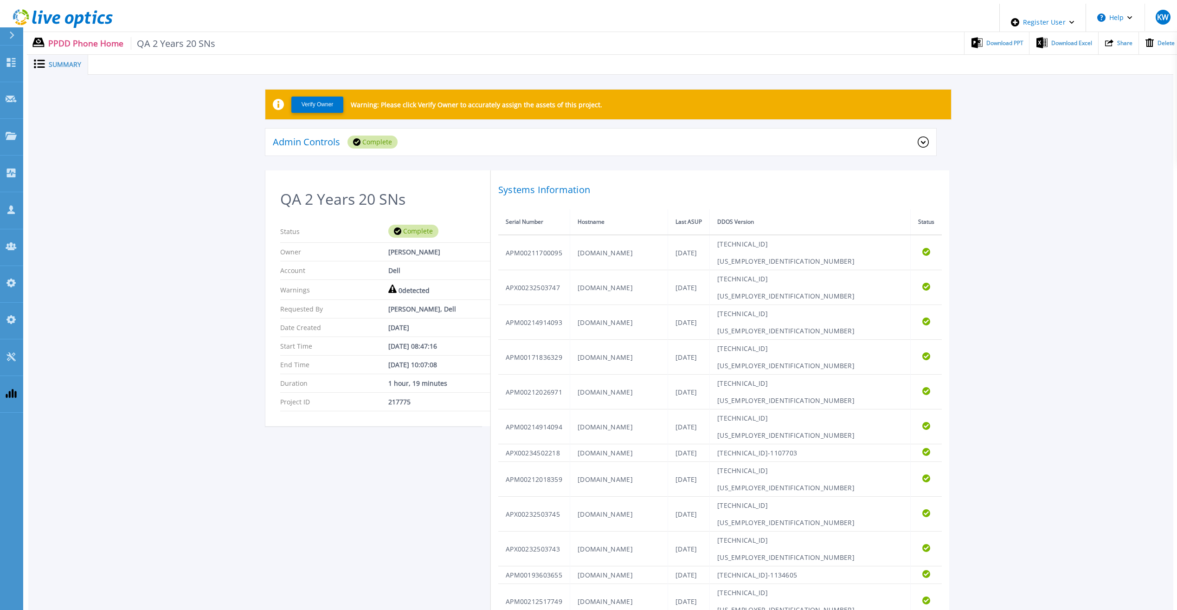
click at [65, 16] on icon at bounding box center [69, 19] width 9 height 10
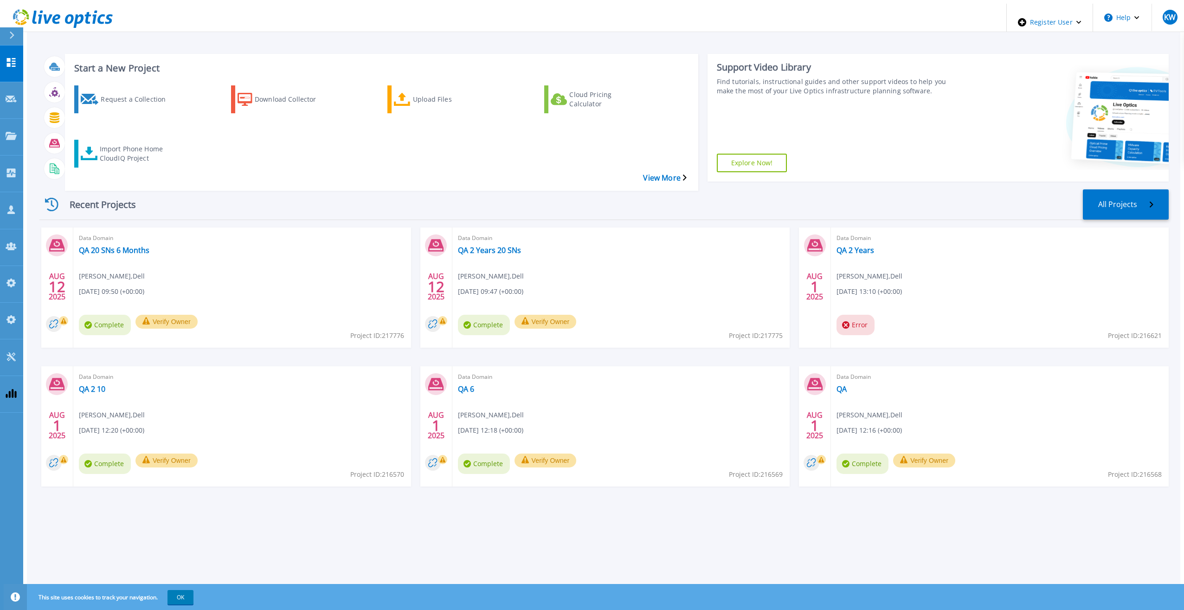
click at [1174, 185] on div "Start a New Project Request a Collection Download Collector Upload Files Cloud …" at bounding box center [603, 308] width 1153 height 609
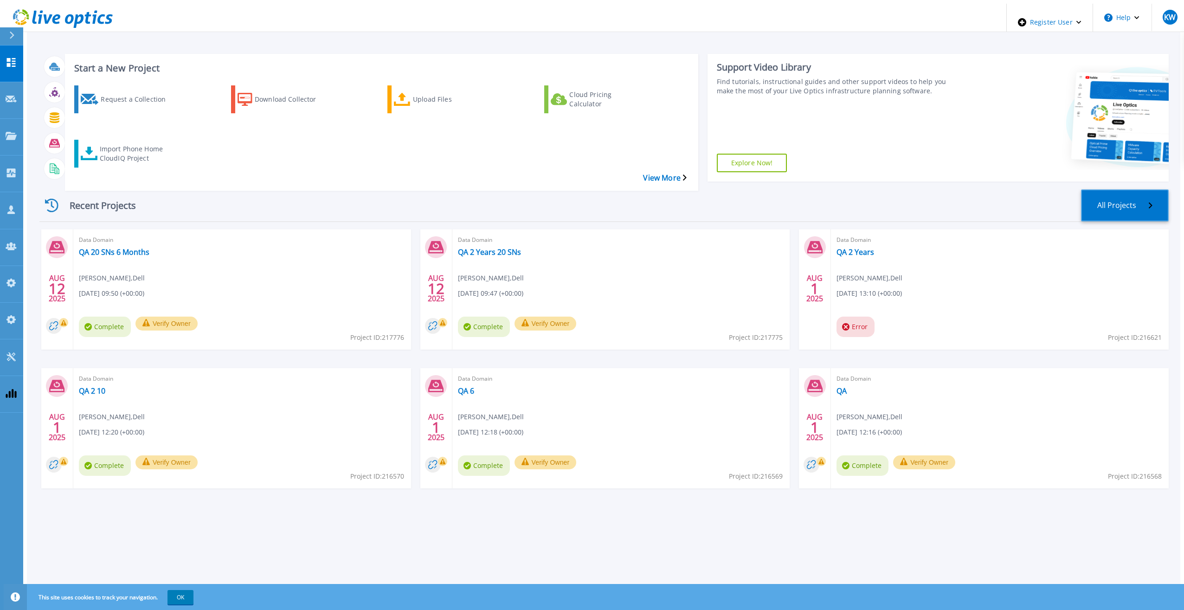
click at [1163, 189] on link "All Projects" at bounding box center [1125, 205] width 88 height 32
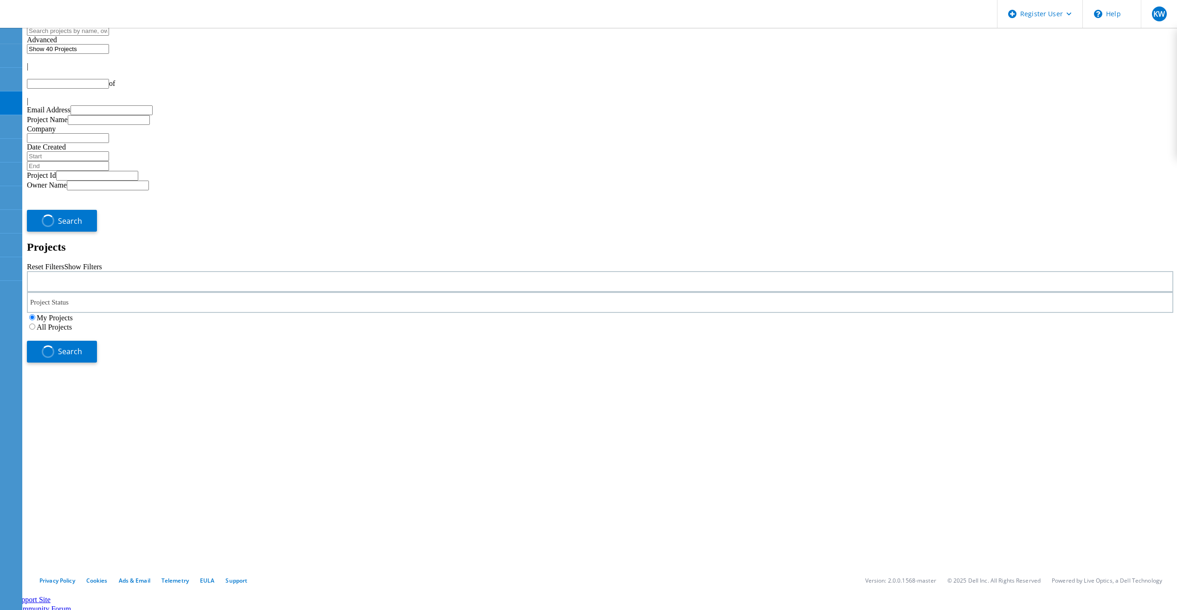
type input "1"
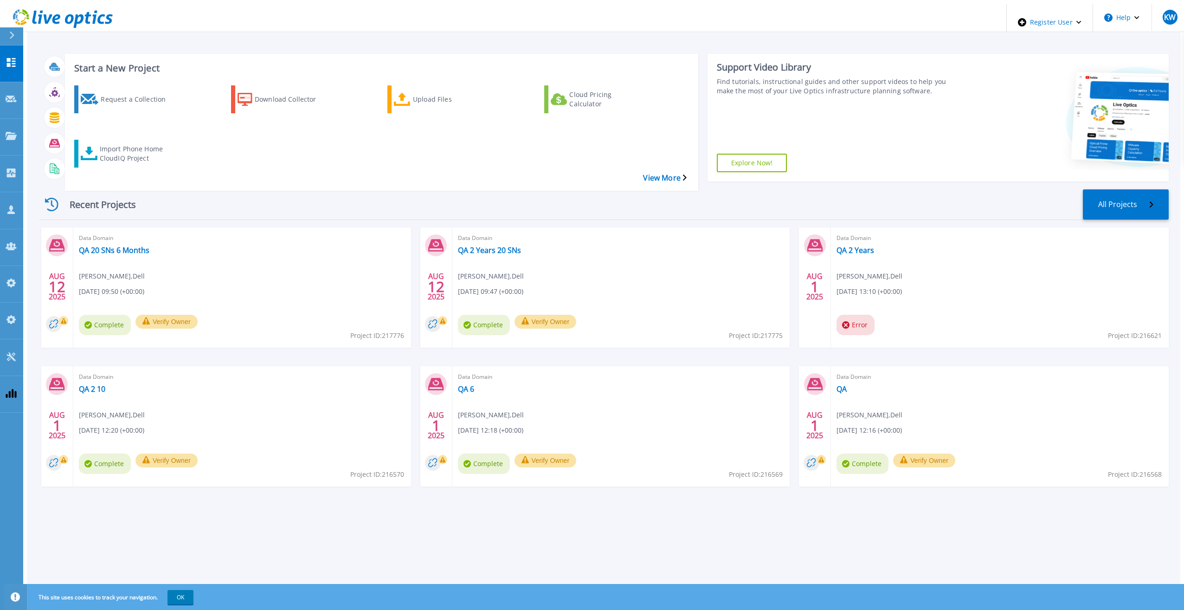
click at [153, 116] on div "Request a Collection Download Collector Upload Files Cloud Pricing Calculator I…" at bounding box center [380, 132] width 627 height 108
click at [143, 142] on div "Import Phone Home CloudIQ Project" at bounding box center [137, 153] width 74 height 23
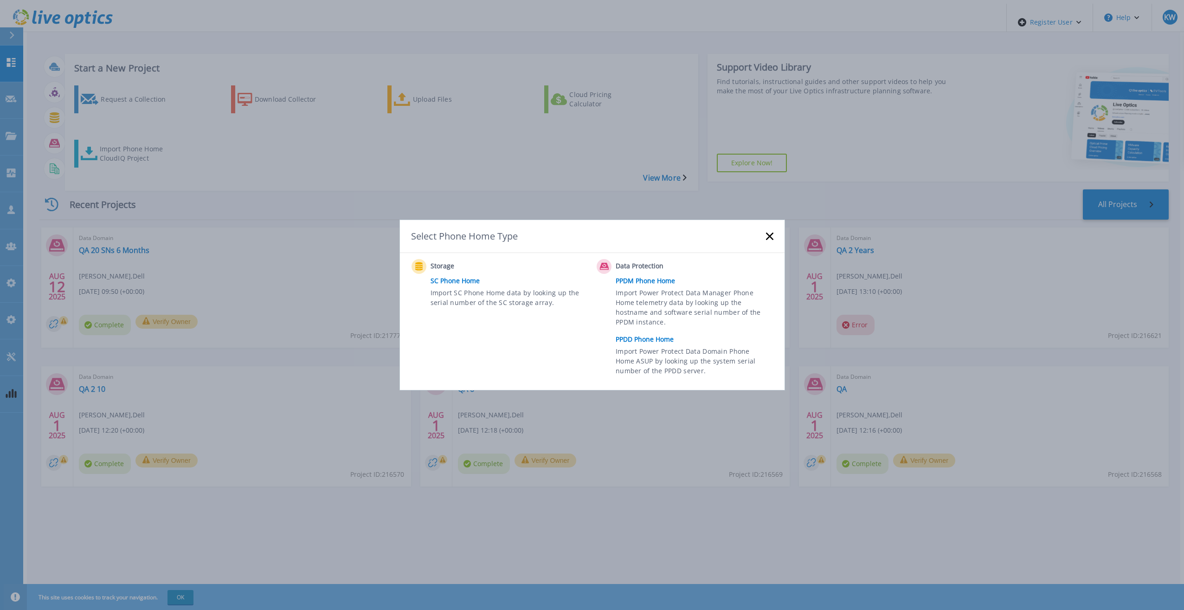
click at [668, 342] on link "PPDD Phone Home" at bounding box center [697, 339] width 162 height 14
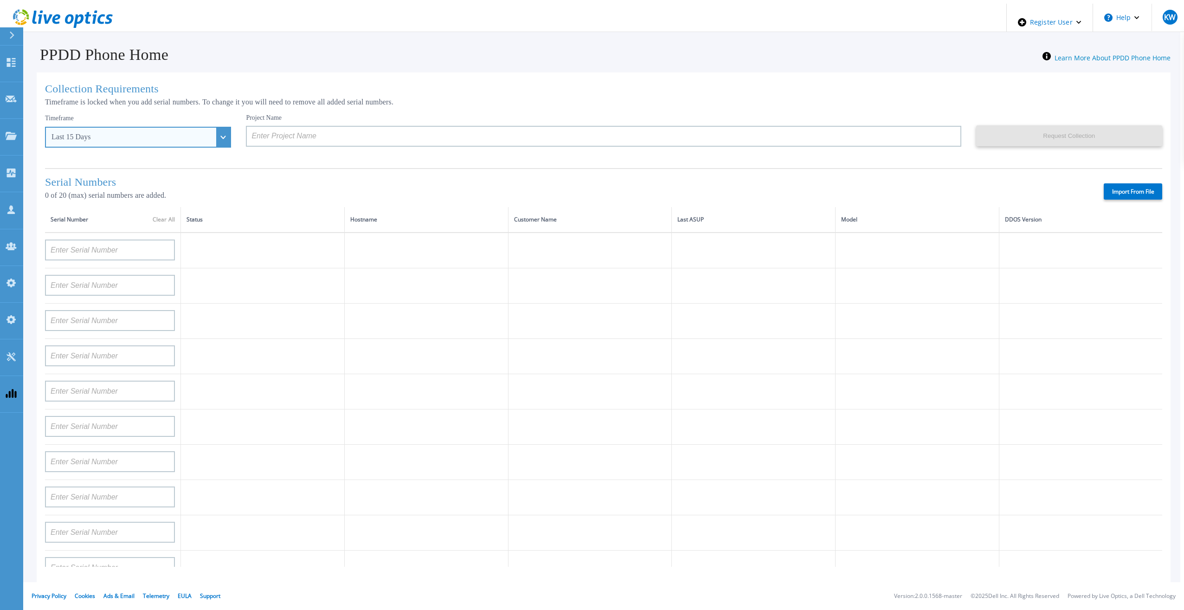
click at [180, 128] on div "Last 15 Days" at bounding box center [138, 137] width 186 height 21
click at [137, 215] on li "Last 1 Year" at bounding box center [138, 215] width 180 height 19
click at [171, 146] on div "Timeframe Last 1 Year Last 15 Days Last 2 Months Last 6 Months Last 1 Year Last…" at bounding box center [145, 137] width 201 height 47
click at [153, 143] on div "Last 1 Year" at bounding box center [138, 137] width 186 height 21
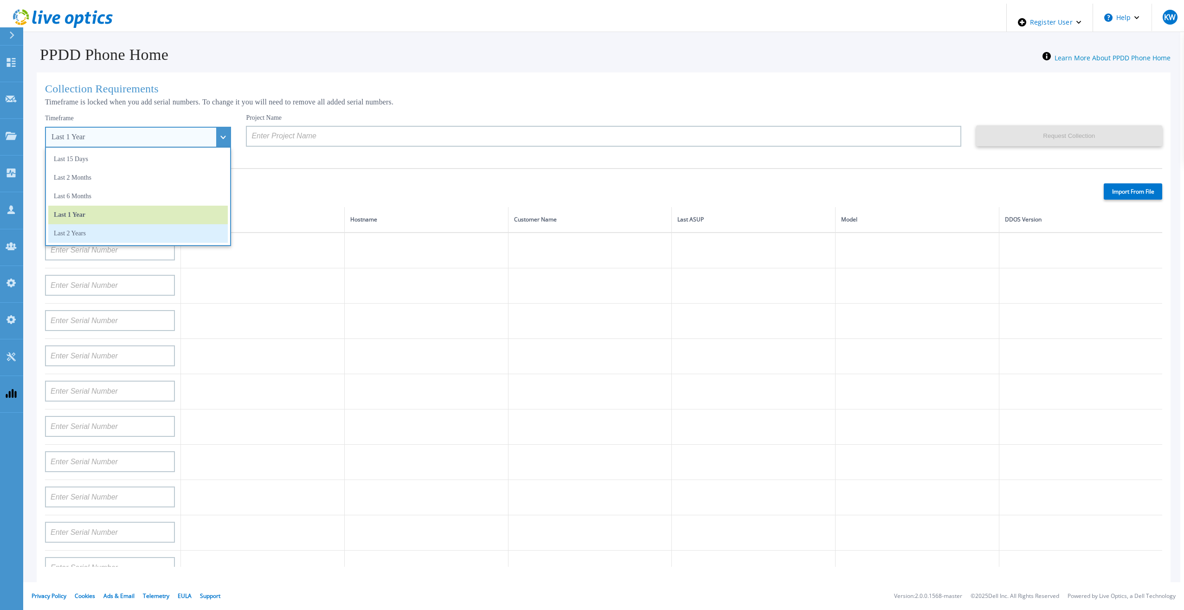
click at [148, 224] on li "Last 2 Years" at bounding box center [138, 233] width 180 height 19
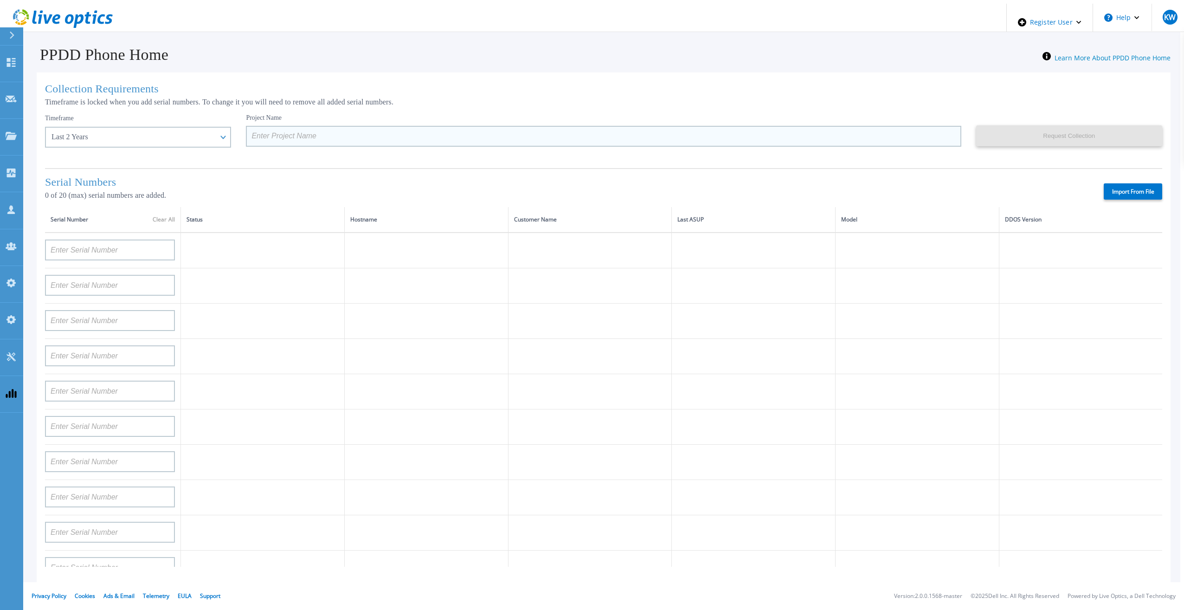
click at [286, 135] on input at bounding box center [603, 136] width 715 height 21
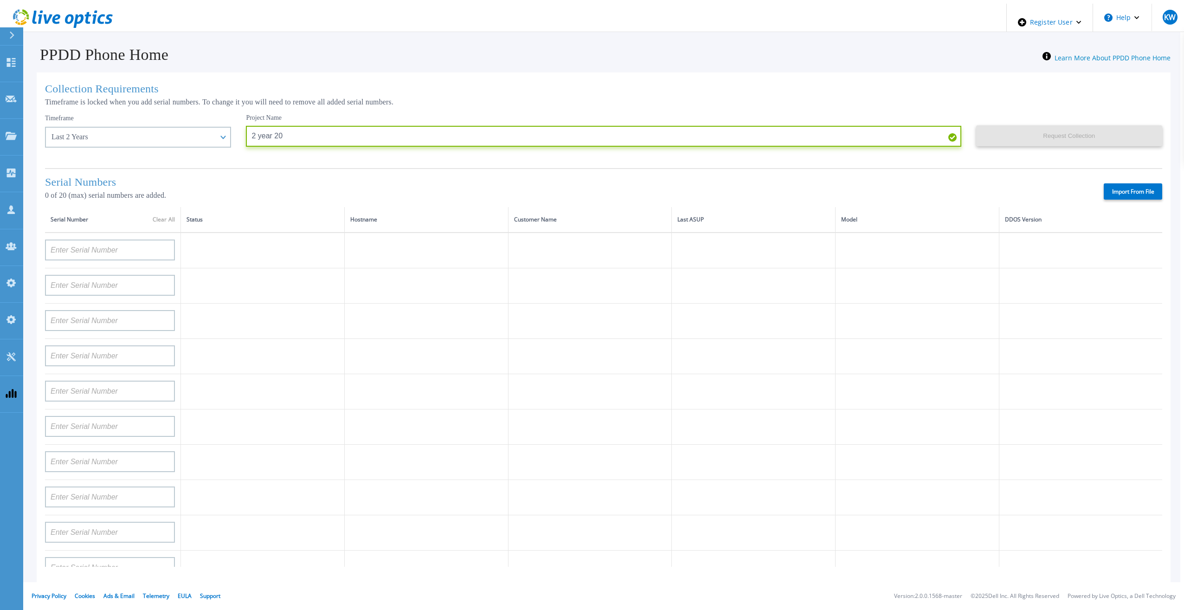
type input "2 year 20"
click at [1129, 191] on label "Import From File" at bounding box center [1133, 191] width 58 height 16
click at [0, 0] on input "Import From File" at bounding box center [0, 0] width 0 height 0
type input "APM00211700095"
type input "APX00232503747"
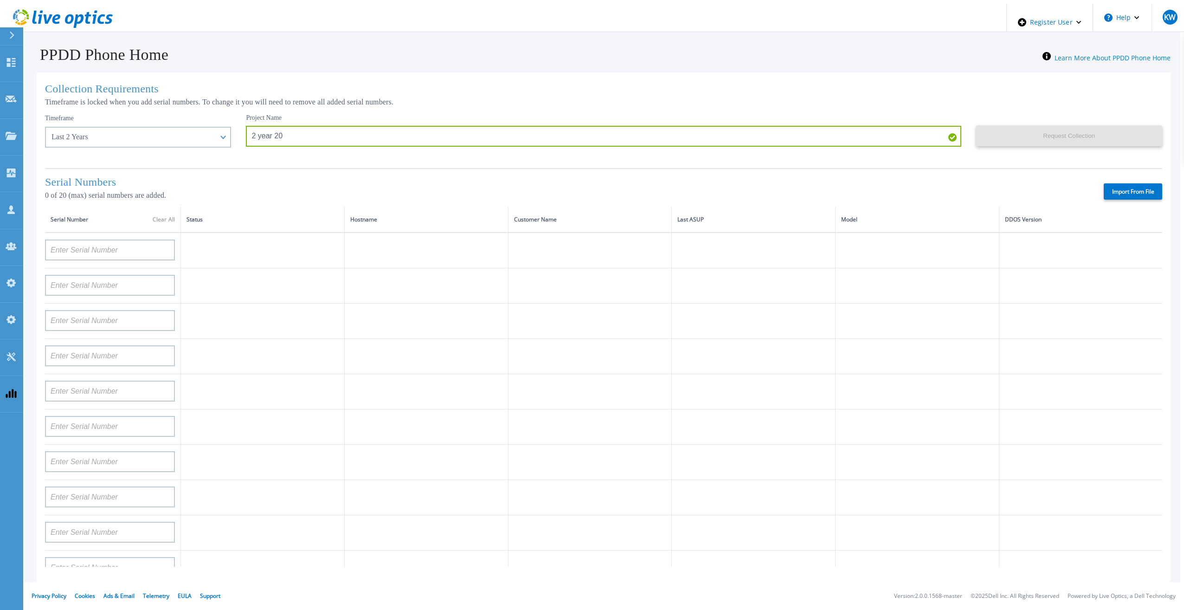
type input "APM00214914093"
type input "APM00171836329"
type input "APM00212026971"
type input "APM00214914094"
type input "APX00234502218"
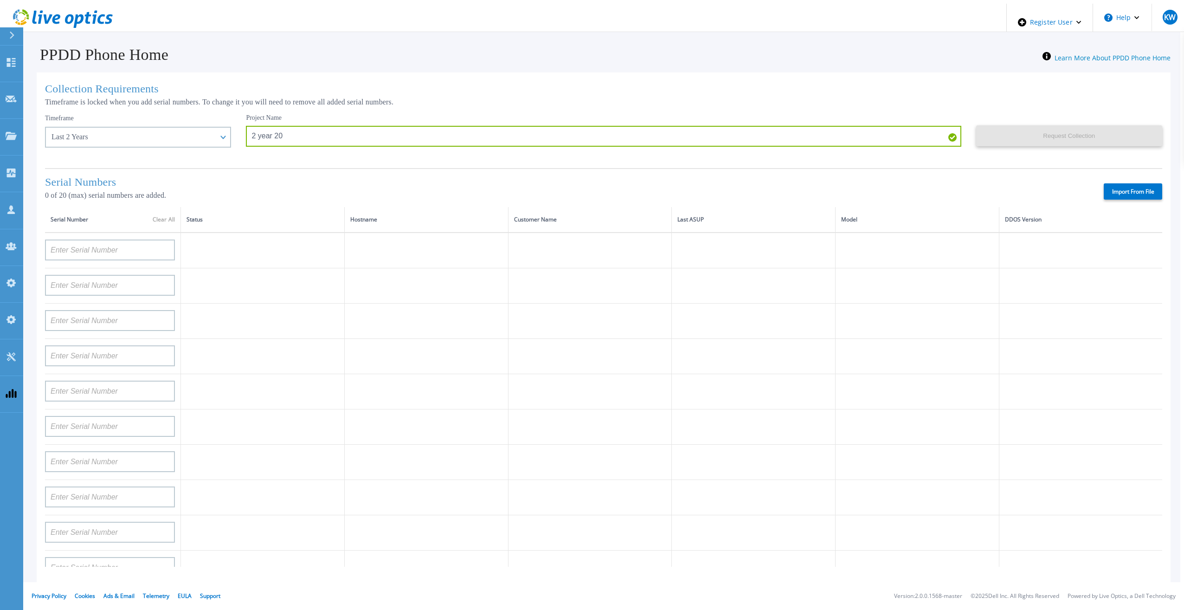
type input "APM00212018359"
type input "APX00232503745"
type input "APX00232503743"
type input "APM00193603655"
type input "APM00212517749"
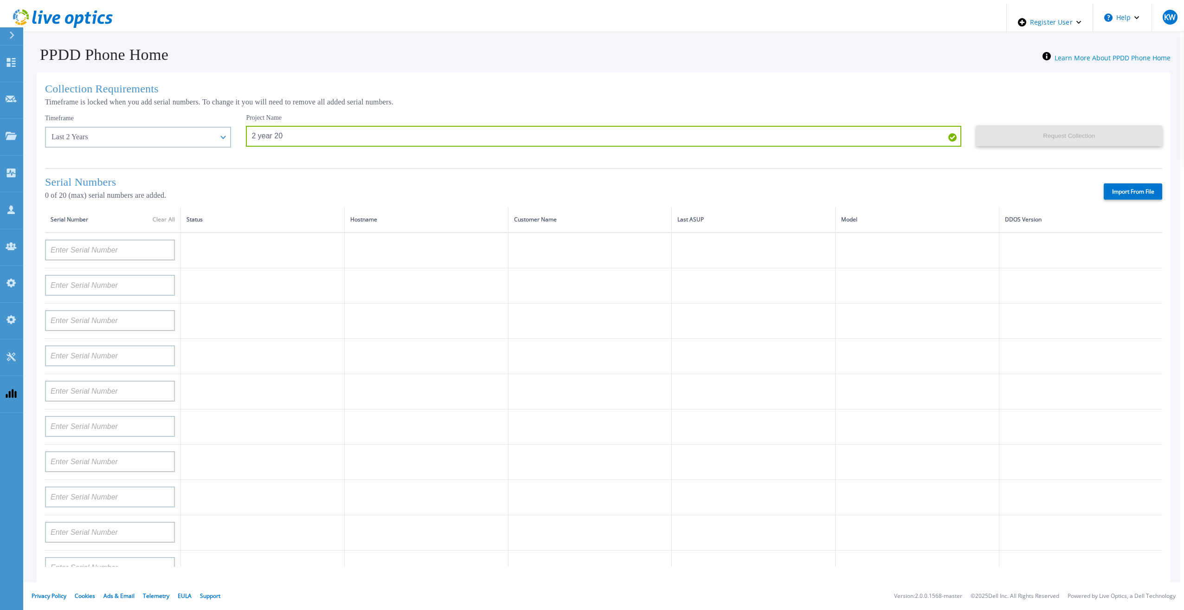
type input "APX00232503742"
type input "APM00212702822"
type input "APM00212610953"
type input "APM00202614668"
type input "APM00212613652"
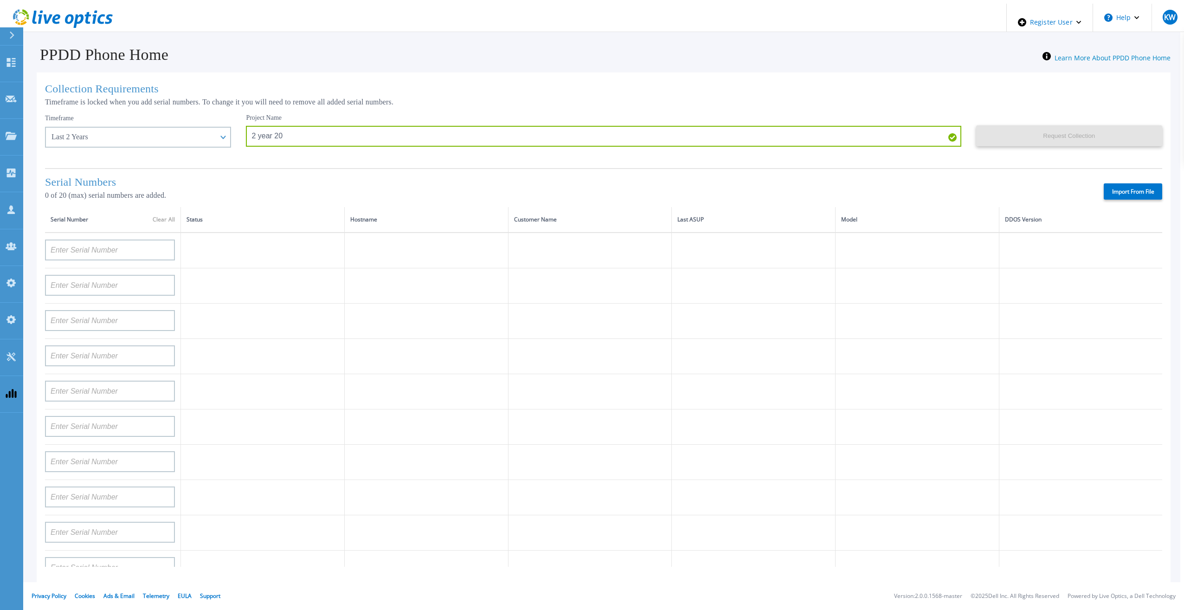
type input "APX00222101185"
type input "AUDVUX6XJHDJFE"
type input "APM00133543104"
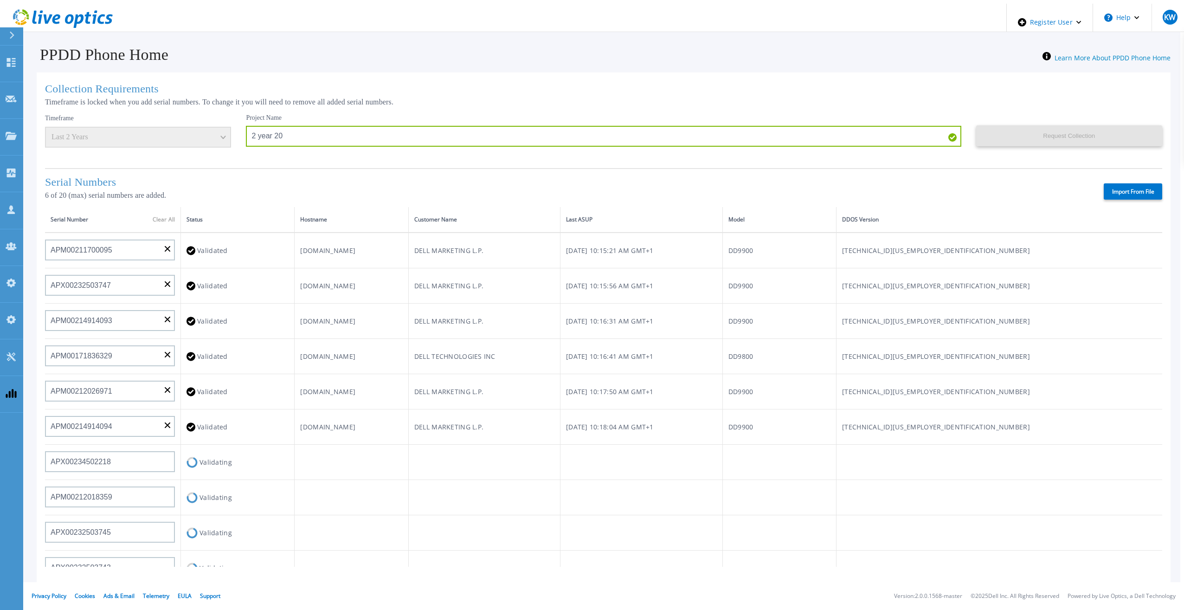
click at [469, 85] on h1 "Collection Requirements" at bounding box center [603, 89] width 1117 height 13
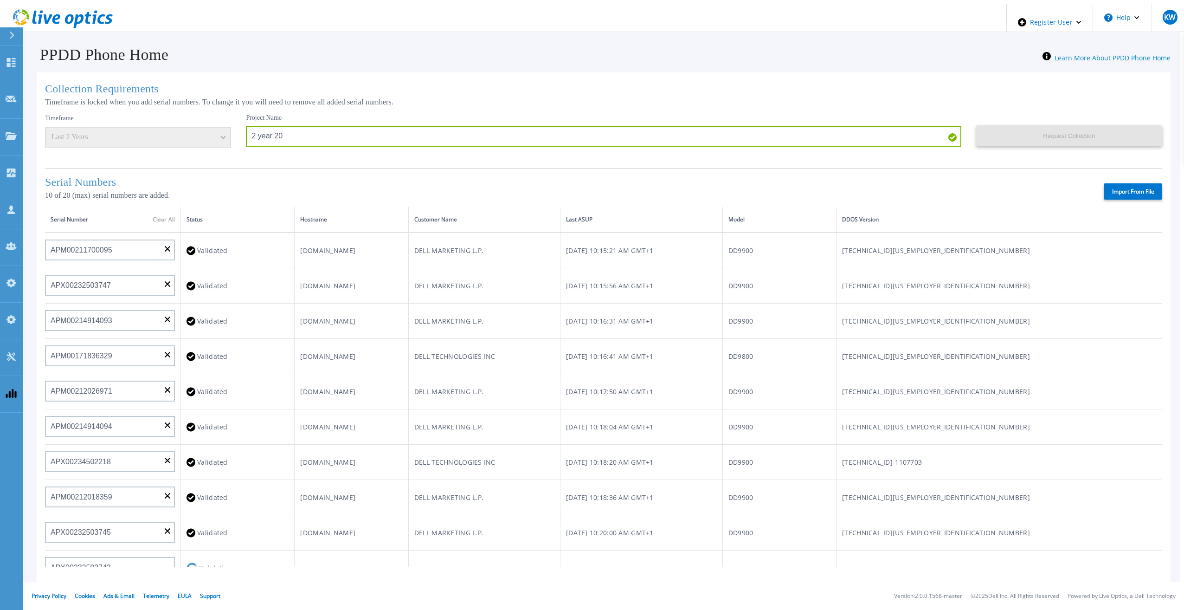
click at [469, 85] on h1 "Collection Requirements" at bounding box center [603, 89] width 1117 height 13
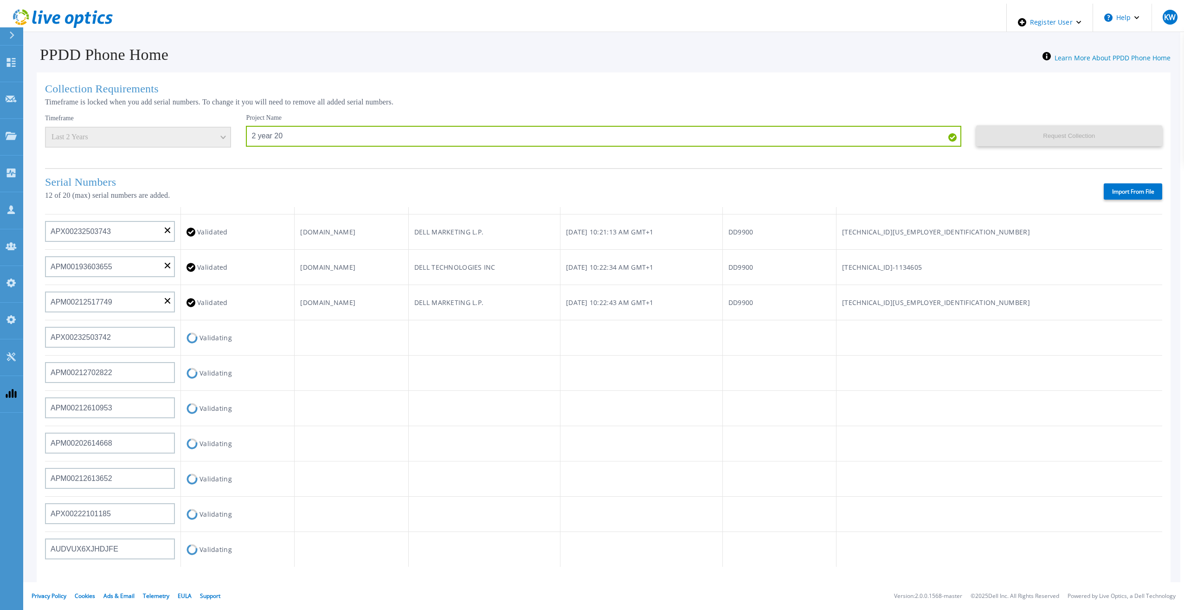
scroll to position [372, 0]
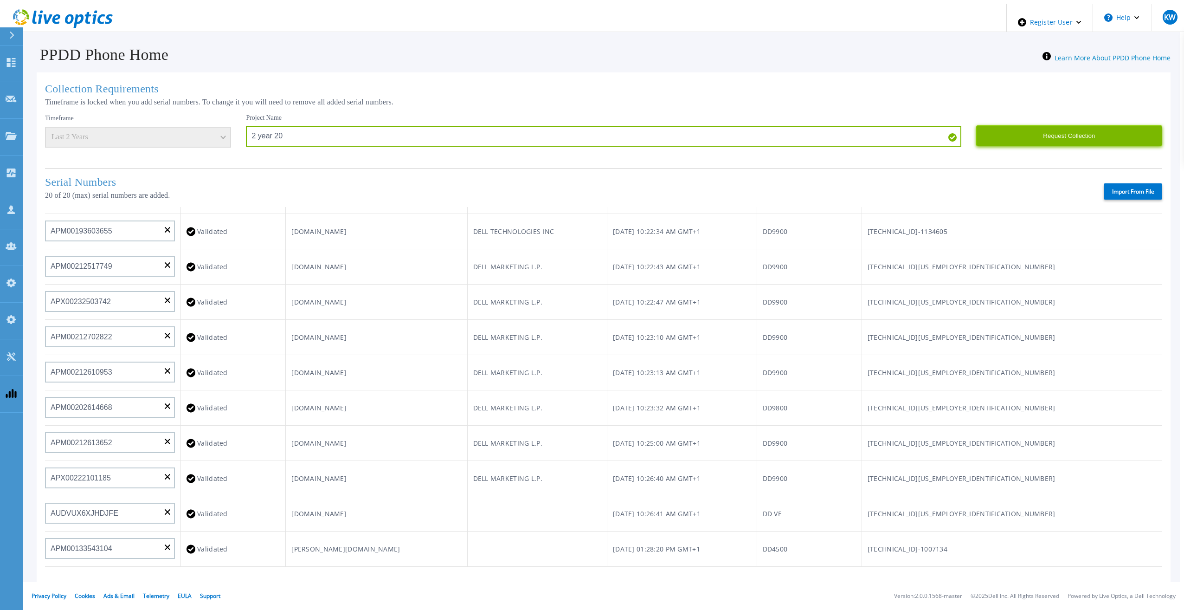
click at [1051, 136] on button "Request Collection" at bounding box center [1069, 135] width 186 height 21
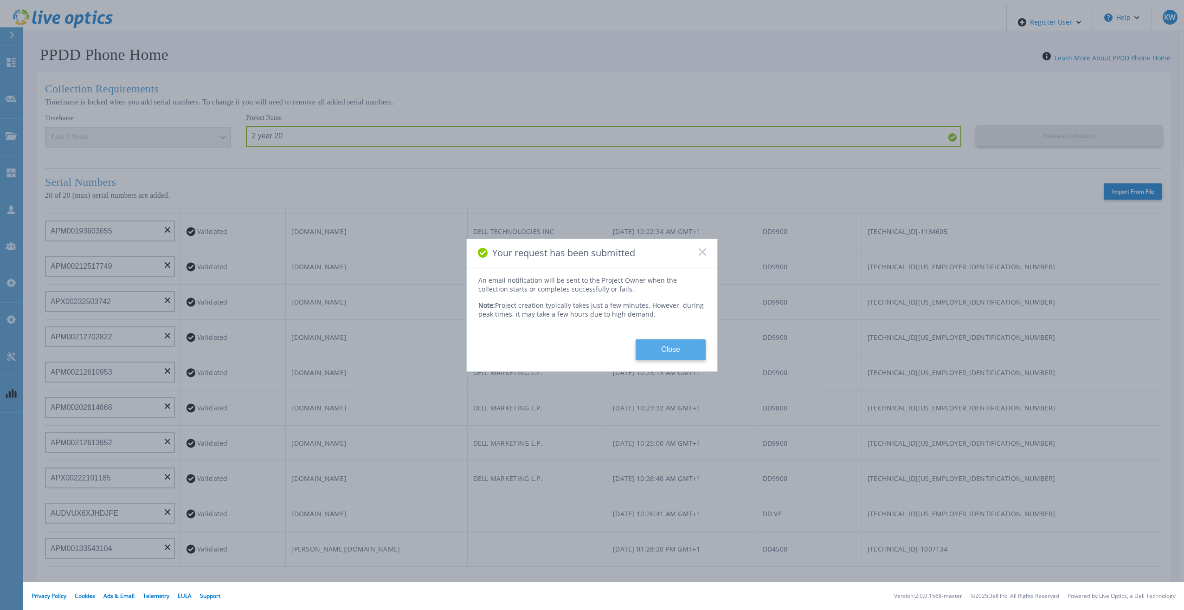
click at [675, 351] on button "Close" at bounding box center [671, 349] width 70 height 21
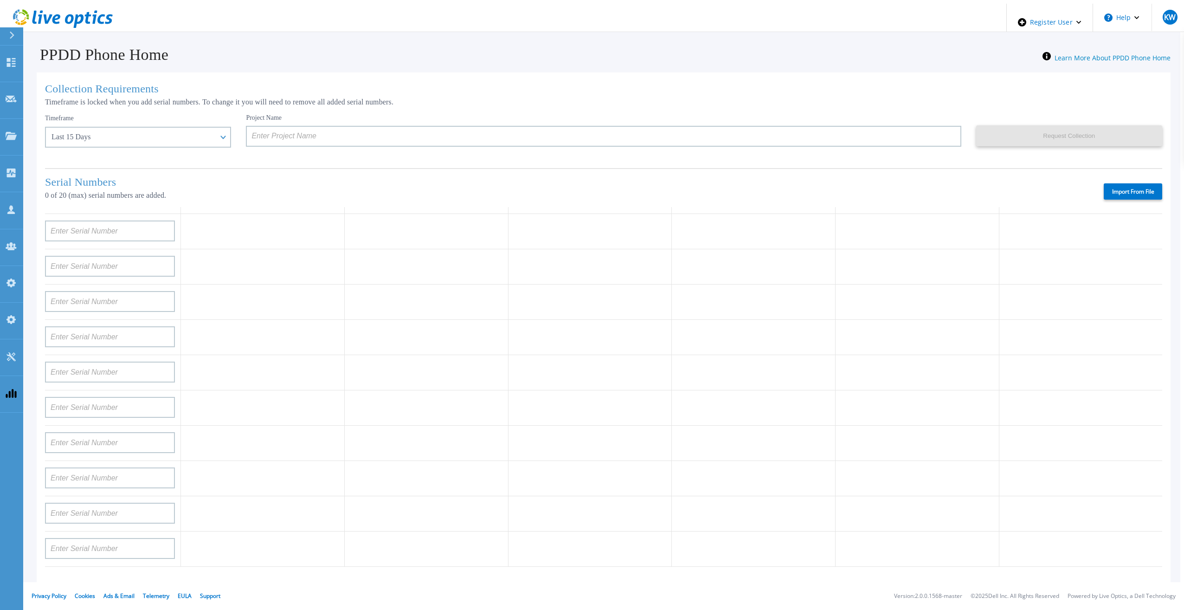
click at [75, 10] on icon at bounding box center [63, 18] width 100 height 19
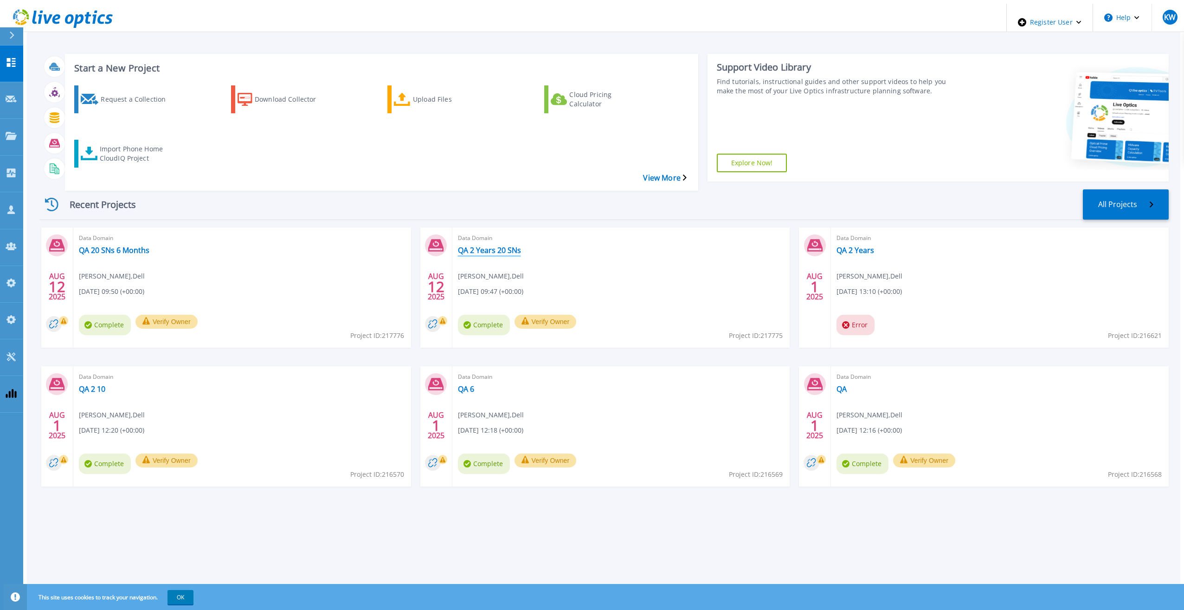
click at [481, 245] on link "QA 2 Years 20 SNs" at bounding box center [489, 249] width 63 height 9
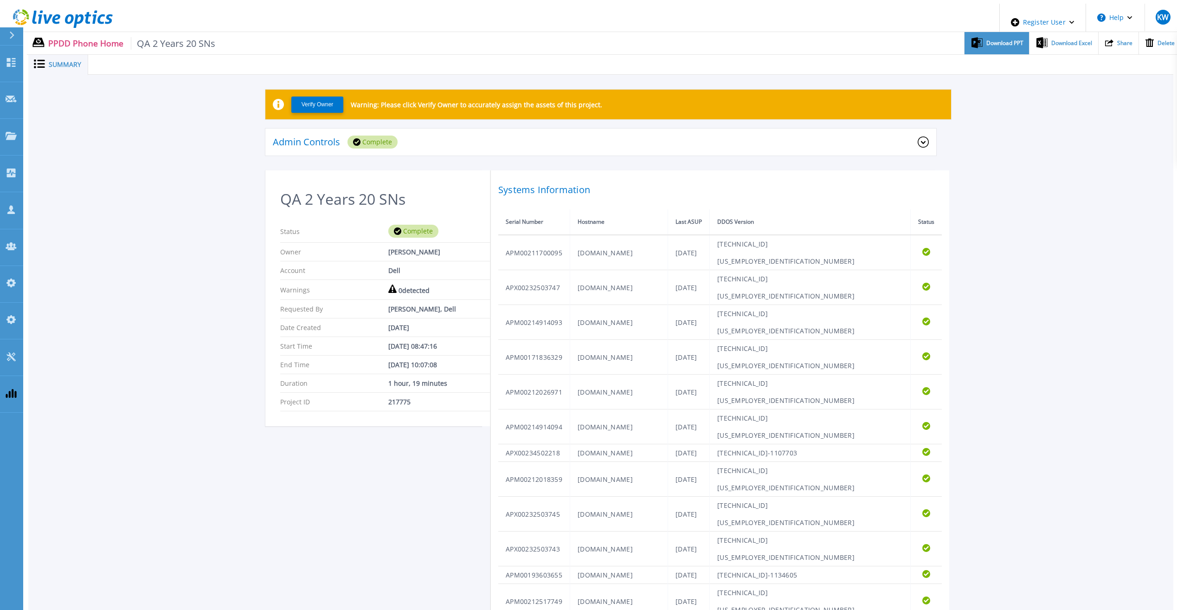
click at [979, 46] on div "Download PPT" at bounding box center [996, 43] width 64 height 23
click at [1023, 120] on div "Verify Owner Warning: Please click Verify Owner to accurately assign the assets…" at bounding box center [600, 496] width 1145 height 843
click at [1051, 40] on span "Download Excel" at bounding box center [1071, 43] width 41 height 6
click at [98, 18] on icon at bounding box center [63, 18] width 100 height 19
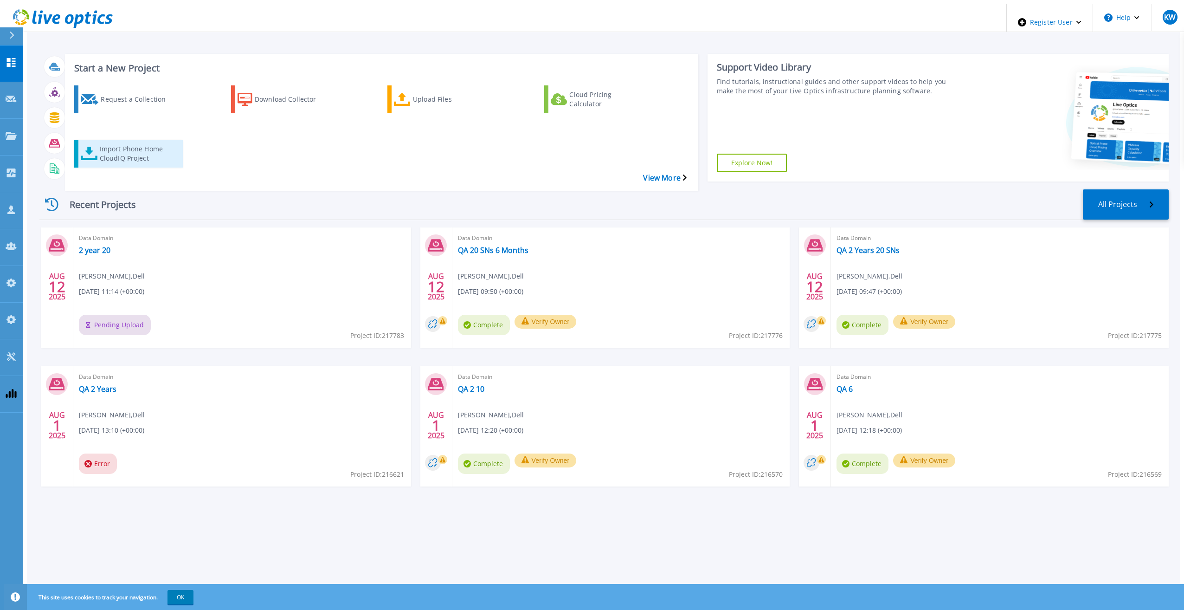
click at [144, 142] on div "Import Phone Home CloudIQ Project" at bounding box center [137, 153] width 74 height 23
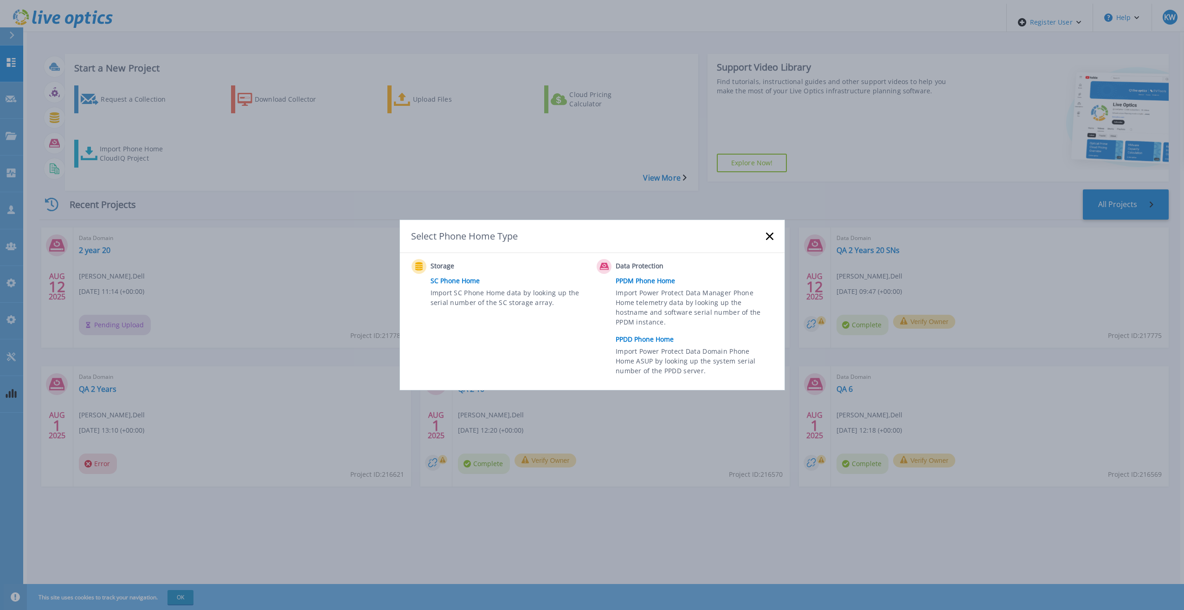
click at [662, 339] on link "PPDD Phone Home" at bounding box center [697, 339] width 162 height 14
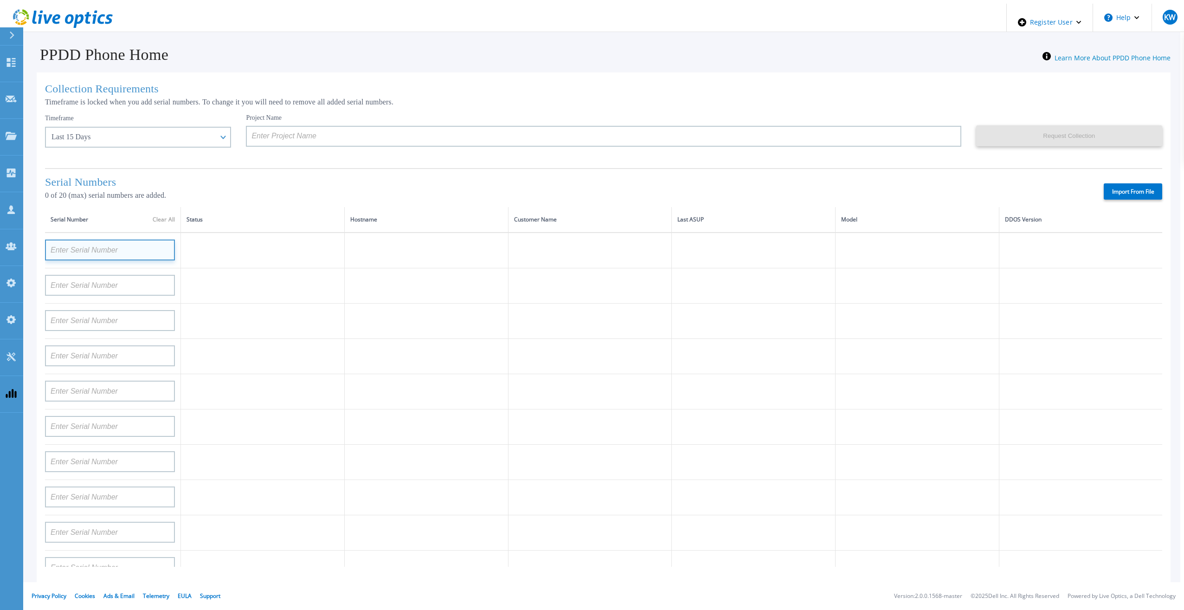
click at [131, 248] on input at bounding box center [110, 249] width 130 height 21
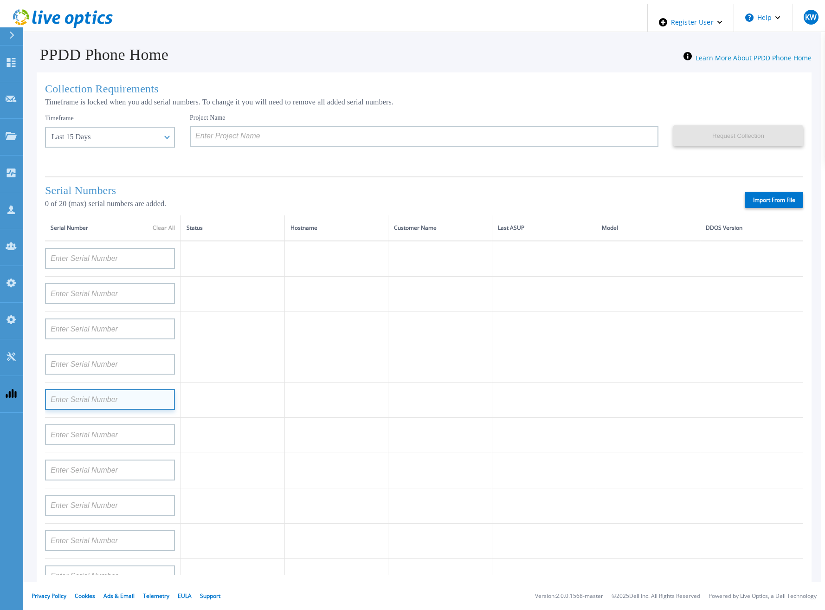
click at [135, 397] on input at bounding box center [110, 399] width 130 height 21
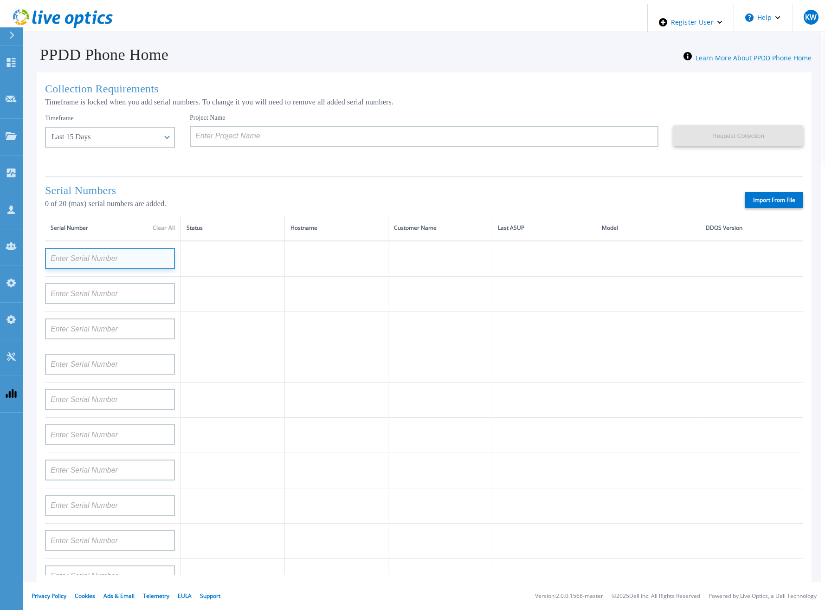
click at [127, 256] on input at bounding box center [110, 258] width 130 height 21
click at [147, 255] on input at bounding box center [110, 258] width 130 height 21
type input "dsds"
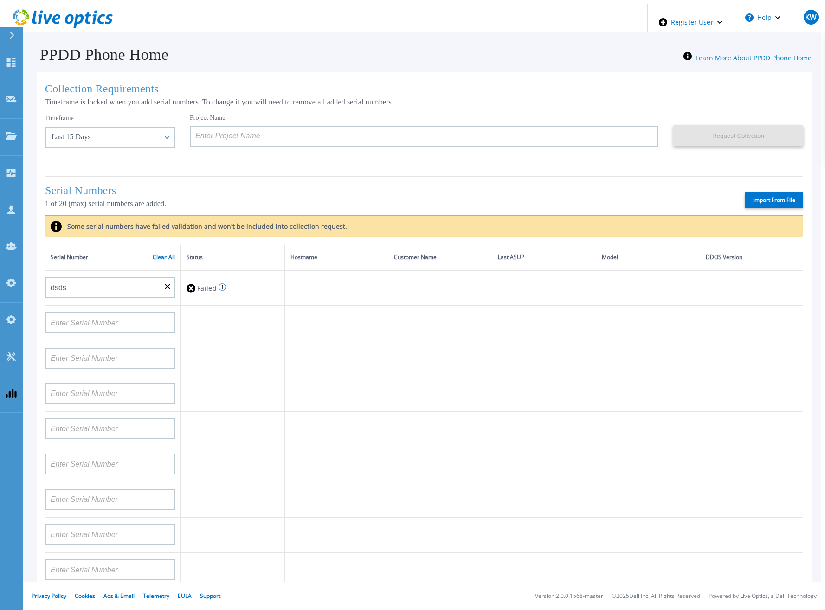
click at [99, 313] on input at bounding box center [110, 322] width 130 height 21
type input "$%^&"
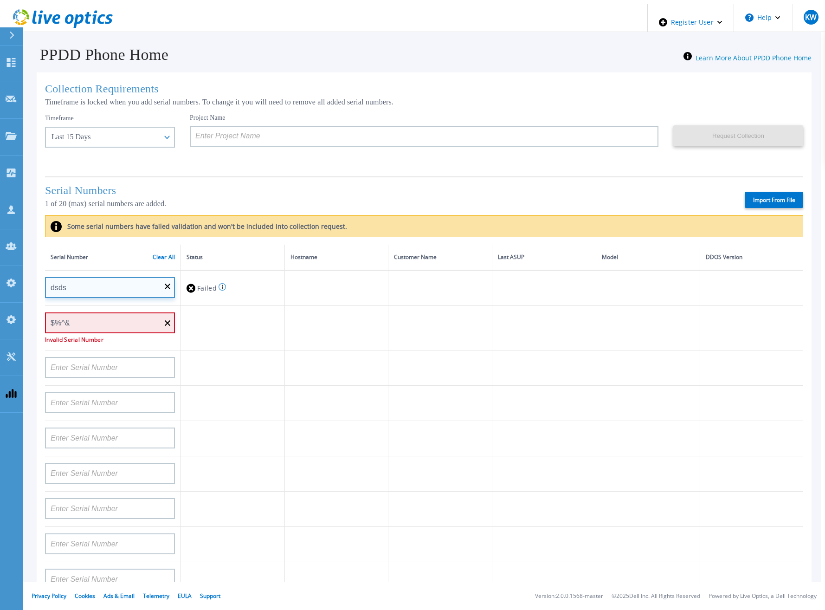
click at [75, 278] on input "dsds" at bounding box center [110, 287] width 130 height 21
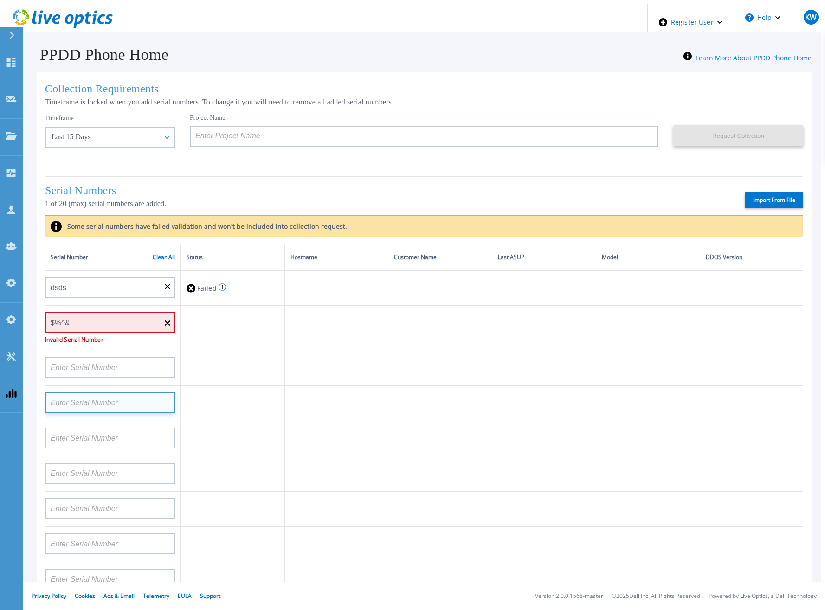
click at [88, 392] on input at bounding box center [110, 402] width 130 height 21
click at [90, 375] on td at bounding box center [113, 367] width 136 height 35
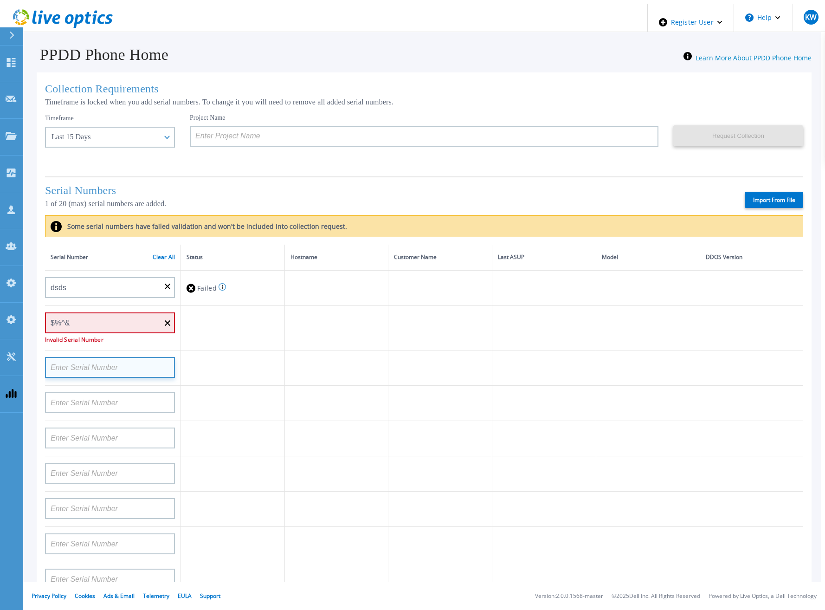
click at [95, 363] on input at bounding box center [110, 367] width 130 height 21
type input "123"
click at [193, 362] on td "Failed Serial number must be 14 characters long" at bounding box center [233, 367] width 104 height 35
drag, startPoint x: 93, startPoint y: 366, endPoint x: 38, endPoint y: 367, distance: 55.2
click at [38, 367] on div "Collection Requirements Timeframe is locked when you add serial numbers. To cha…" at bounding box center [424, 372] width 775 height 601
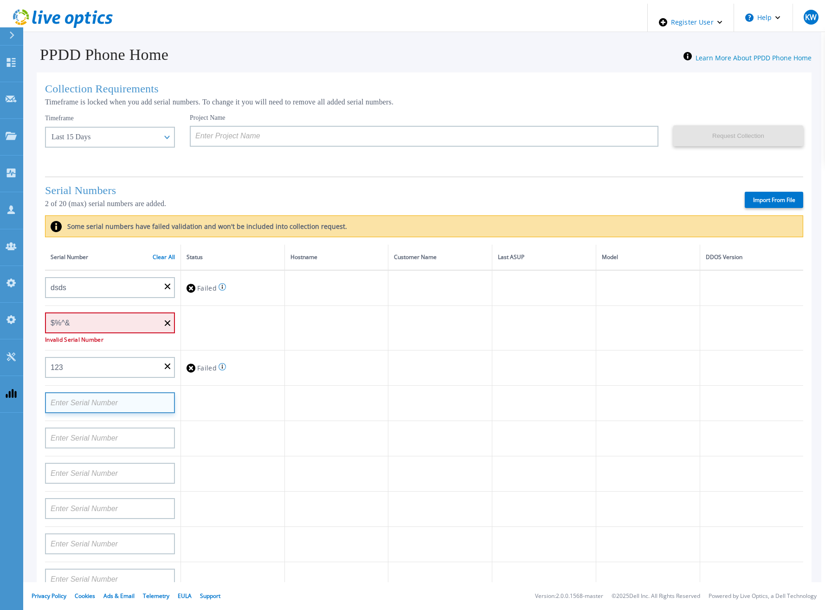
click at [61, 404] on input at bounding box center [110, 402] width 130 height 21
paste input "123"
type input "123"
click at [255, 425] on td at bounding box center [233, 408] width 104 height 45
click at [105, 417] on p "This serial number was already added." at bounding box center [110, 420] width 130 height 6
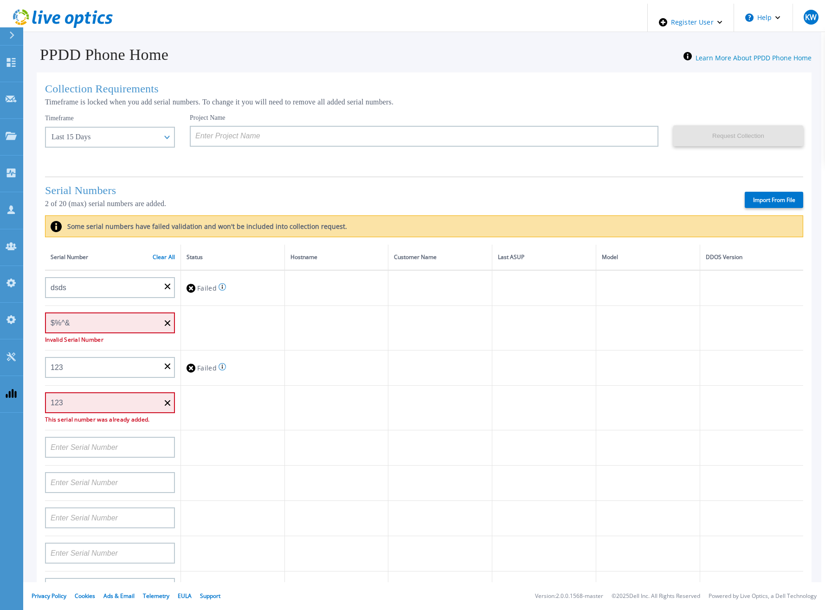
click at [260, 327] on td at bounding box center [233, 328] width 104 height 45
click at [145, 445] on input at bounding box center [110, 447] width 130 height 21
paste input "APX00232503743"
type input "APX00232503743"
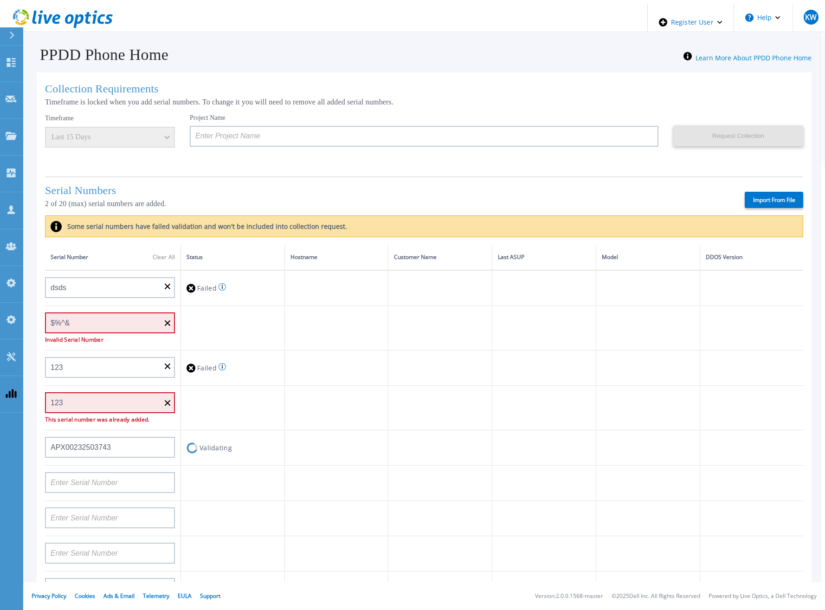
click at [274, 434] on td "Validating" at bounding box center [233, 447] width 104 height 35
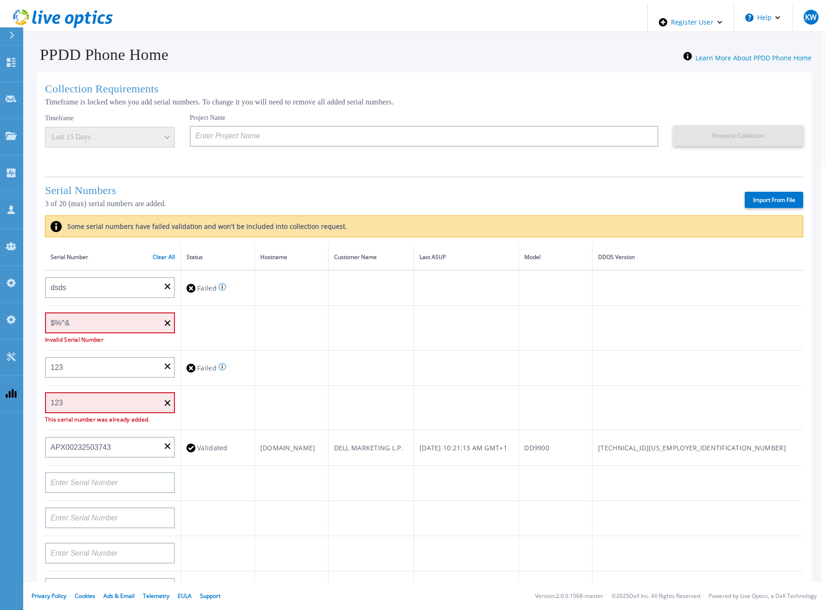
click at [194, 445] on div "Validated" at bounding box center [217, 447] width 62 height 17
click at [166, 254] on link "Clear All" at bounding box center [164, 257] width 22 height 6
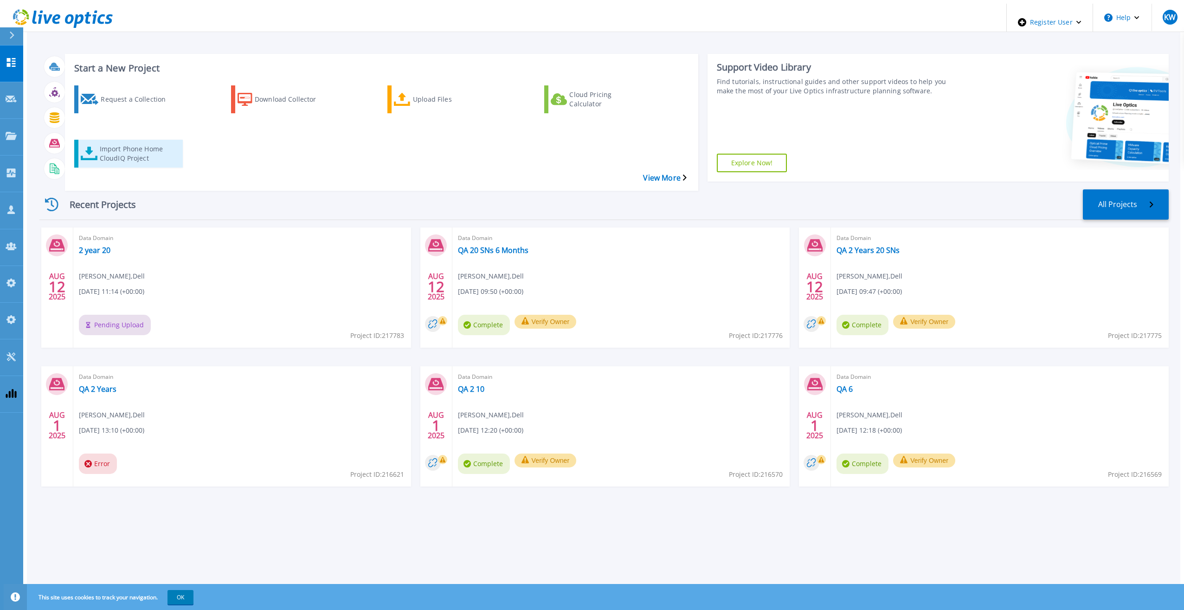
click at [111, 142] on div "Import Phone Home CloudIQ Project" at bounding box center [137, 153] width 74 height 23
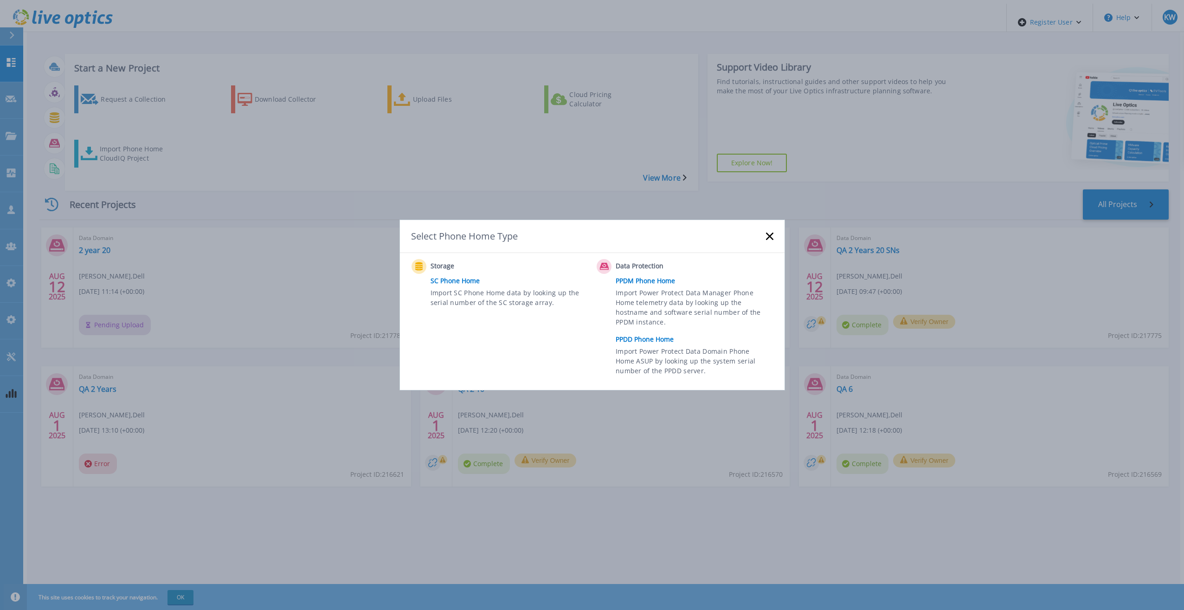
click at [649, 338] on link "PPDD Phone Home" at bounding box center [697, 339] width 162 height 14
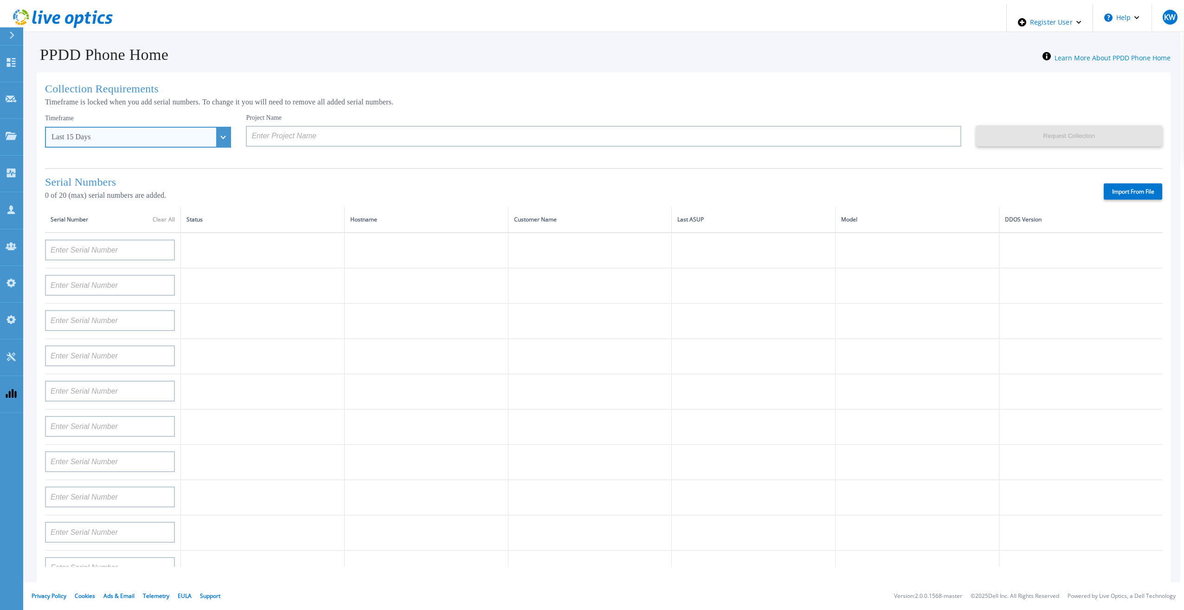
click at [189, 135] on div "Last 15 Days" at bounding box center [132, 137] width 163 height 8
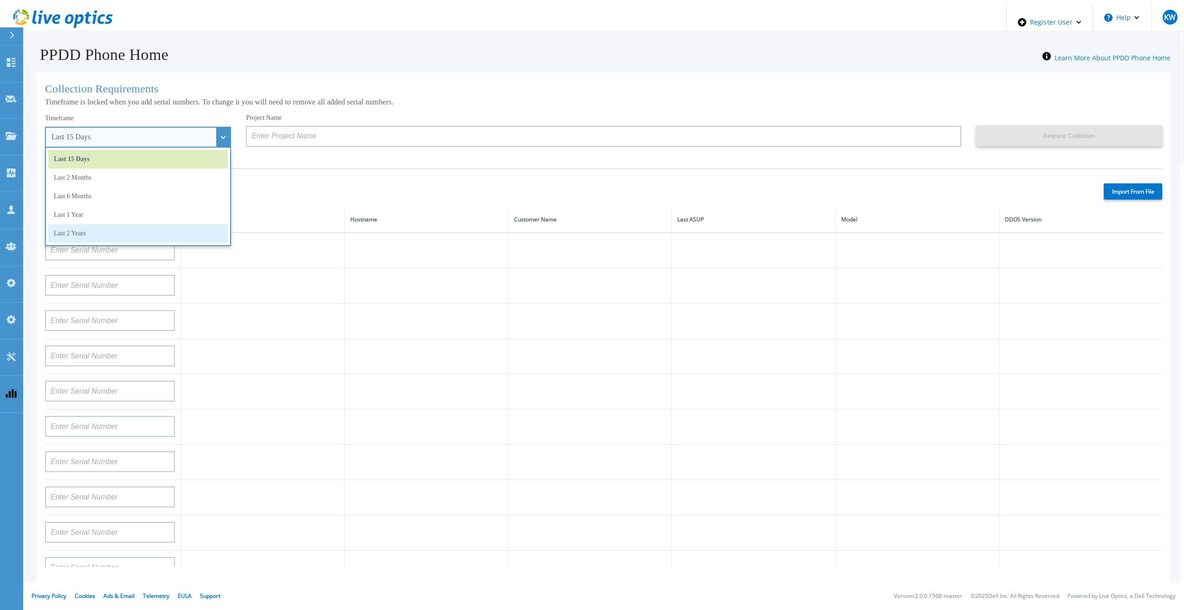
click at [157, 224] on li "Last 2 Years" at bounding box center [138, 233] width 180 height 19
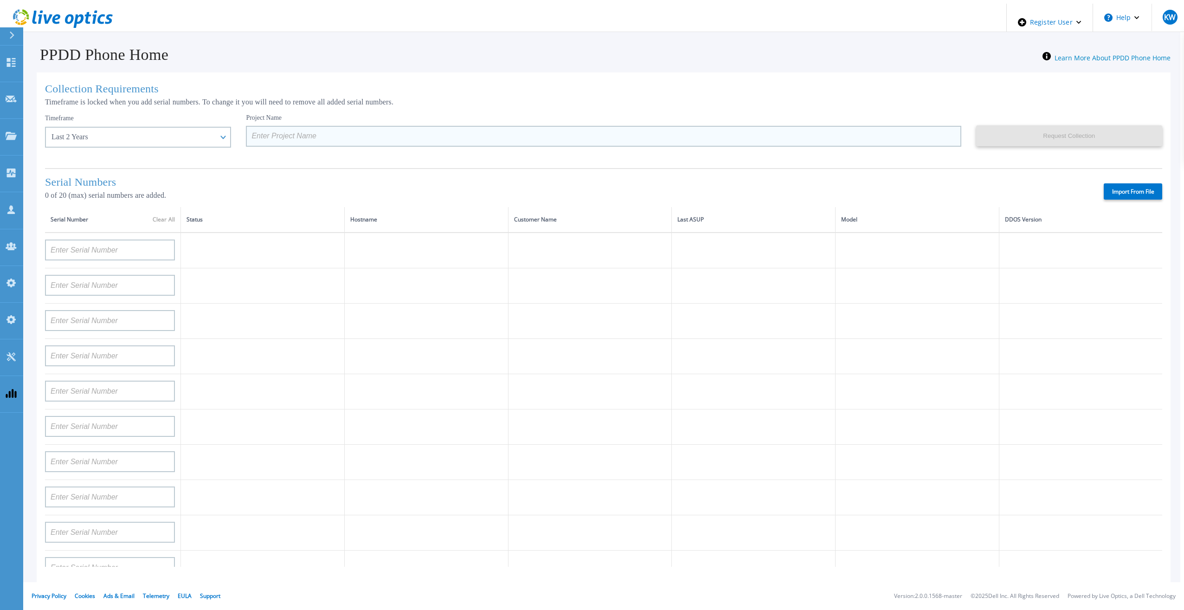
click at [280, 134] on input at bounding box center [603, 136] width 715 height 21
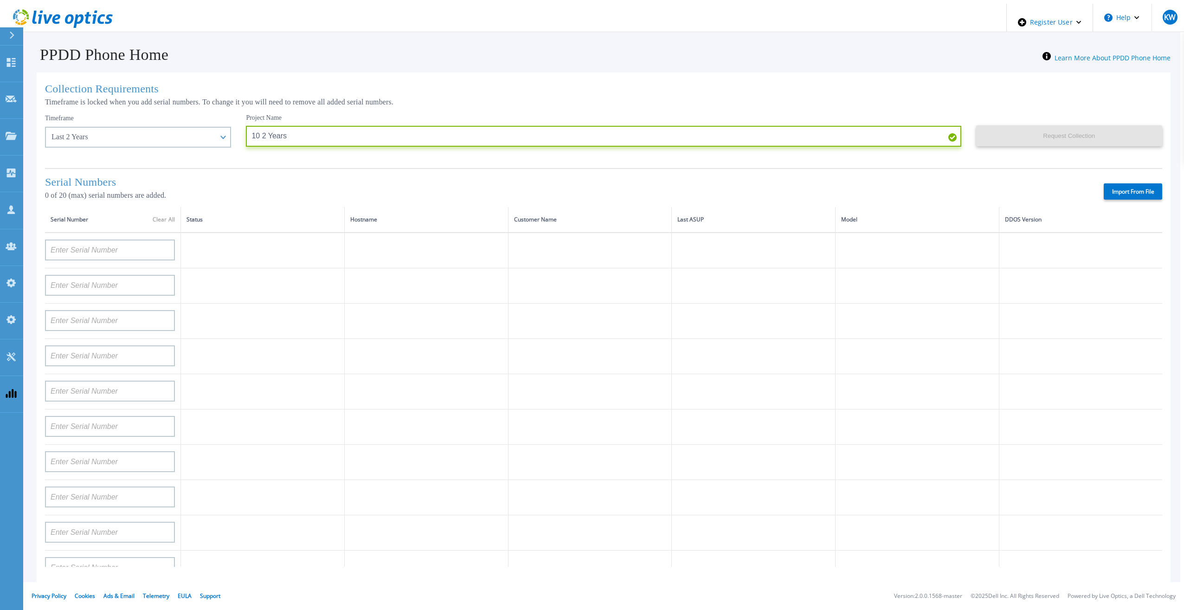
type input "10 2 Years"
click at [1129, 185] on label "Import From File" at bounding box center [1133, 191] width 58 height 16
click at [0, 0] on input "Import From File" at bounding box center [0, 0] width 0 height 0
type input "APM00193603655"
type input "APM00212517749"
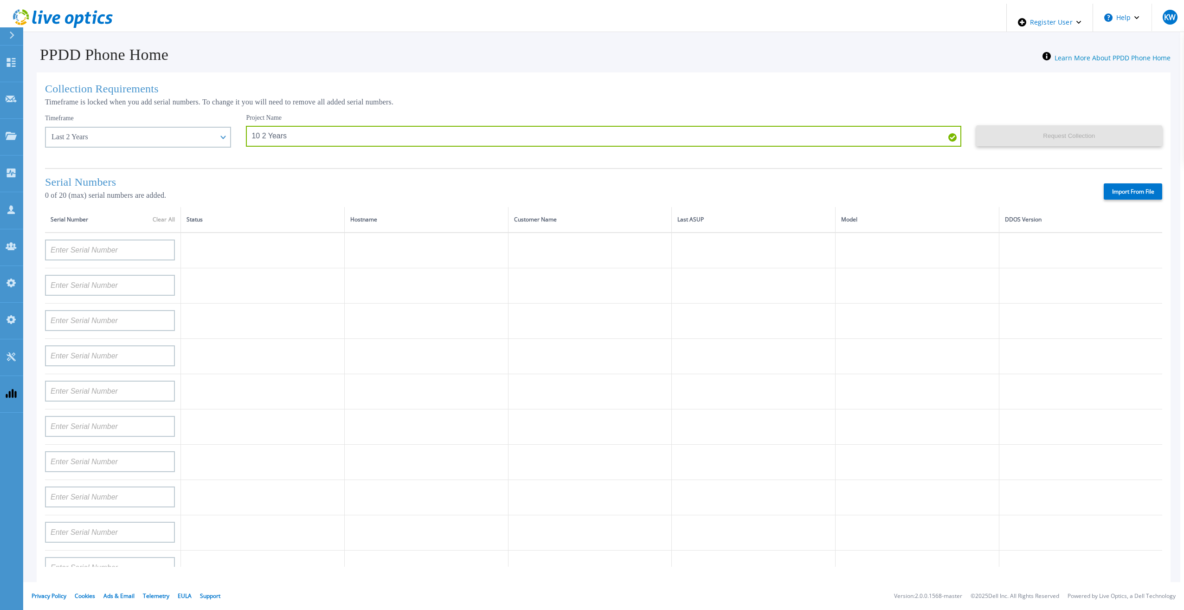
type input "APX00232503742"
type input "APM00212702822"
type input "APM00212610953"
type input "APM00202614668"
type input "APM00212613652"
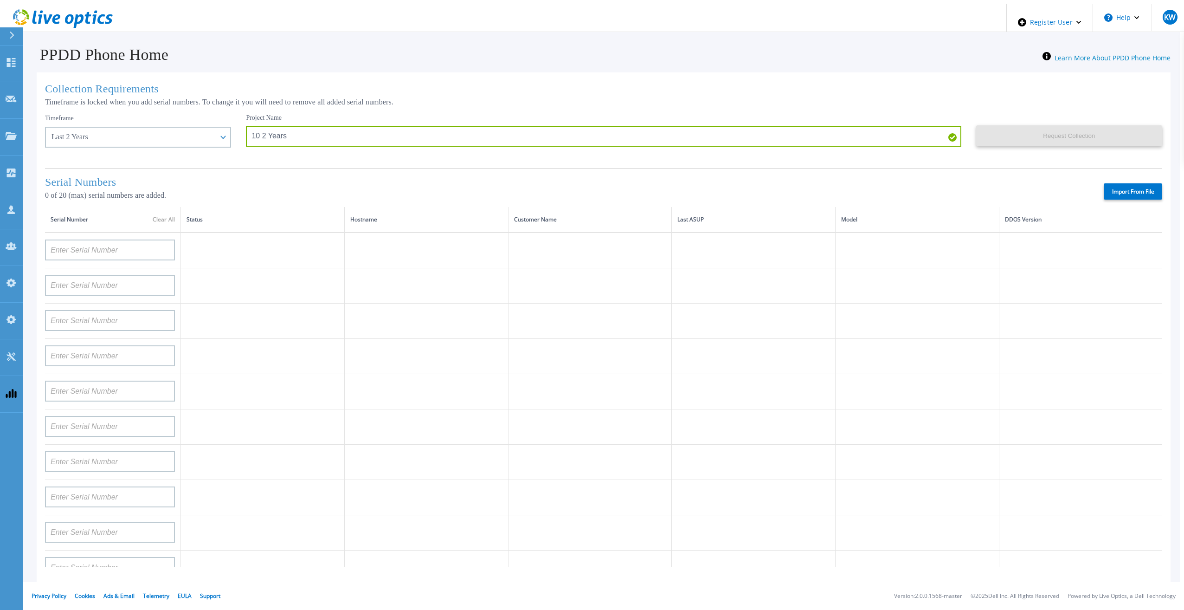
type input "APX00222101185"
type input "AUDVUX6XJHDJFE"
type input "APM00133543104"
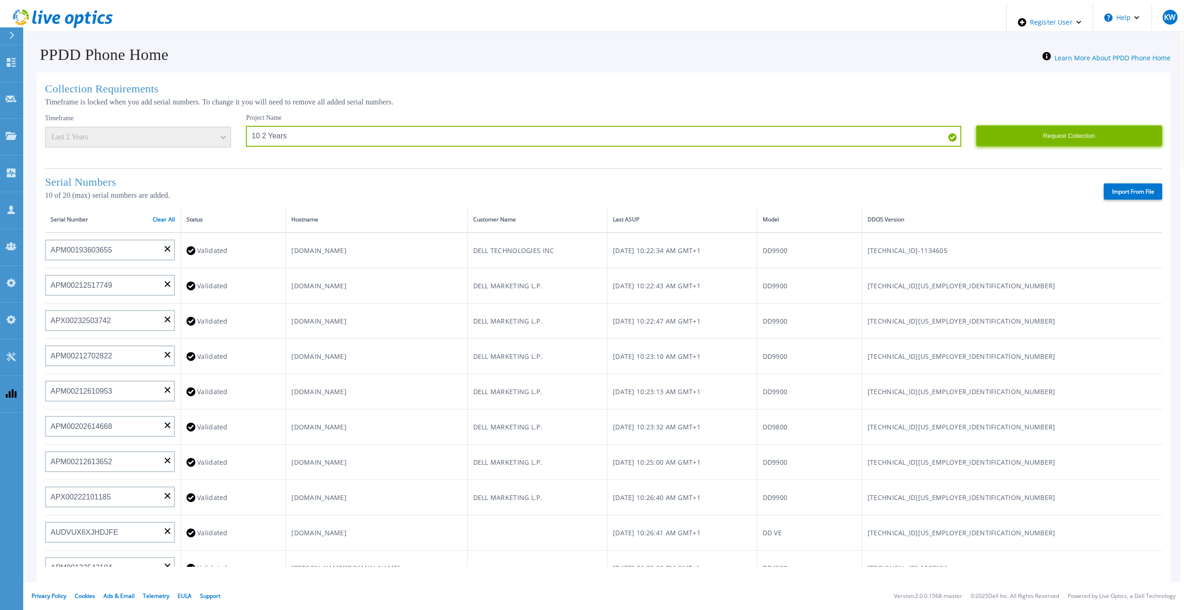
click at [1052, 137] on button "Request Collection" at bounding box center [1069, 135] width 186 height 21
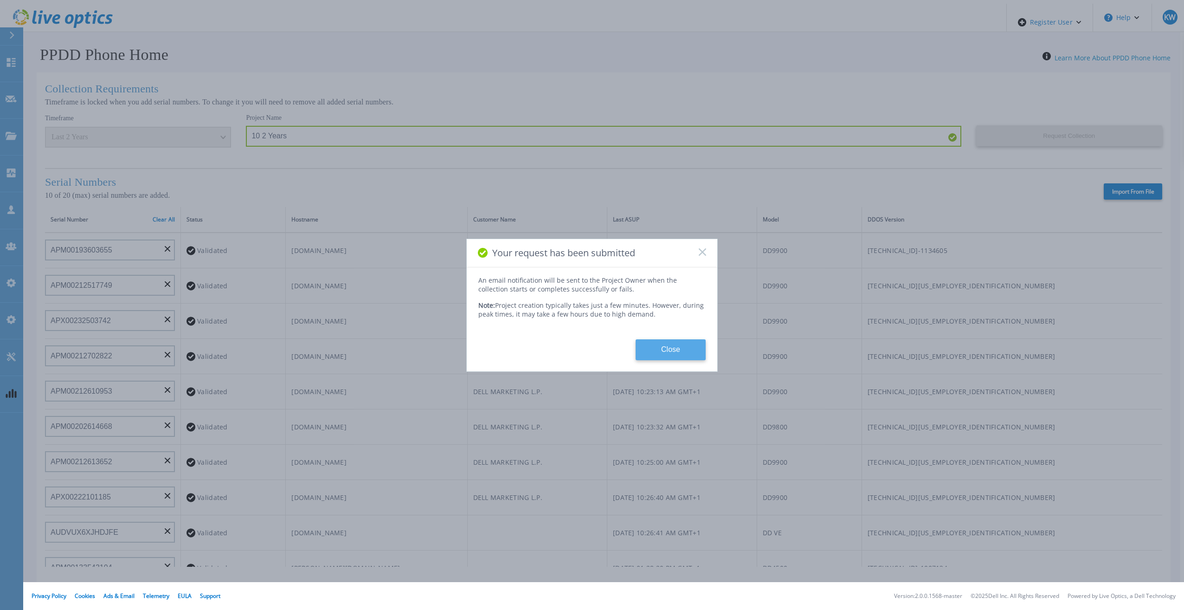
click at [674, 348] on button "Close" at bounding box center [671, 349] width 70 height 21
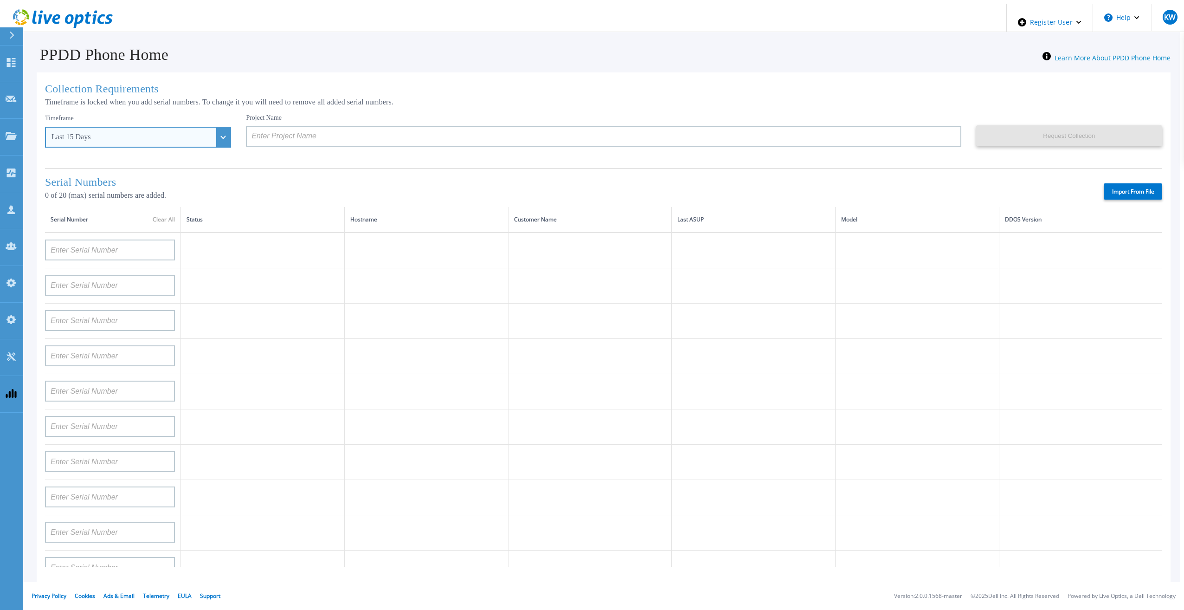
click at [135, 129] on div "Last 15 Days" at bounding box center [138, 137] width 186 height 21
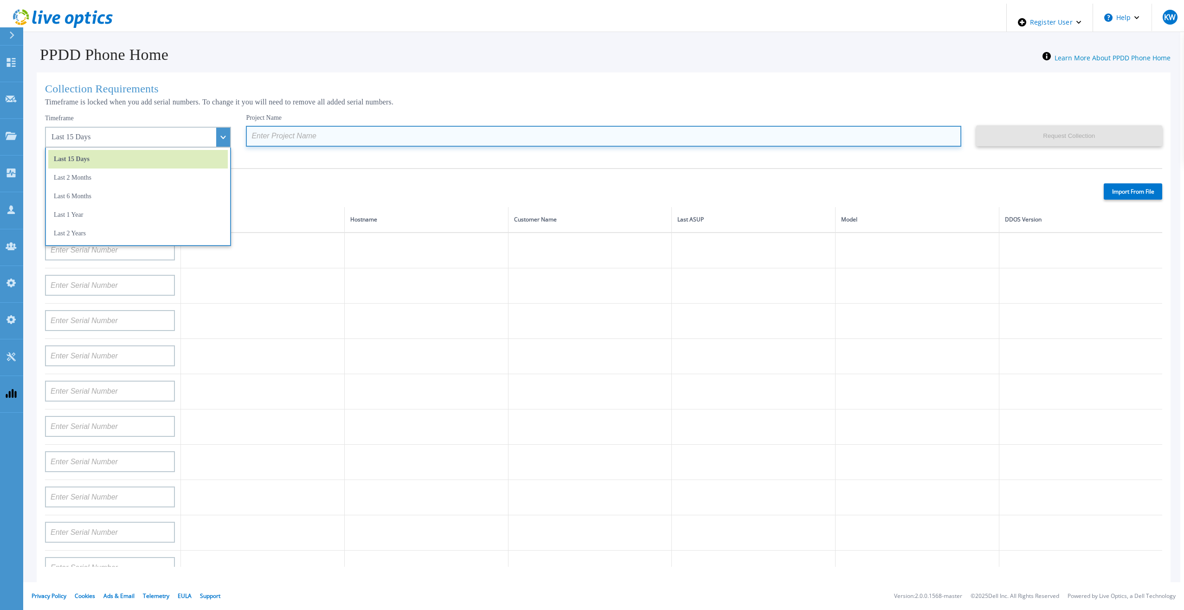
click at [289, 141] on input at bounding box center [603, 136] width 715 height 21
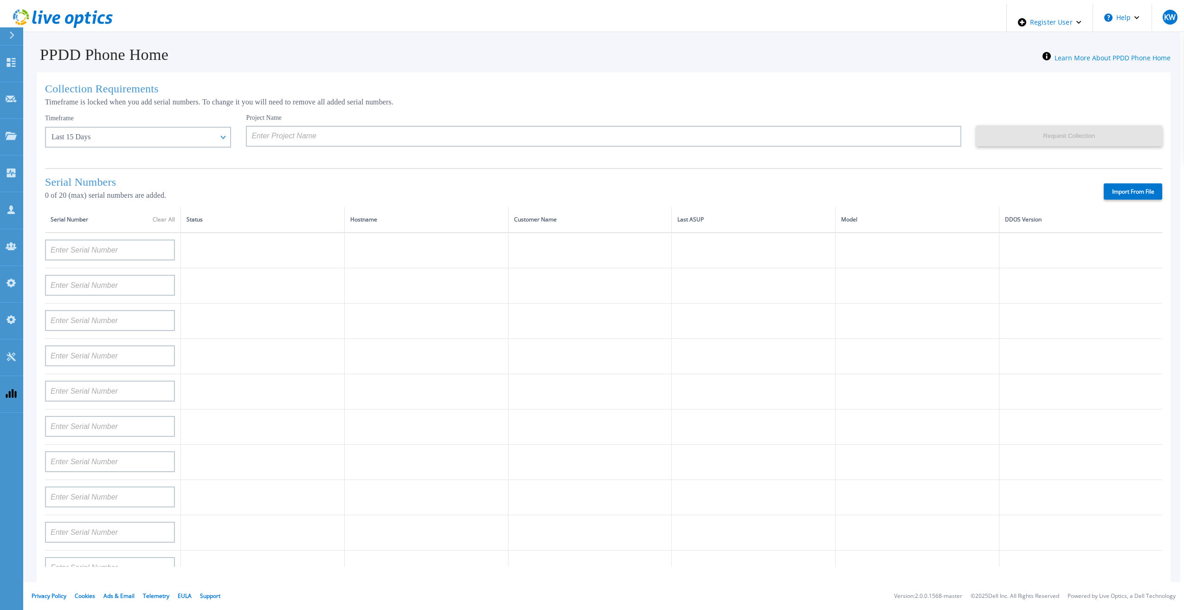
click at [1161, 178] on div "Serial Numbers 0 of 20 (max) serial numbers are added. Import From File" at bounding box center [603, 187] width 1117 height 39
click at [1158, 180] on div "Serial Numbers 0 of 20 (max) serial numbers are added. Import From File" at bounding box center [603, 187] width 1117 height 39
click at [1151, 185] on label "Import From File" at bounding box center [1133, 191] width 58 height 16
click at [0, 0] on input "Import From File" at bounding box center [0, 0] width 0 height 0
click at [1145, 183] on label "Import From File" at bounding box center [1133, 191] width 58 height 16
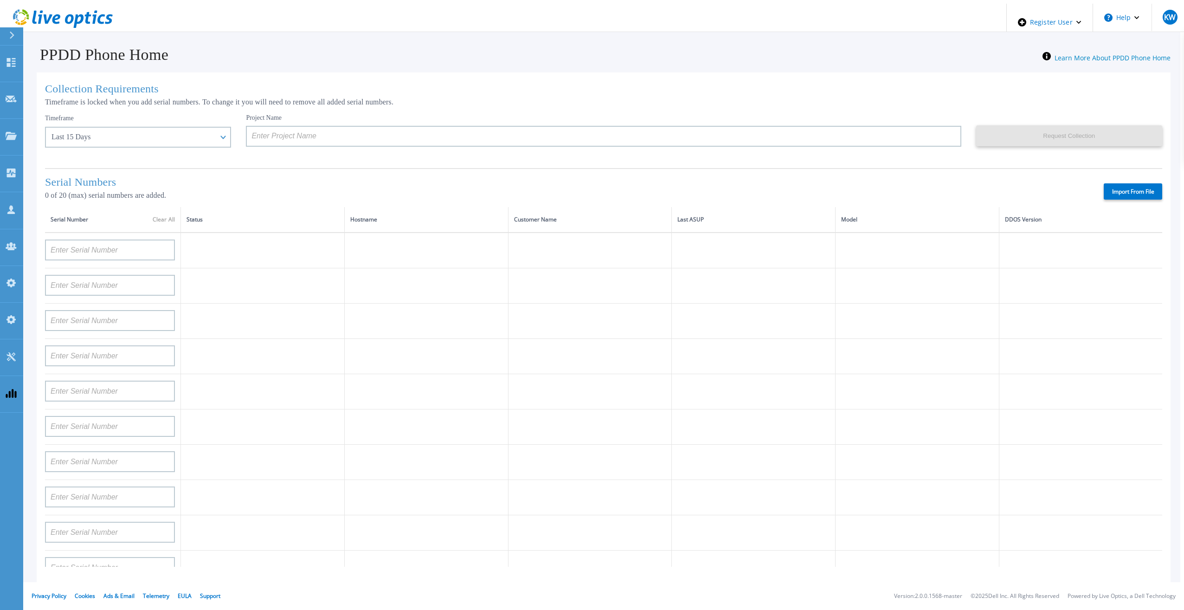
click at [0, 0] on input "Import From File" at bounding box center [0, 0] width 0 height 0
type input "APM00193603655"
type input "APM00212517749"
type input "APX00232503742"
type input "APM00212702822"
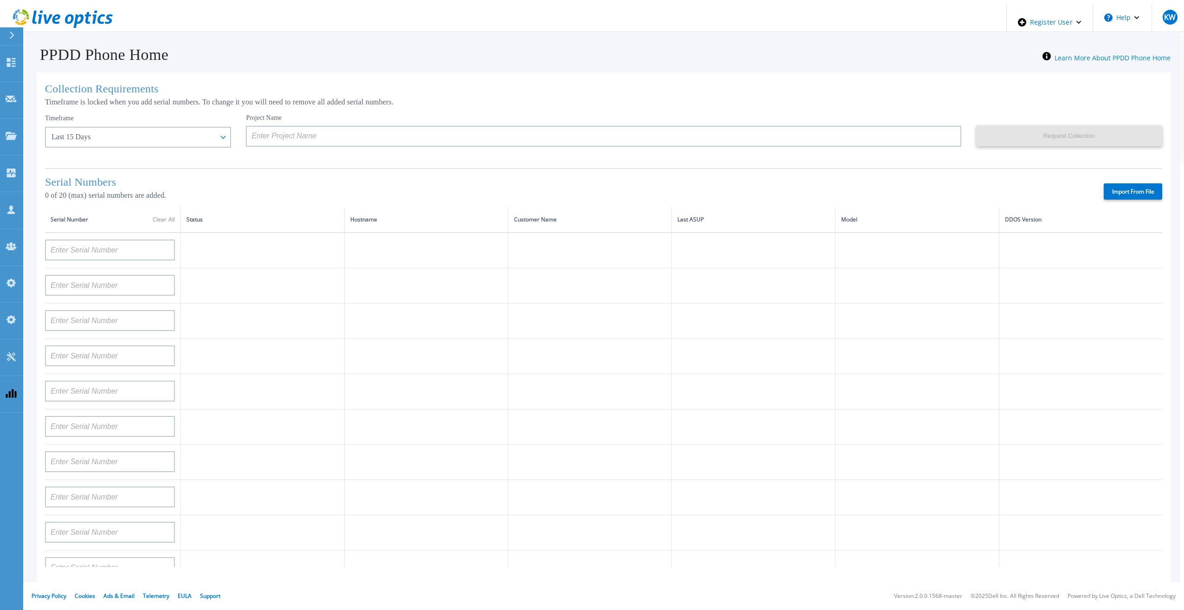
type input "APM00212610953"
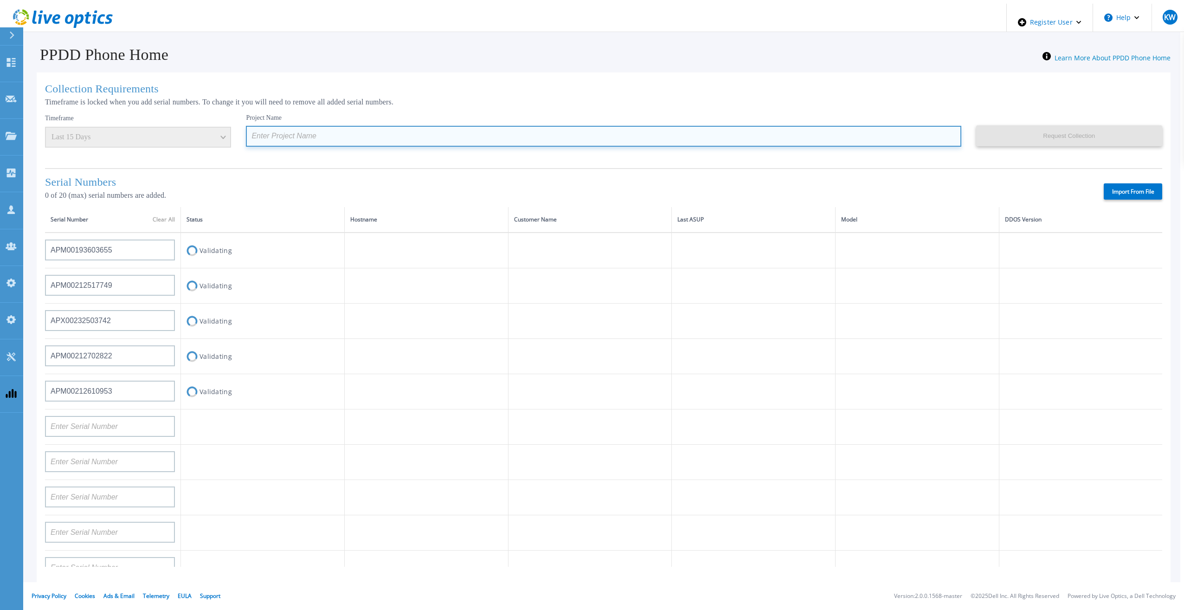
click at [391, 138] on input at bounding box center [603, 136] width 715 height 21
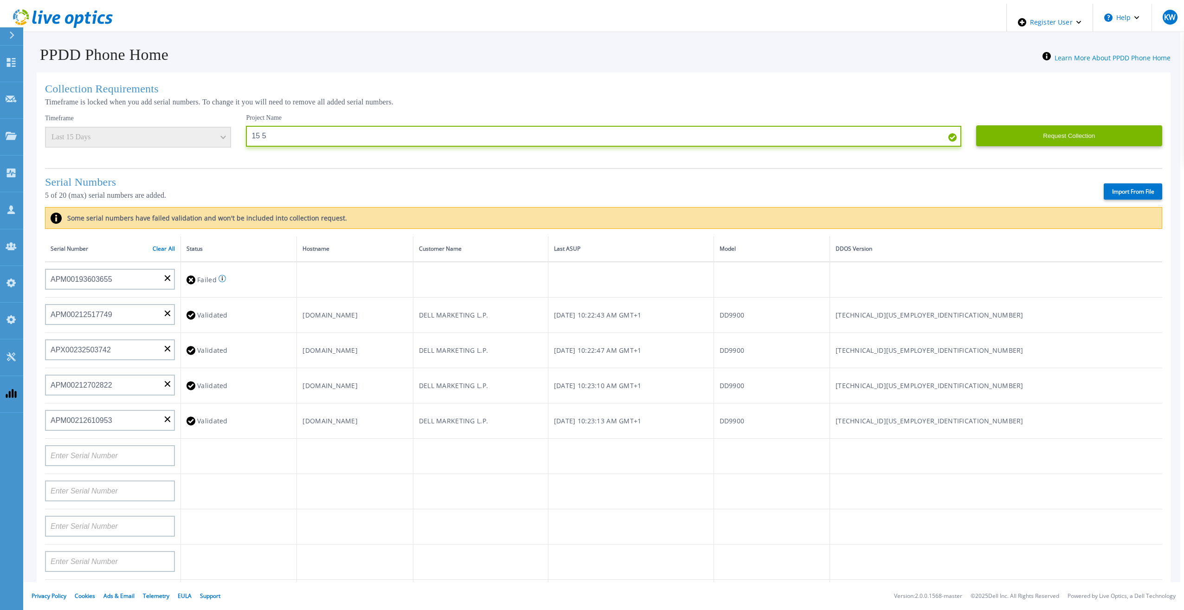
type input "15 5"
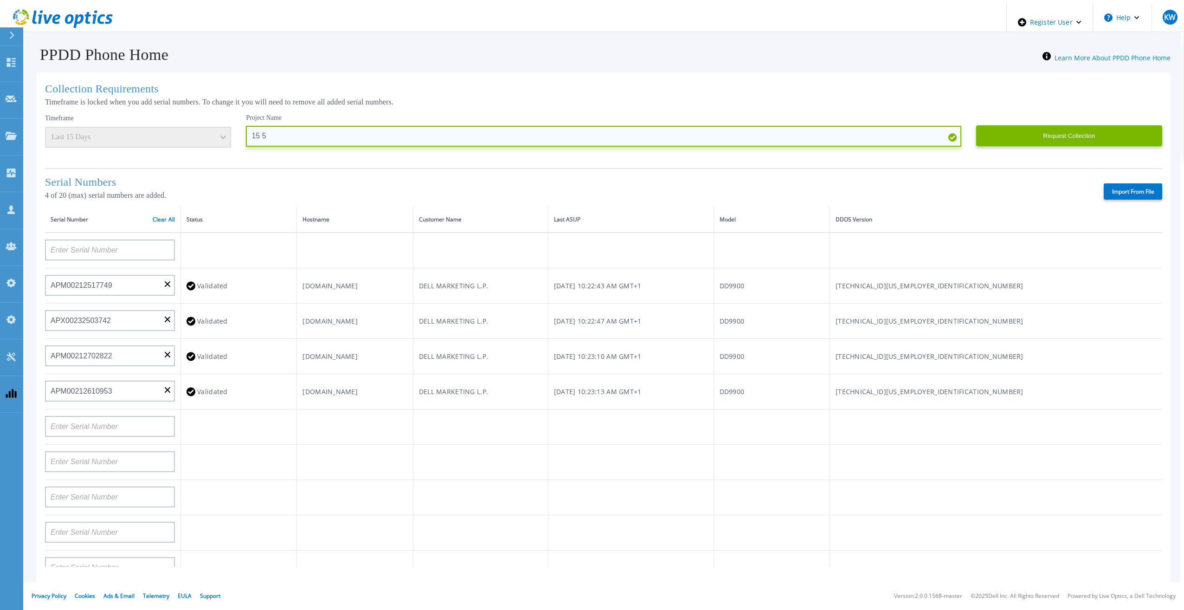
click at [246, 135] on input "15 5" at bounding box center [603, 136] width 715 height 21
type input "15 4"
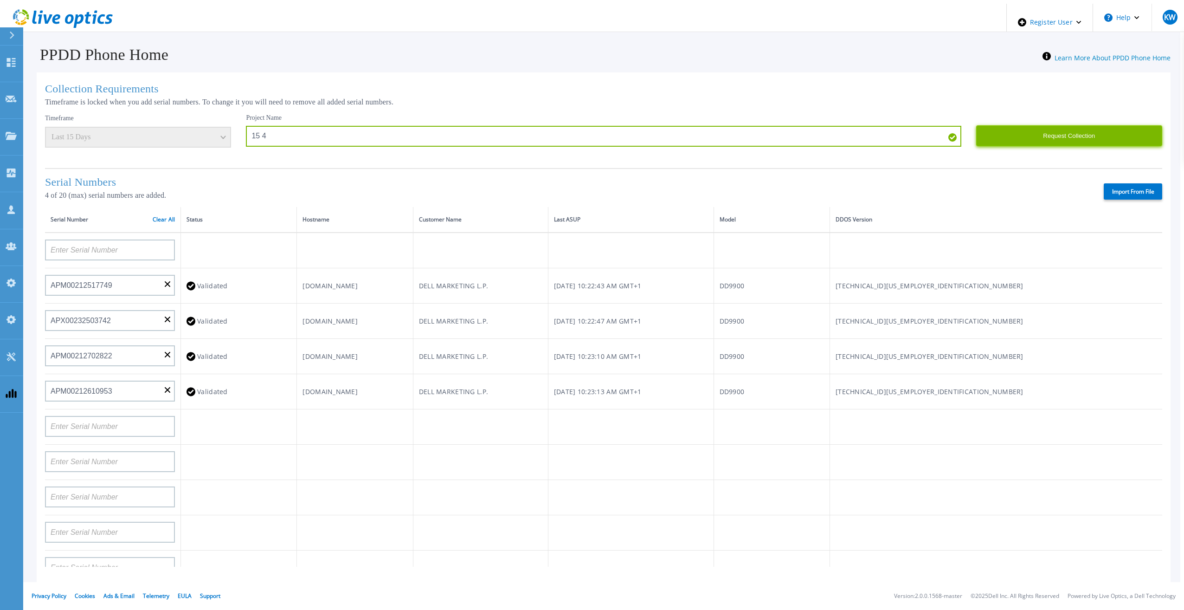
click at [1031, 132] on button "Request Collection" at bounding box center [1069, 135] width 186 height 21
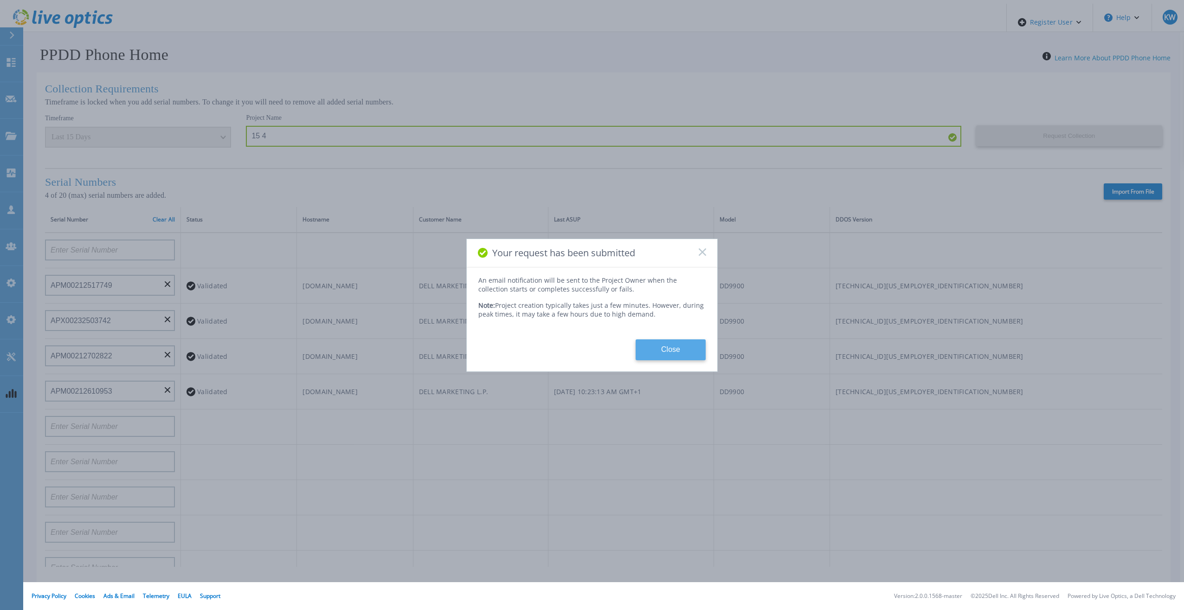
click at [677, 346] on button "Close" at bounding box center [671, 349] width 70 height 21
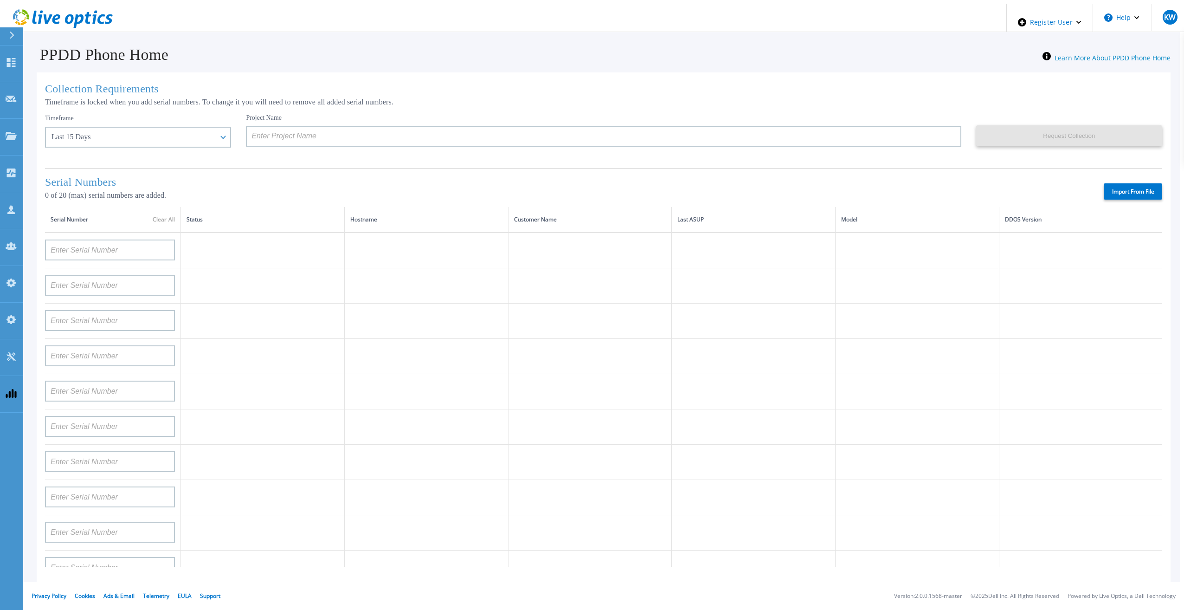
click at [73, 15] on icon at bounding box center [78, 20] width 10 height 13
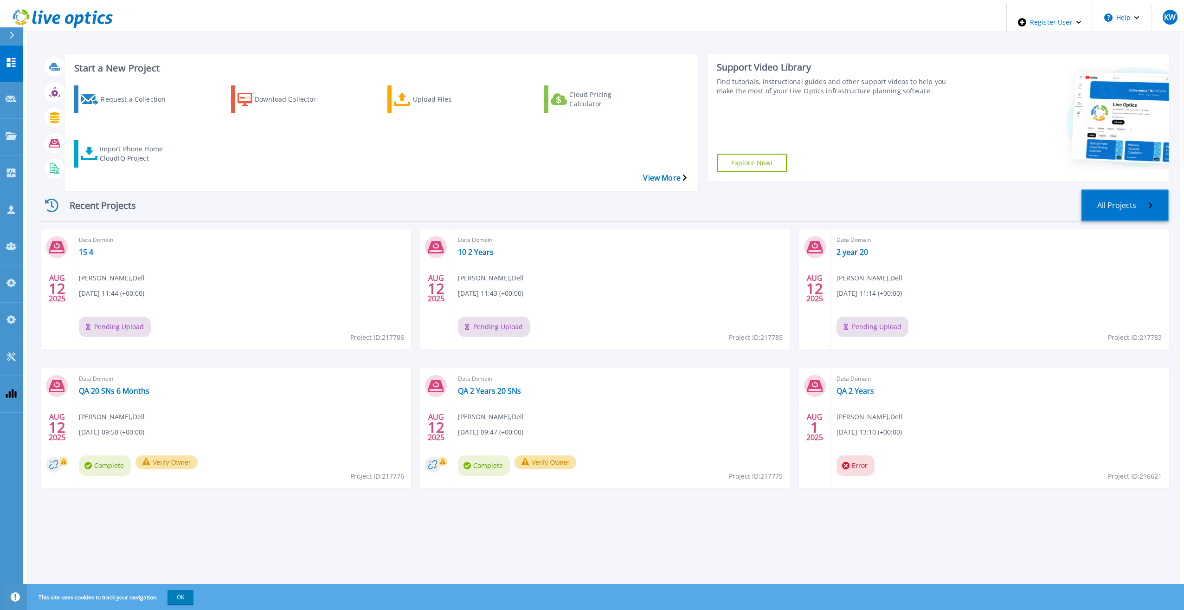
click at [1111, 189] on link "All Projects" at bounding box center [1125, 205] width 88 height 32
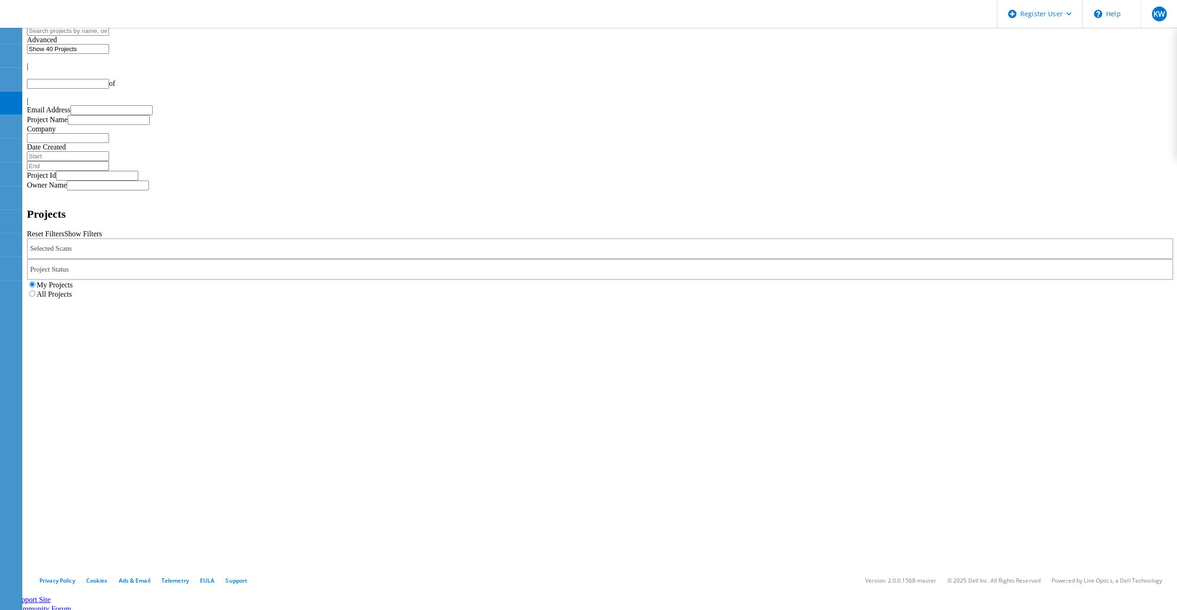
type input "1"
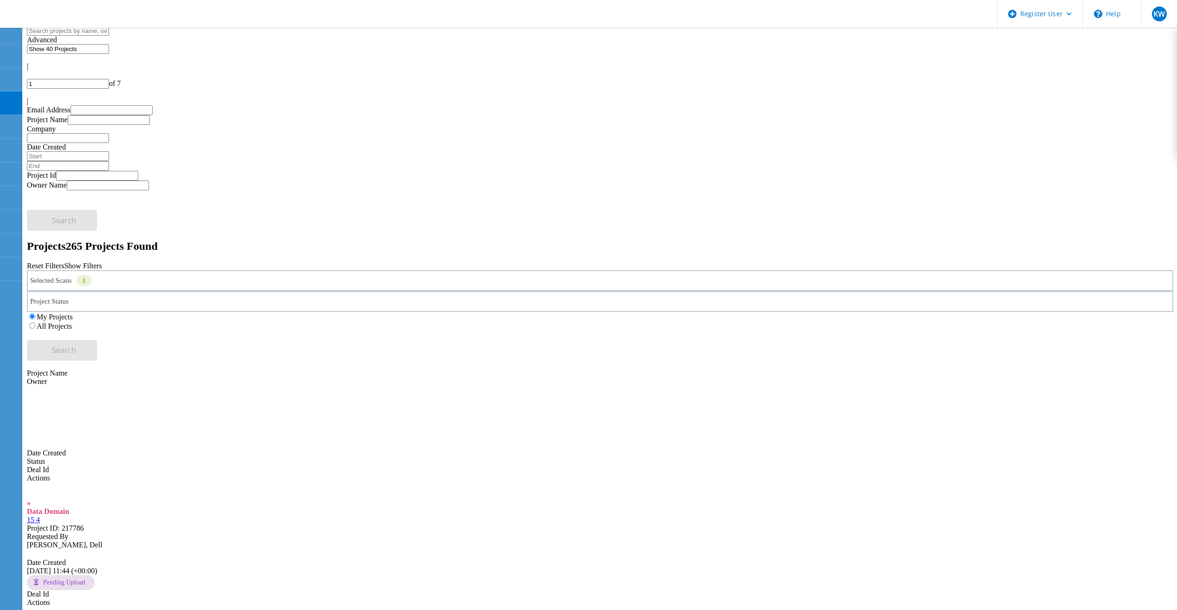
click at [84, 28] on input "text" at bounding box center [68, 31] width 82 height 10
click at [9, 6] on use at bounding box center [9, 6] width 0 height 0
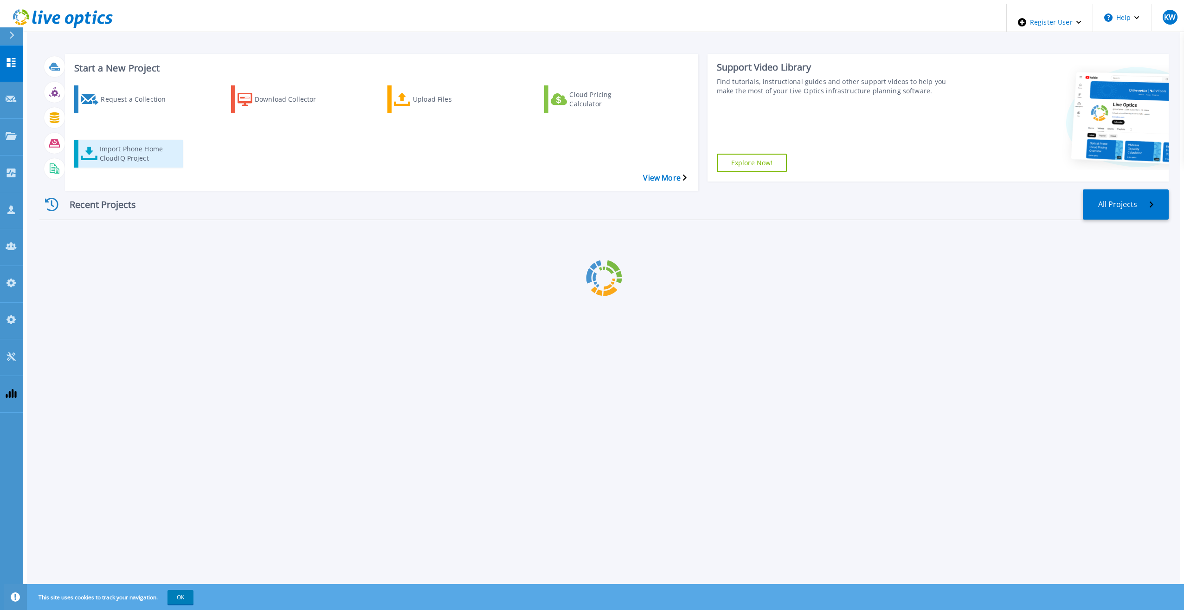
click at [147, 142] on div "Import Phone Home CloudIQ Project" at bounding box center [137, 153] width 74 height 23
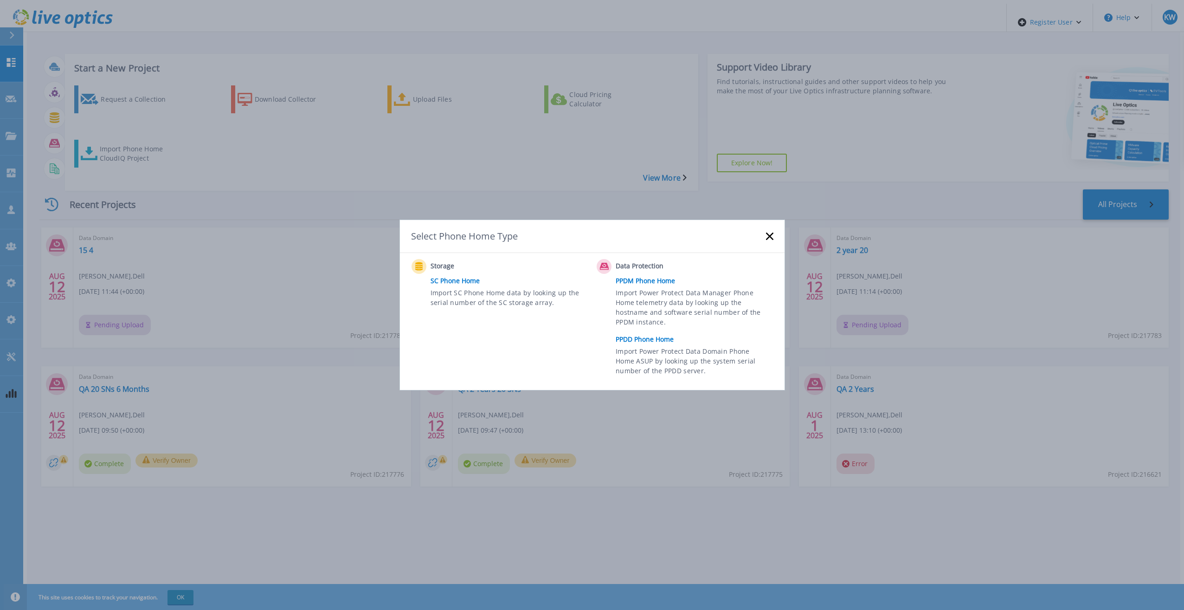
click at [644, 336] on link "PPDD Phone Home" at bounding box center [697, 339] width 162 height 14
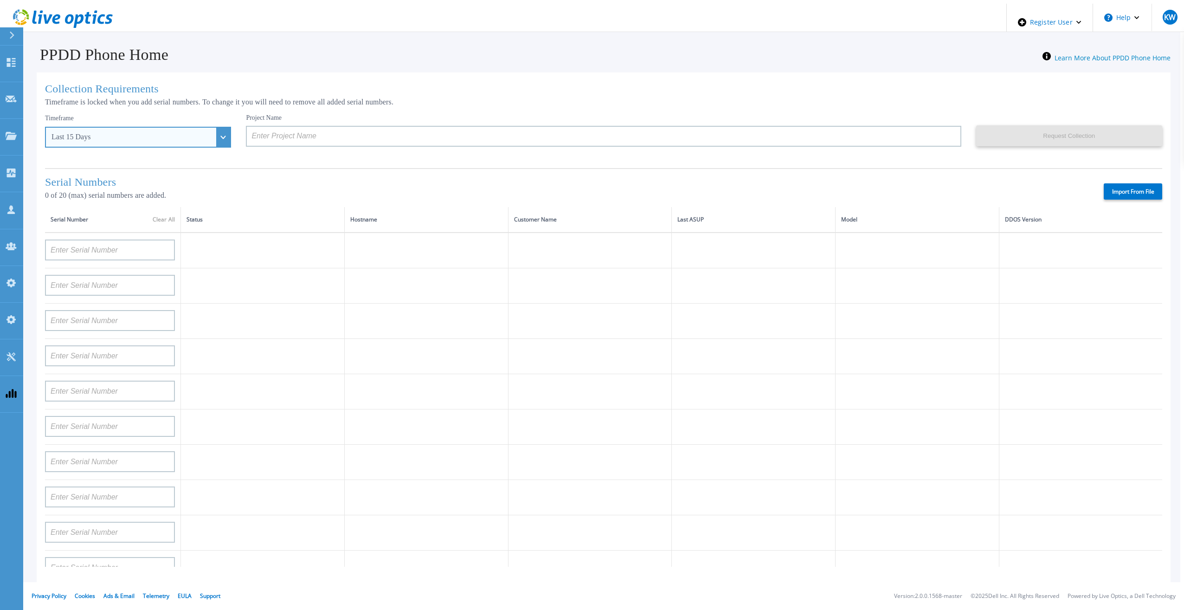
click at [209, 139] on div "Last 15 Days" at bounding box center [138, 137] width 186 height 21
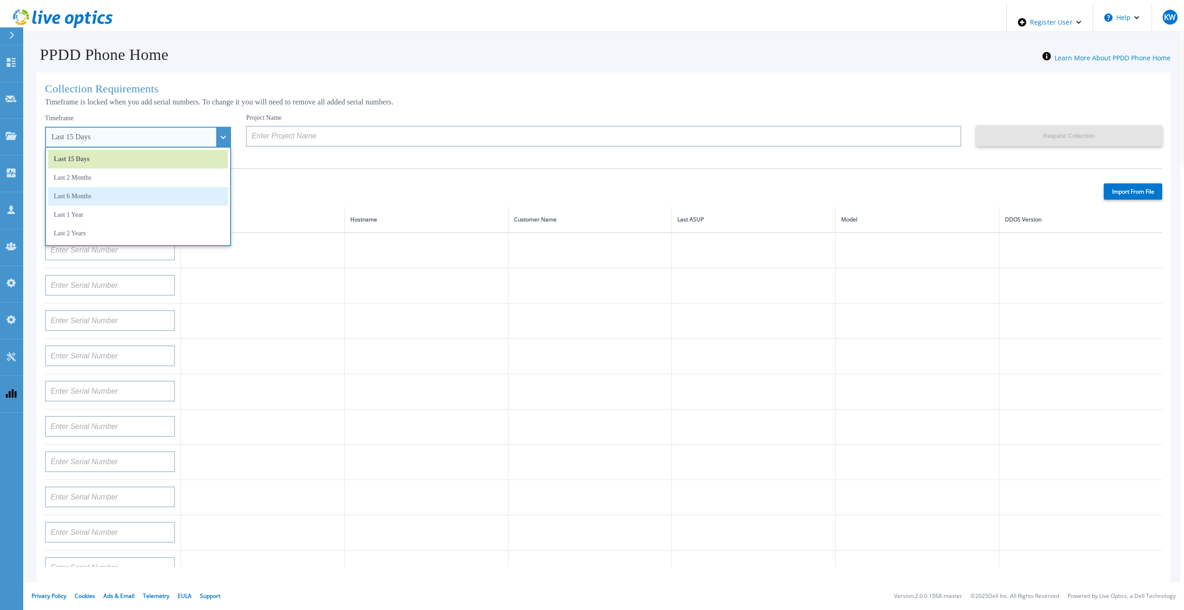
click at [164, 195] on li "Last 6 Months" at bounding box center [138, 196] width 180 height 19
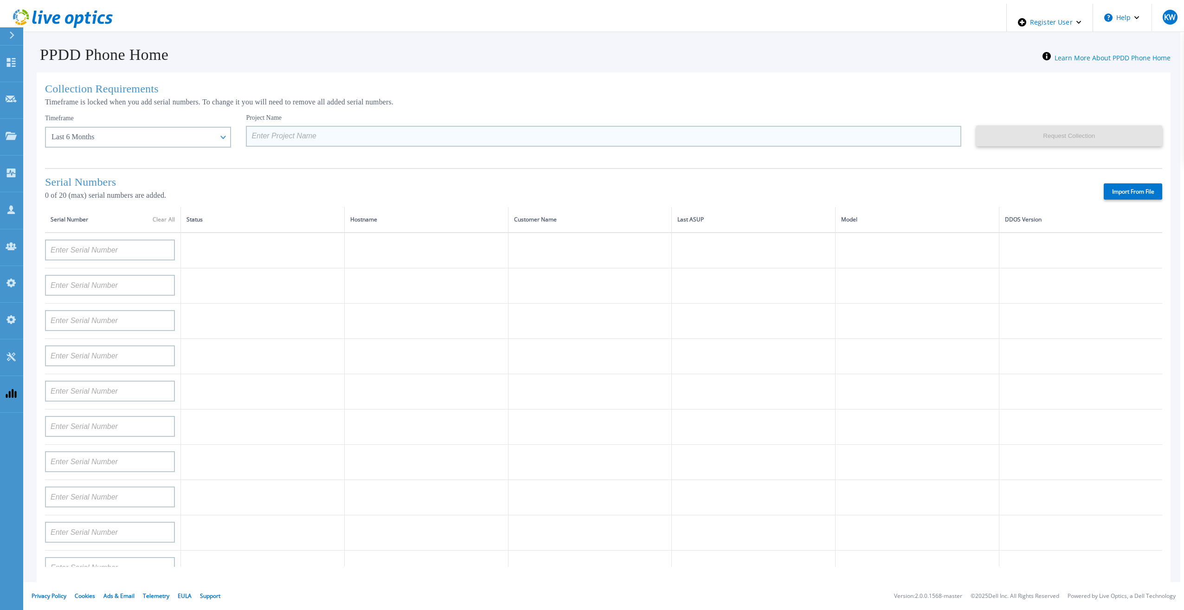
click at [554, 136] on input at bounding box center [603, 136] width 715 height 21
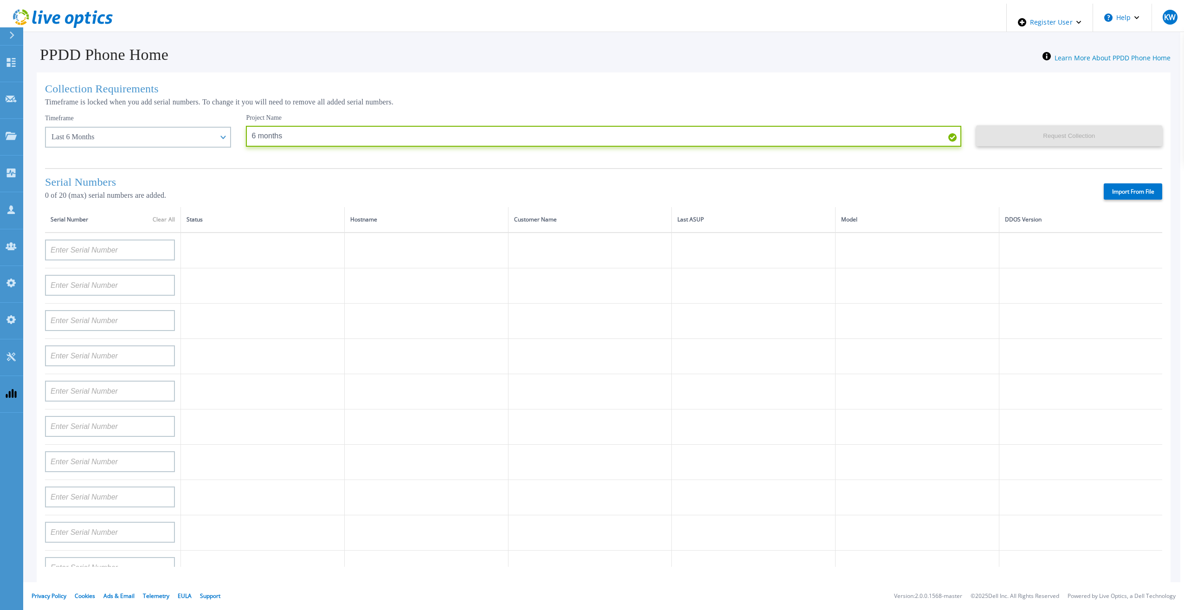
type input "6 months"
click at [1112, 189] on label "Import From File" at bounding box center [1133, 191] width 58 height 16
click at [0, 0] on input "Import From File" at bounding box center [0, 0] width 0 height 0
type input "APM00193603655"
type input "APM00212517749"
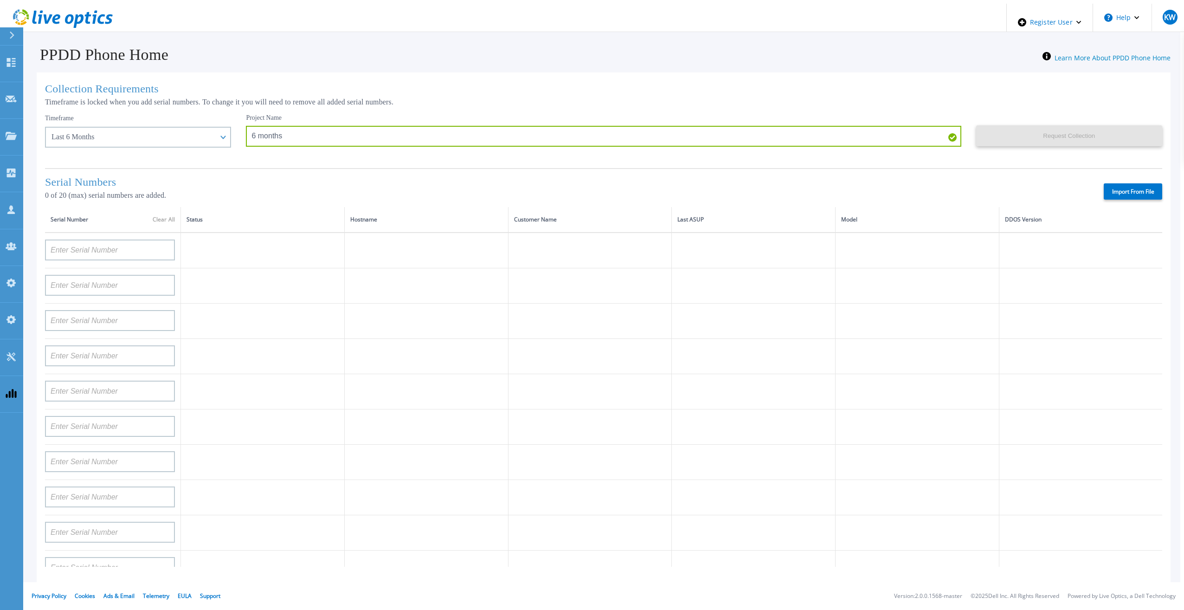
type input "APX00232503742"
type input "APM00212702822"
type input "APM00212610953"
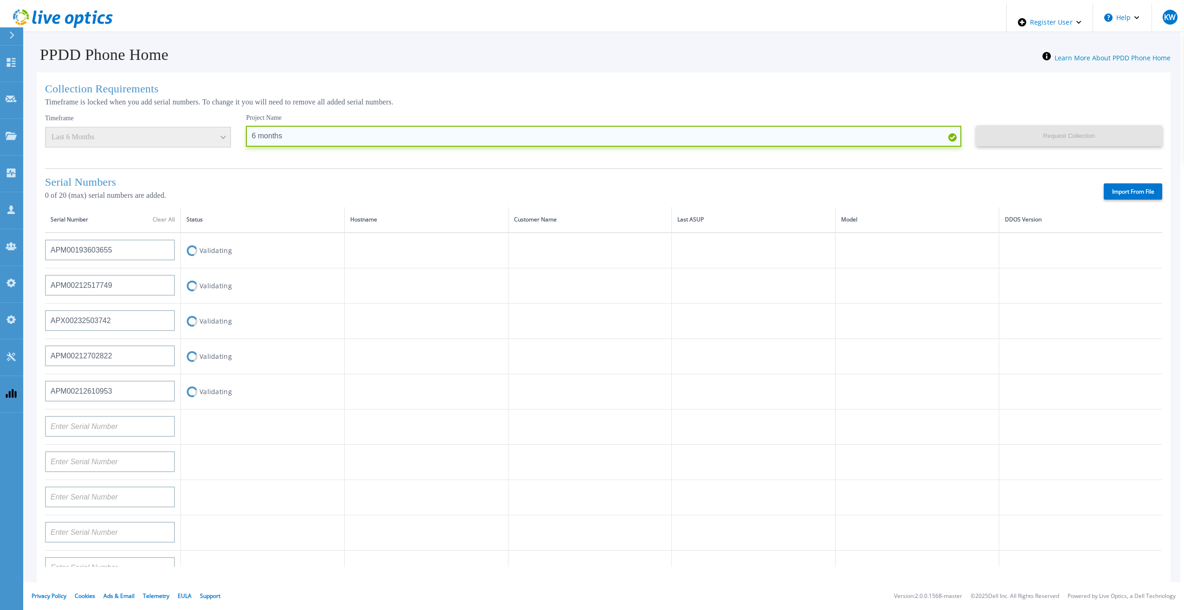
click at [340, 140] on input "6 months" at bounding box center [603, 136] width 715 height 21
type input "6 months 5"
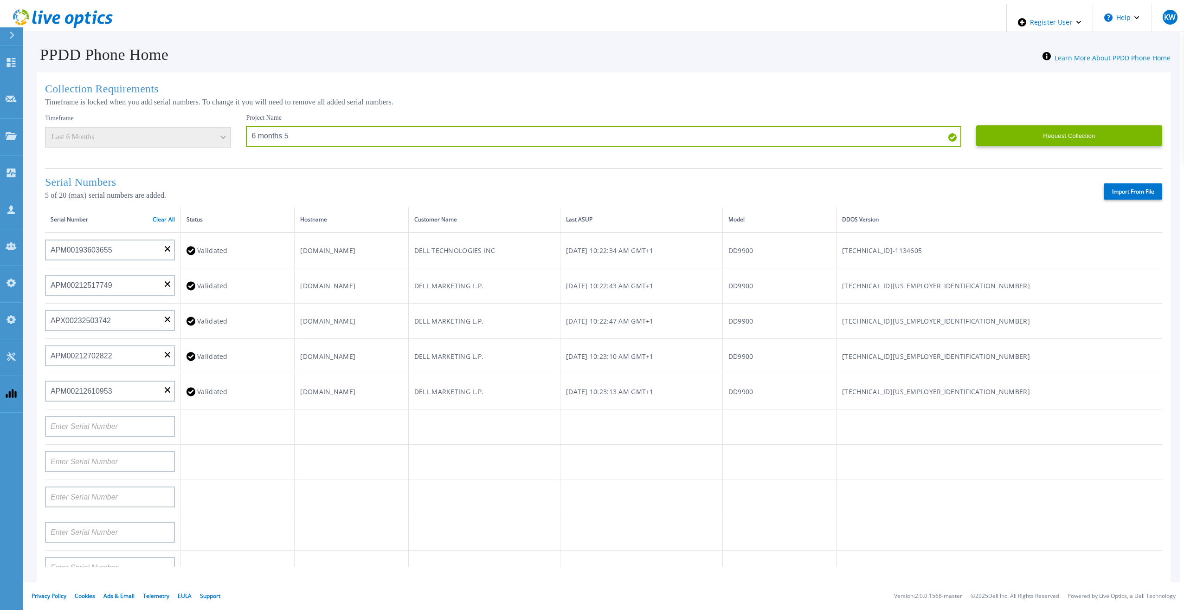
click at [1033, 146] on div "Request Collection This might take a few minutes please wait..." at bounding box center [1069, 137] width 186 height 47
click at [1050, 129] on button "Request Collection" at bounding box center [1069, 135] width 186 height 21
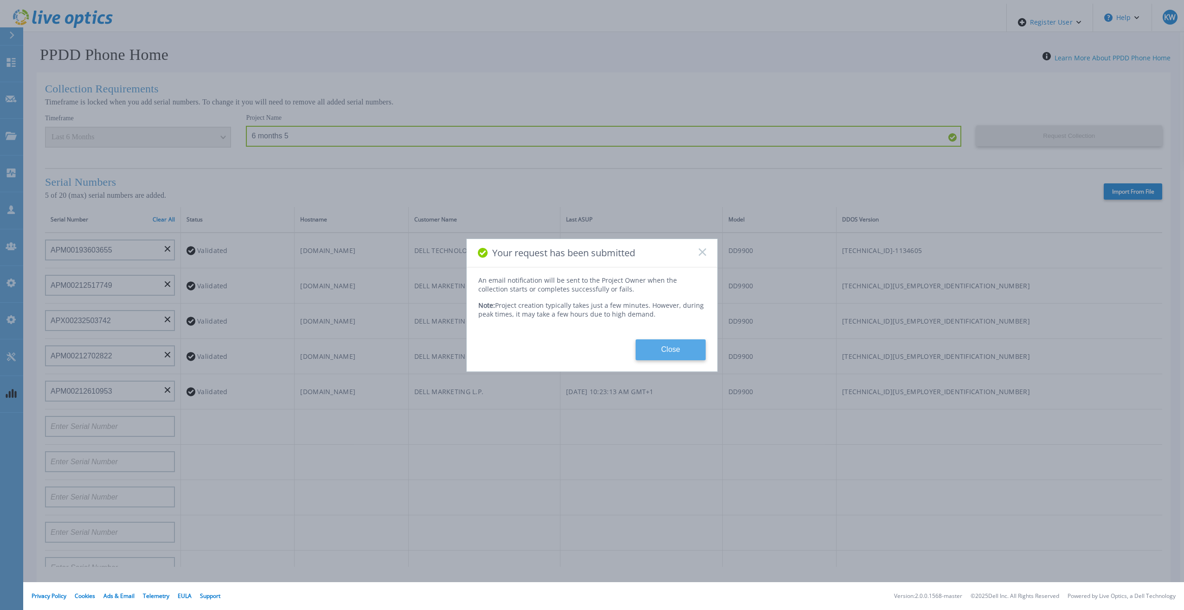
click at [664, 339] on button "Close" at bounding box center [671, 349] width 70 height 21
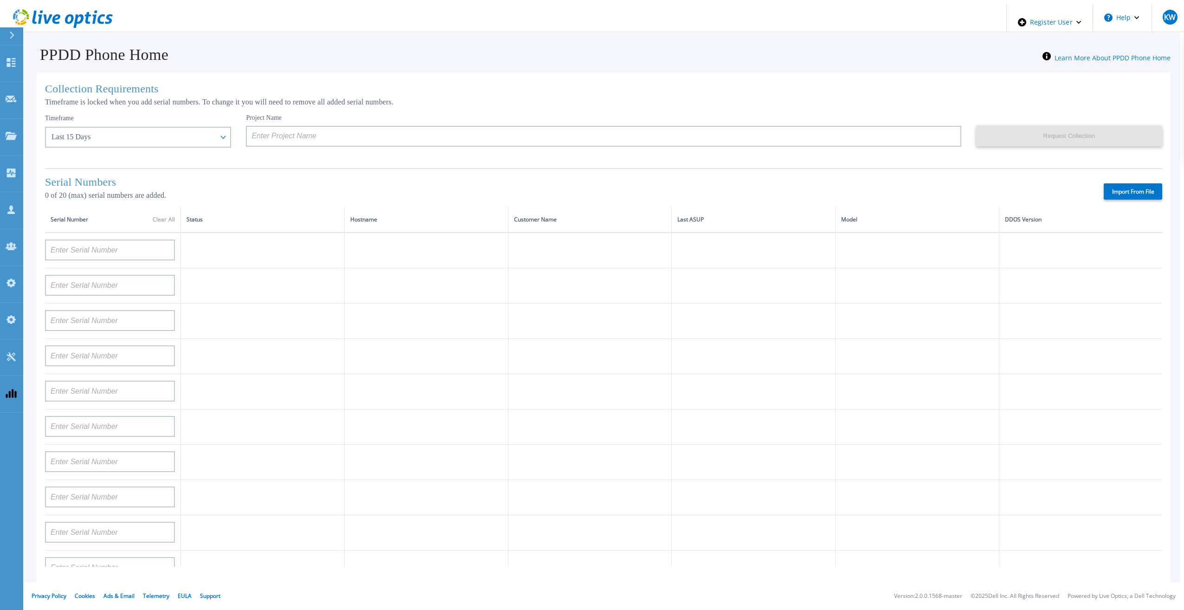
click at [85, 14] on icon at bounding box center [63, 18] width 100 height 19
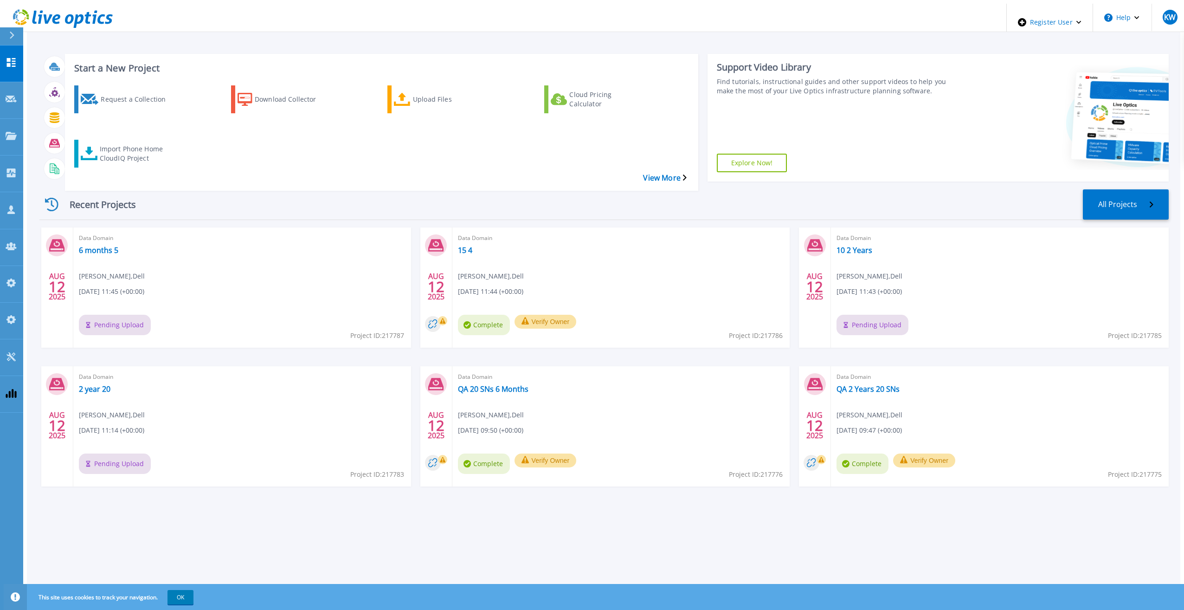
click at [56, 14] on icon at bounding box center [56, 19] width 8 height 10
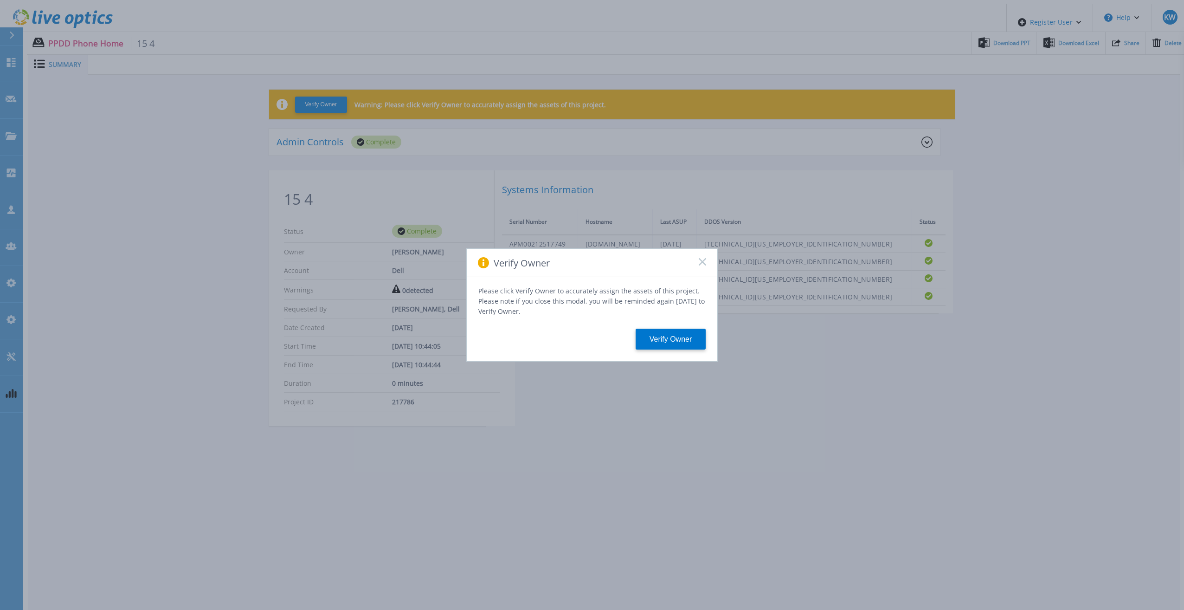
click at [701, 261] on icon at bounding box center [702, 261] width 7 height 7
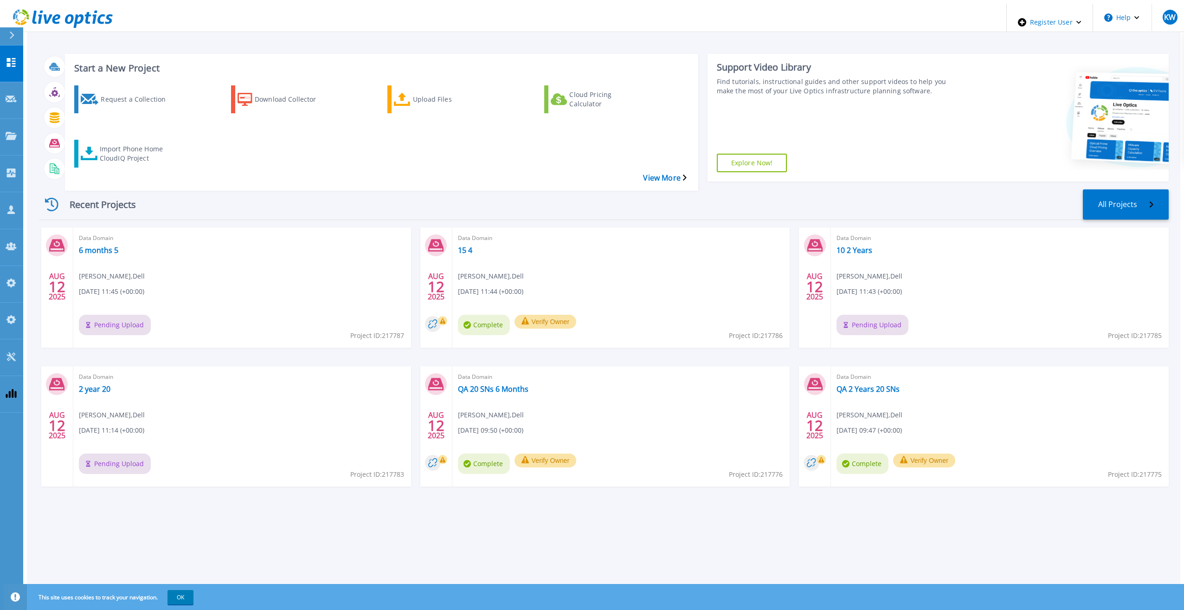
click at [425, 189] on div "Recent Projects All Projects" at bounding box center [603, 204] width 1129 height 31
